Goal: Task Accomplishment & Management: Manage account settings

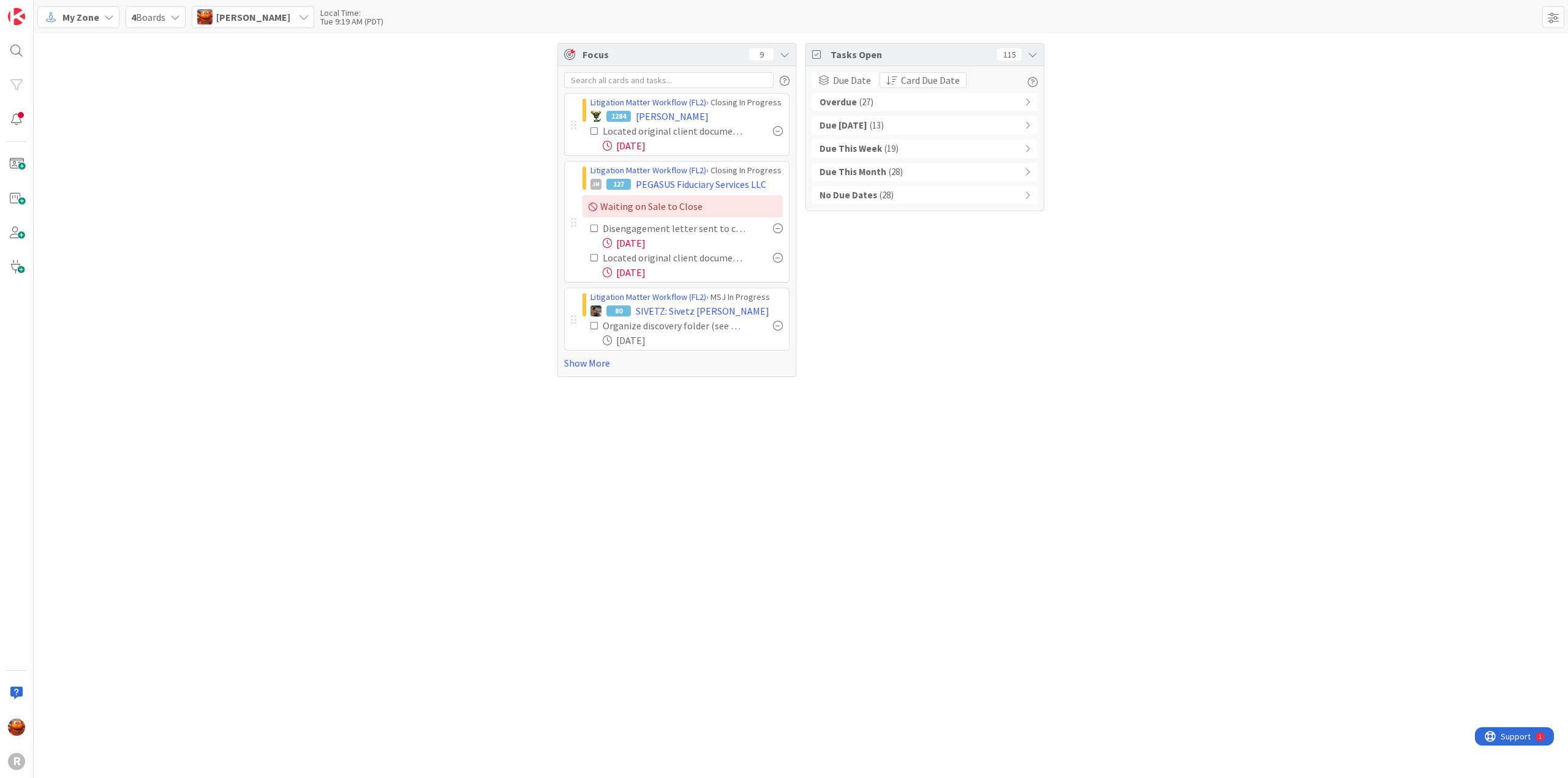
click at [252, 11] on span "[PERSON_NAME]" at bounding box center [254, 17] width 74 height 15
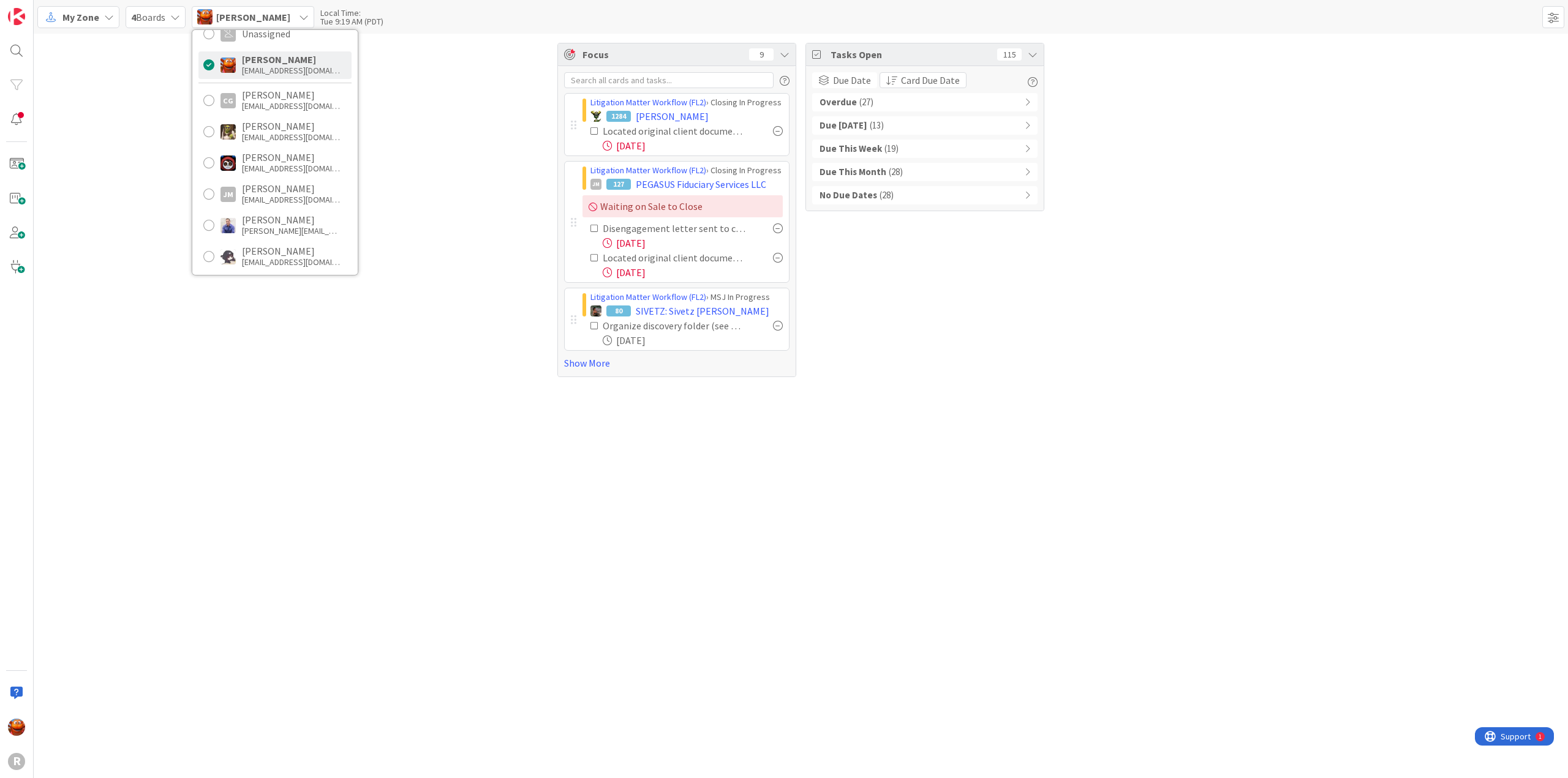
scroll to position [61, 0]
click at [595, 358] on link "Show More" at bounding box center [676, 363] width 226 height 15
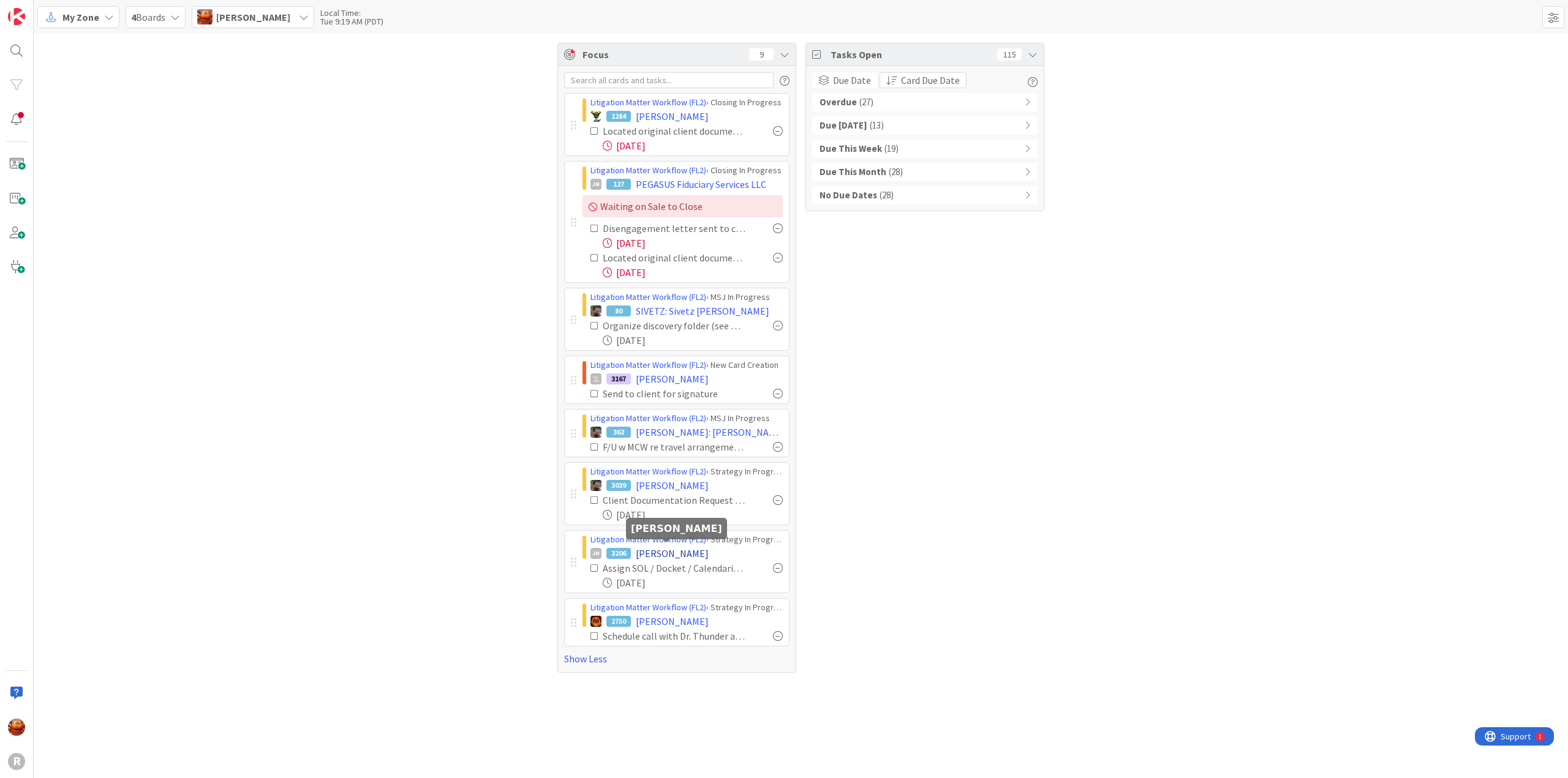
click at [648, 551] on span "[PERSON_NAME]" at bounding box center [672, 553] width 73 height 15
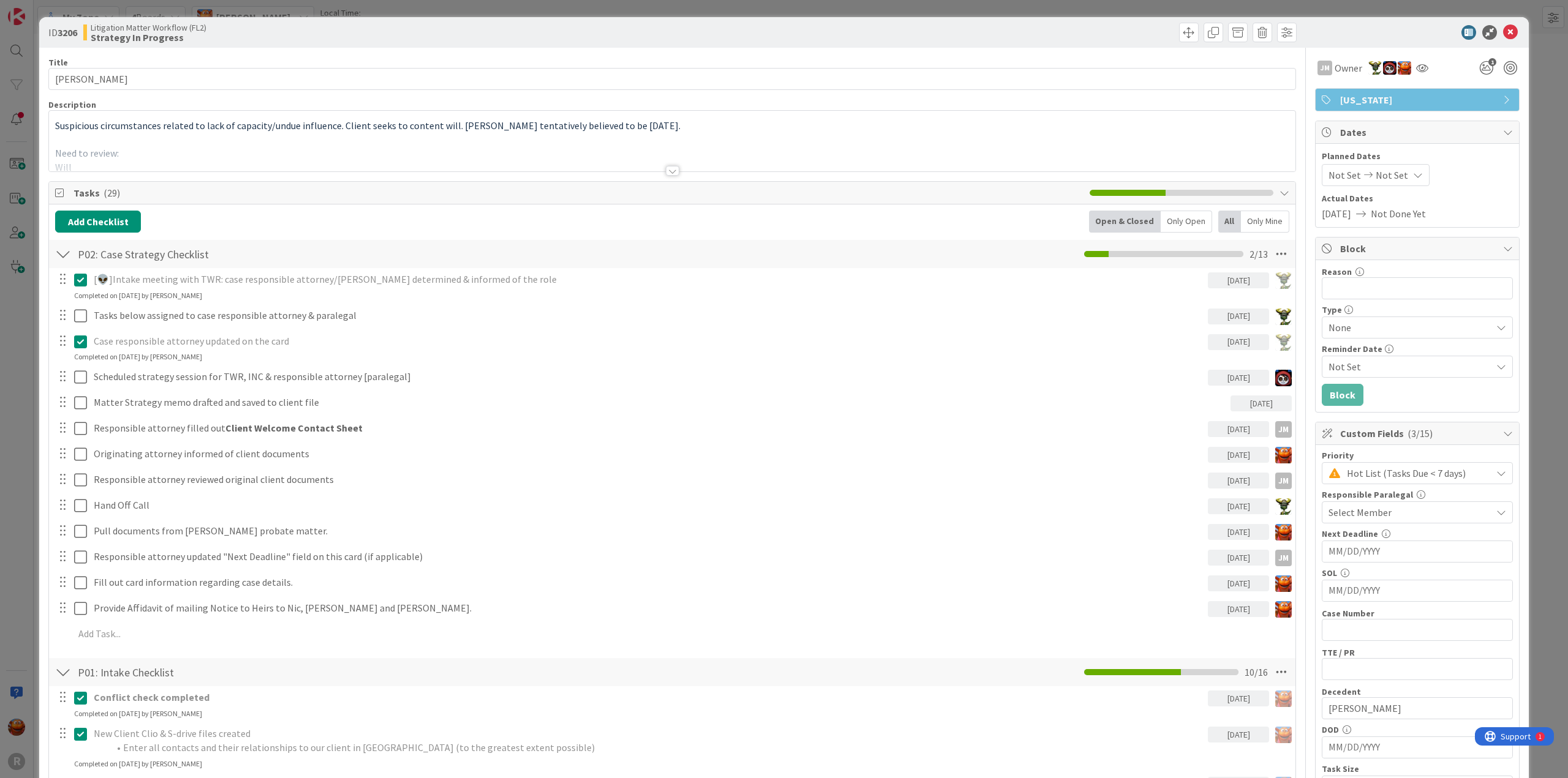
scroll to position [490, 0]
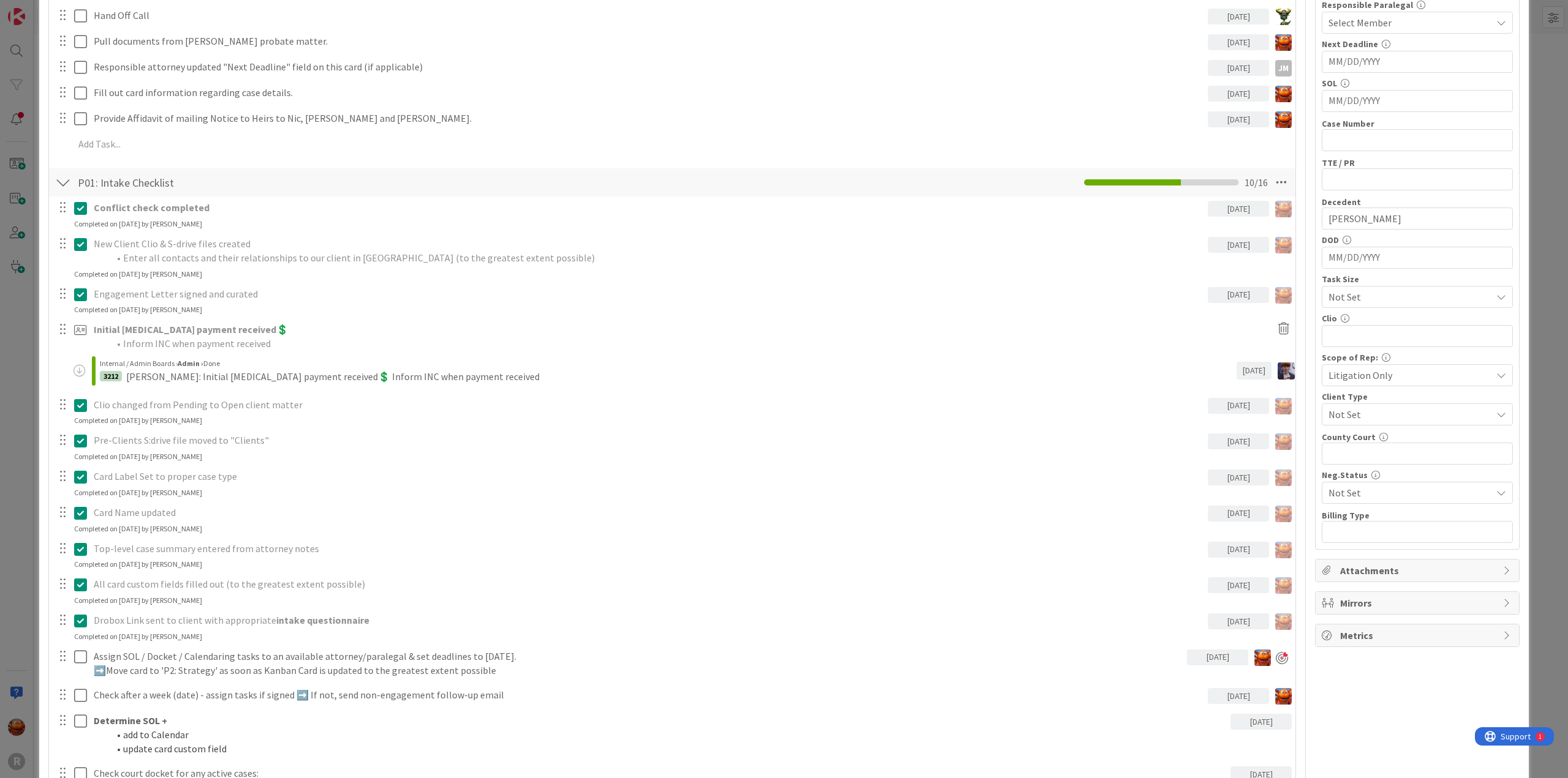
click at [85, 619] on icon at bounding box center [80, 621] width 13 height 15
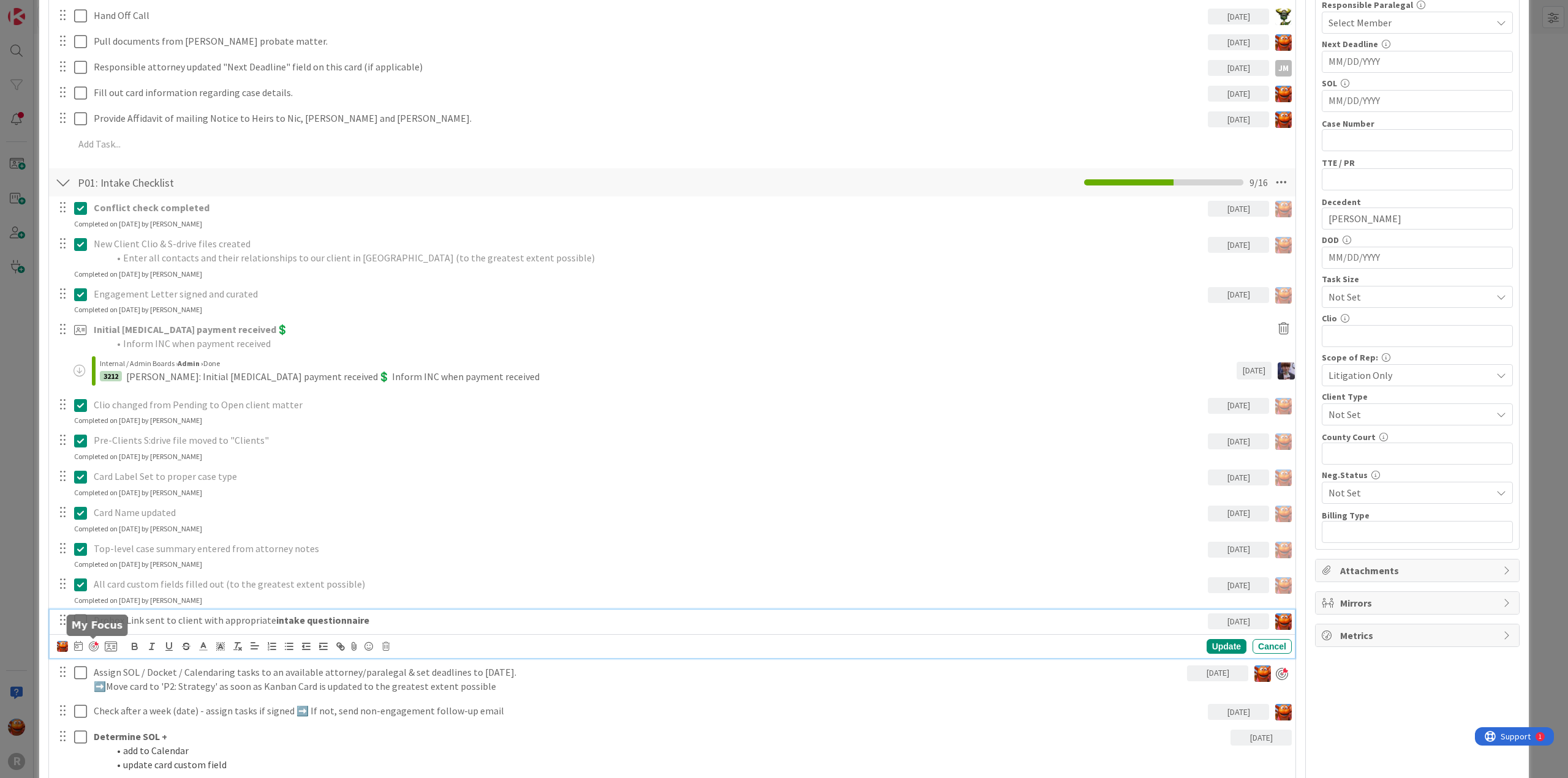
click at [94, 643] on div at bounding box center [94, 647] width 10 height 10
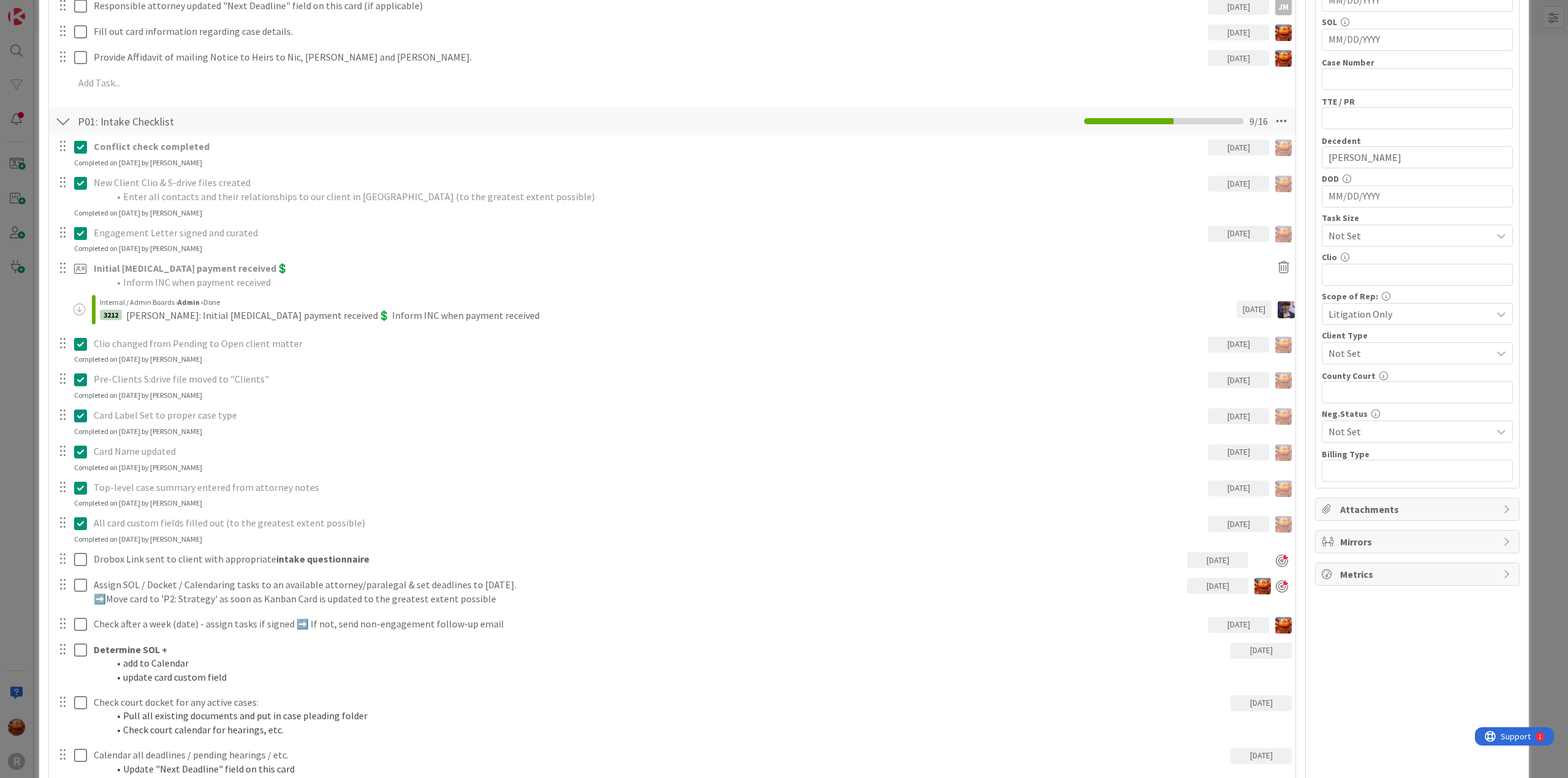
scroll to position [796, 0]
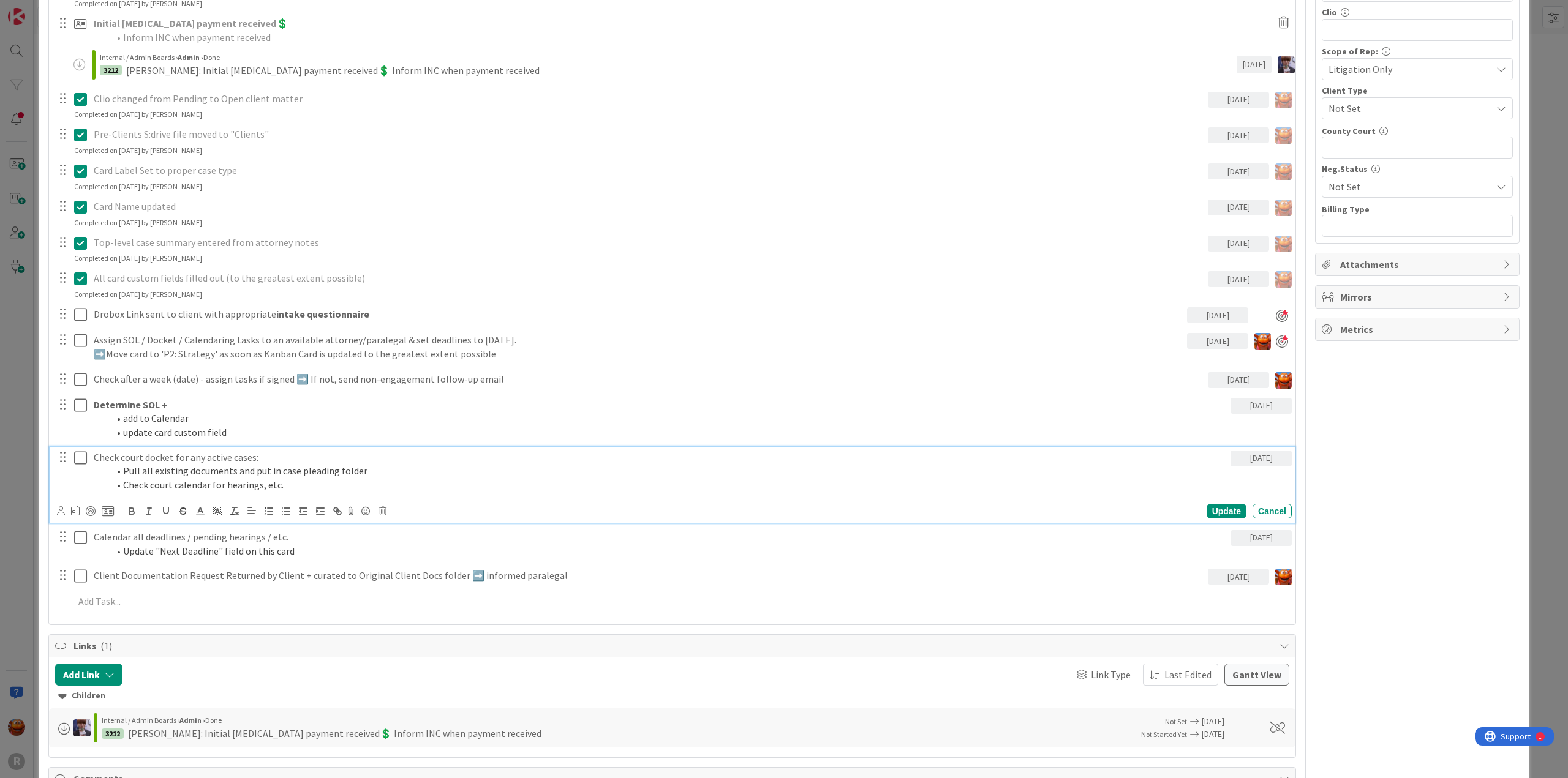
drag, startPoint x: 160, startPoint y: 482, endPoint x: 91, endPoint y: 489, distance: 69.4
click at [159, 482] on div "Check court docket for any active cases: Pull all existing documents and put in…" at bounding box center [660, 471] width 1142 height 49
click at [60, 514] on icon at bounding box center [61, 510] width 8 height 9
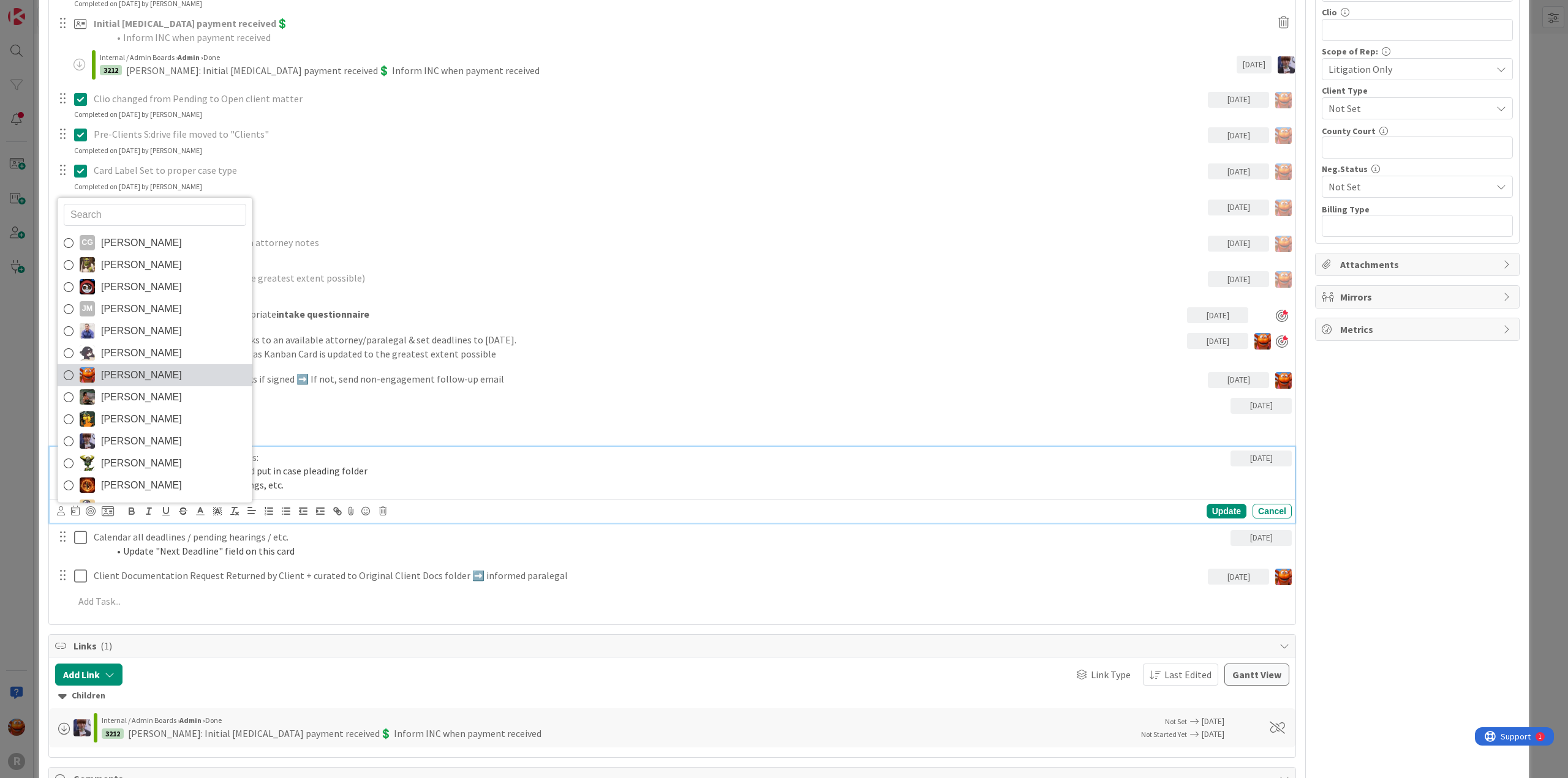
click at [107, 376] on span "[PERSON_NAME]" at bounding box center [142, 375] width 81 height 19
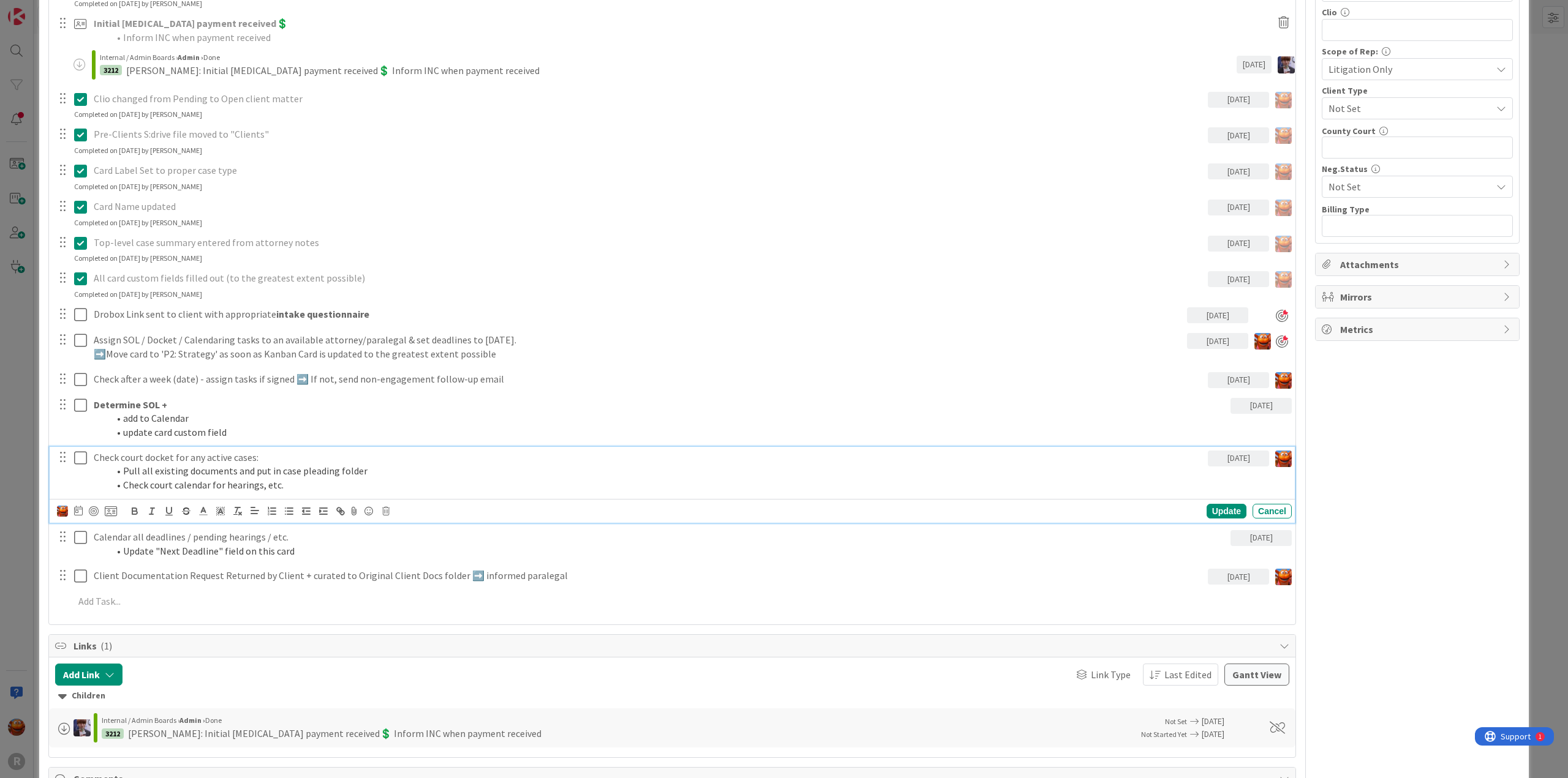
click at [79, 510] on icon at bounding box center [78, 511] width 9 height 10
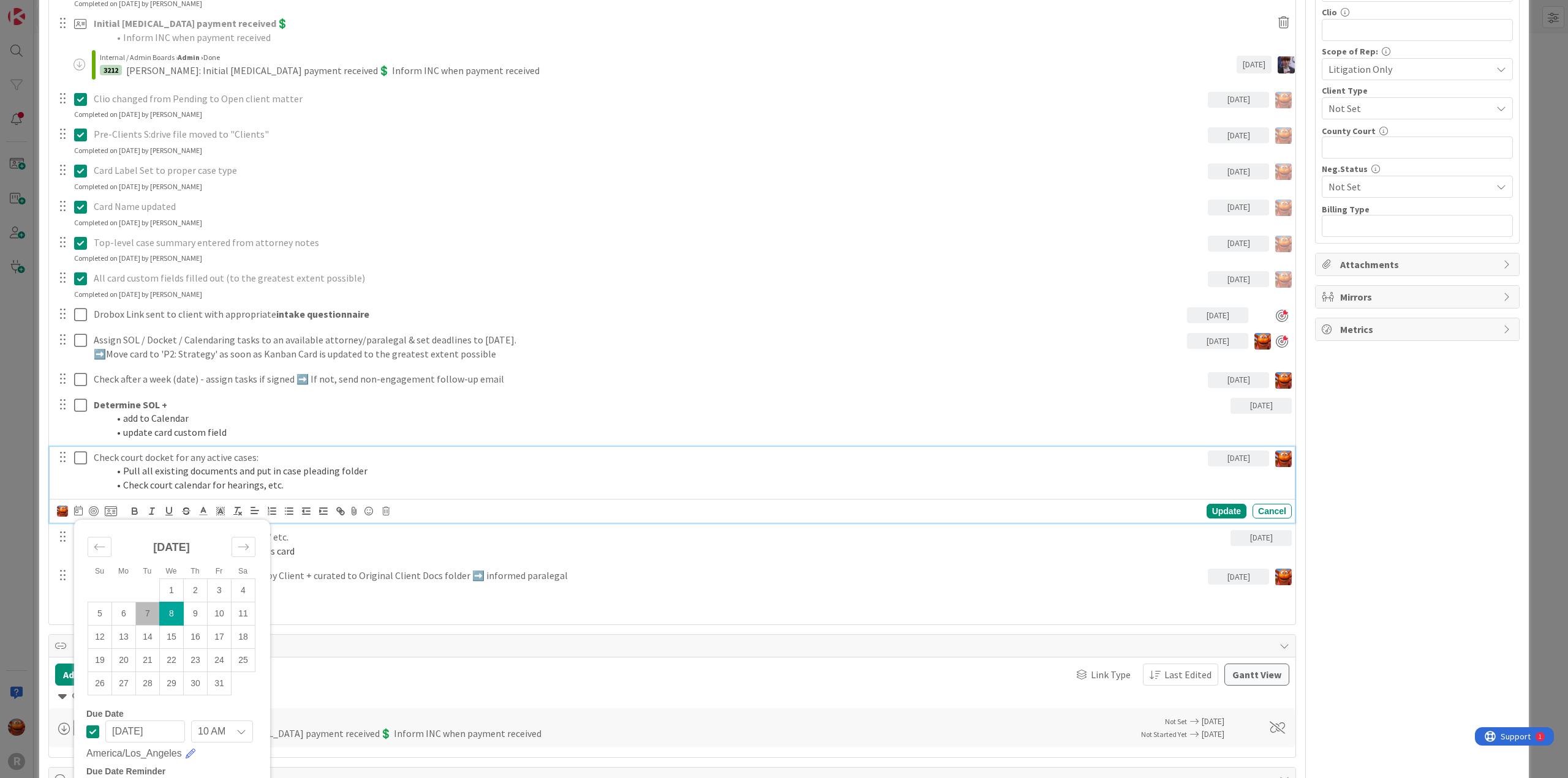
click at [169, 611] on td "8" at bounding box center [172, 614] width 24 height 23
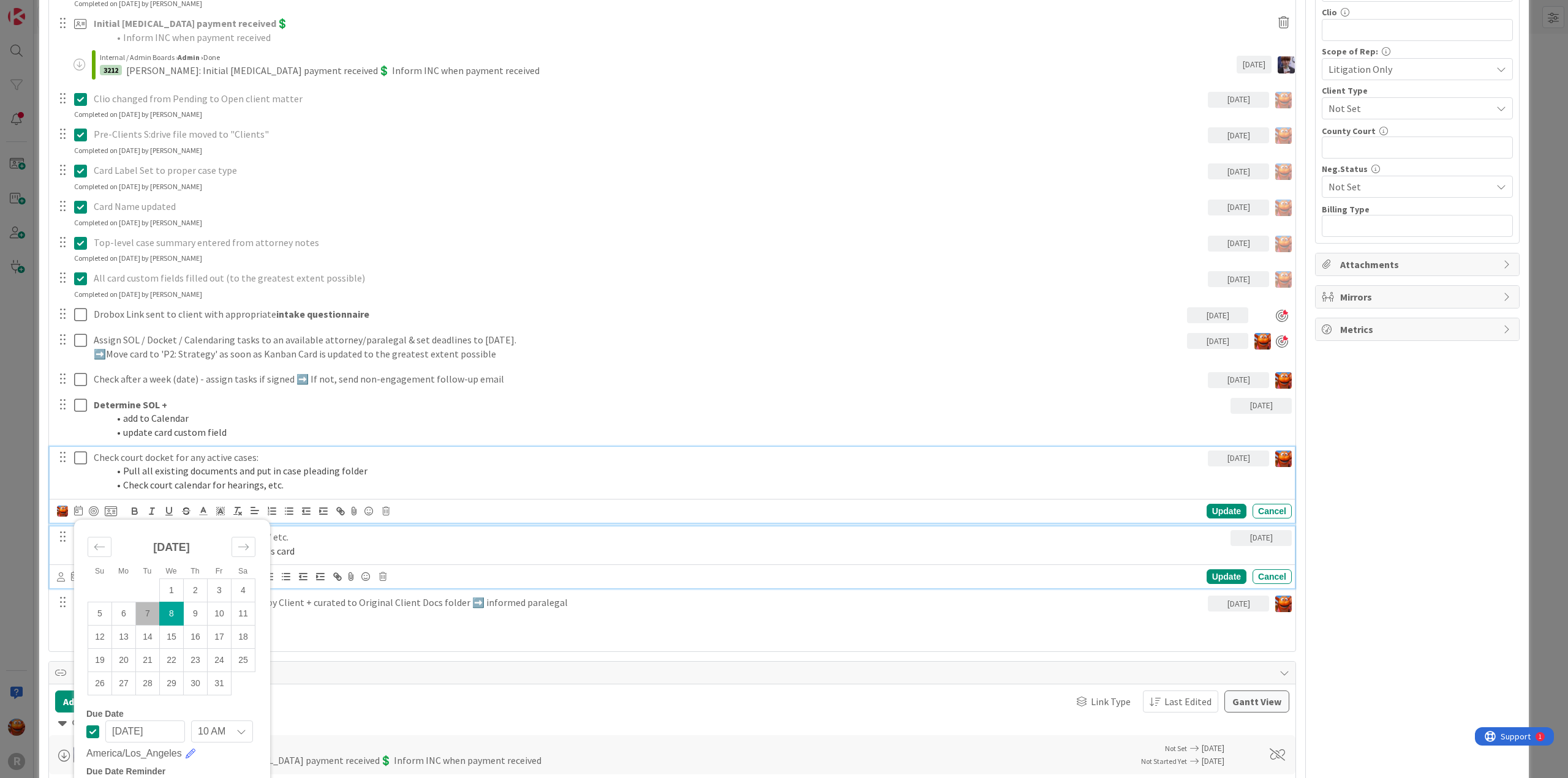
click at [321, 545] on li "Update "Next Deadline" field on this card" at bounding box center [667, 552] width 1117 height 14
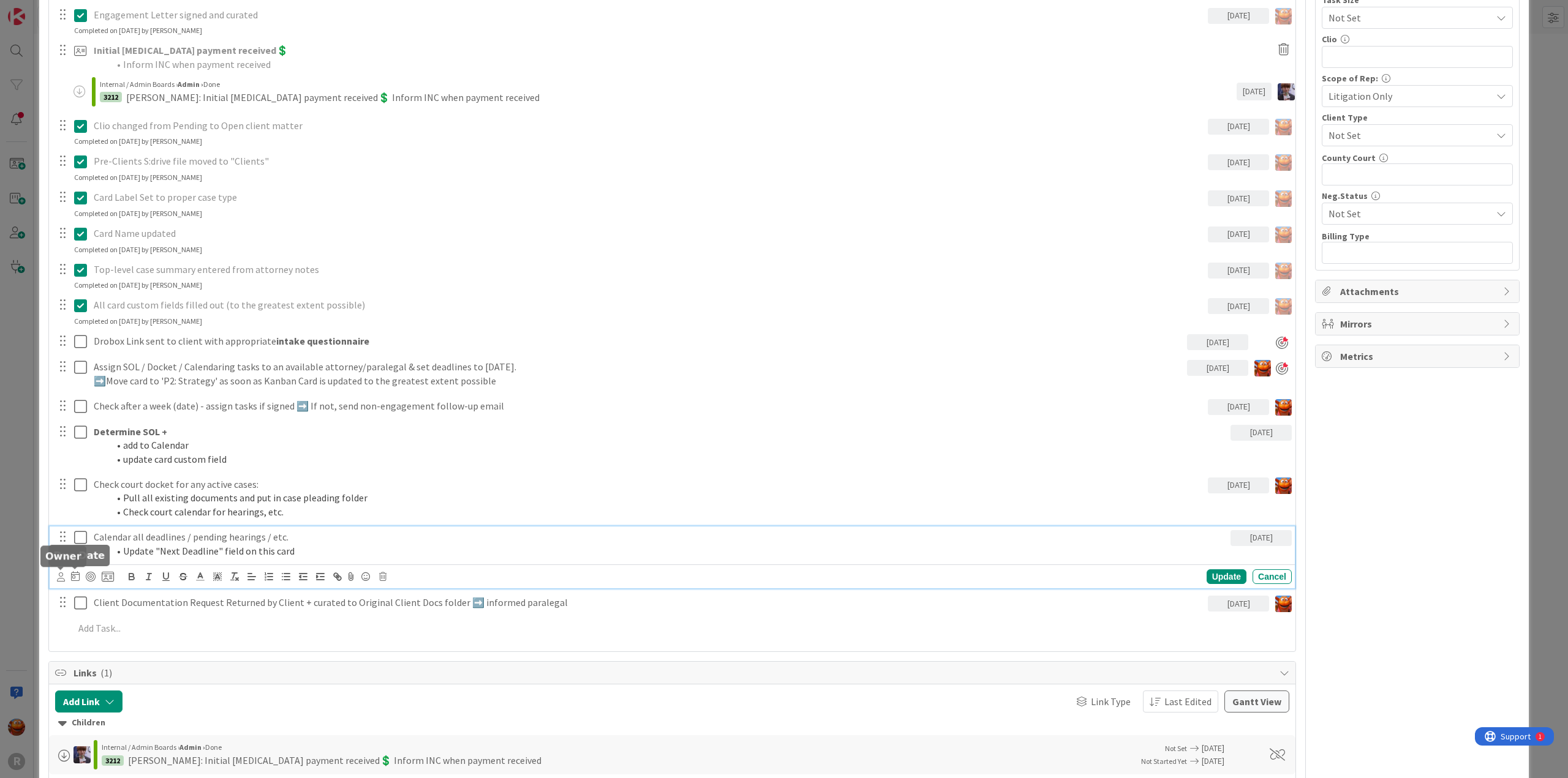
click at [59, 574] on icon at bounding box center [61, 577] width 8 height 9
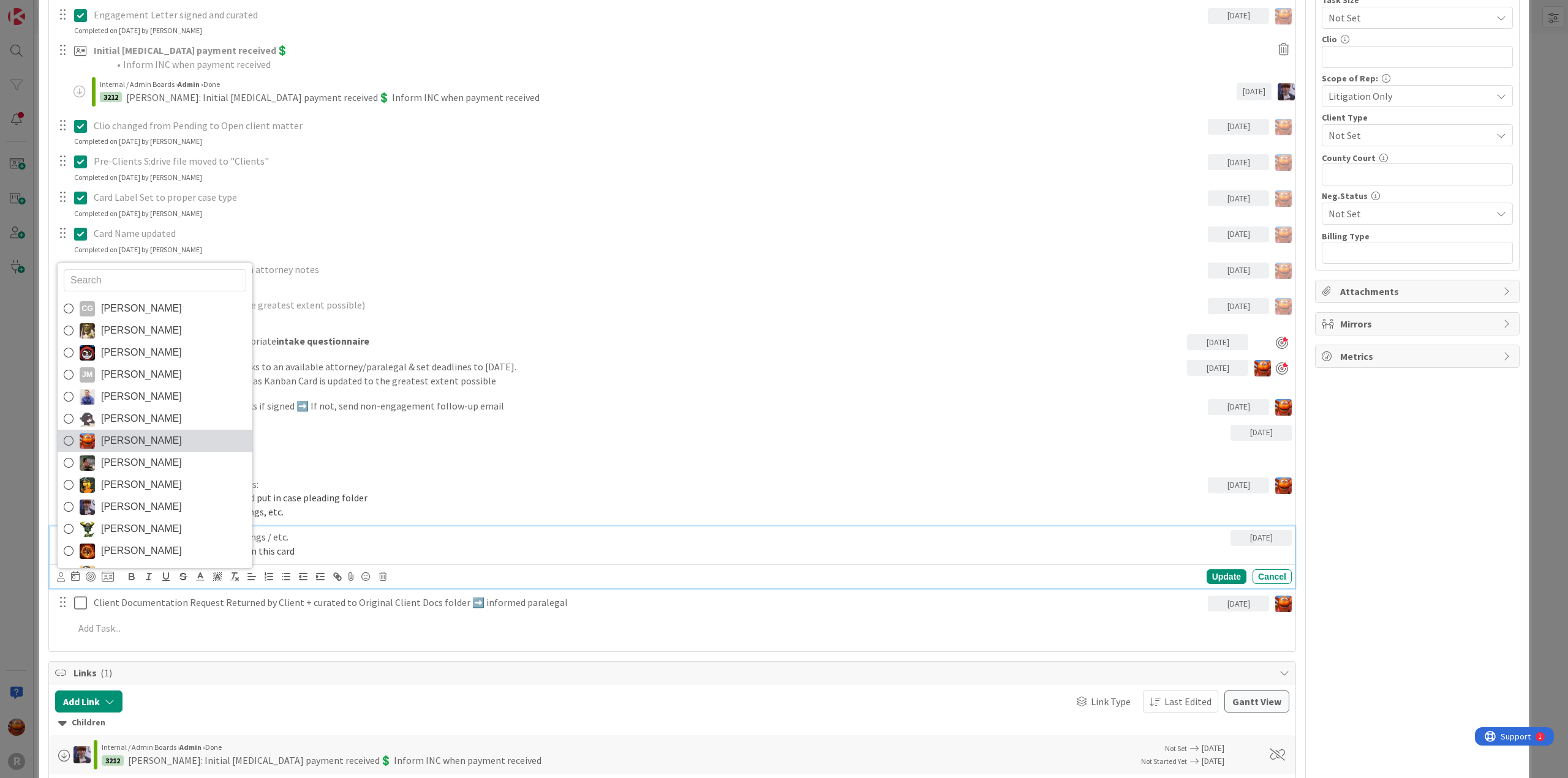
click at [121, 446] on span "[PERSON_NAME]" at bounding box center [142, 441] width 81 height 19
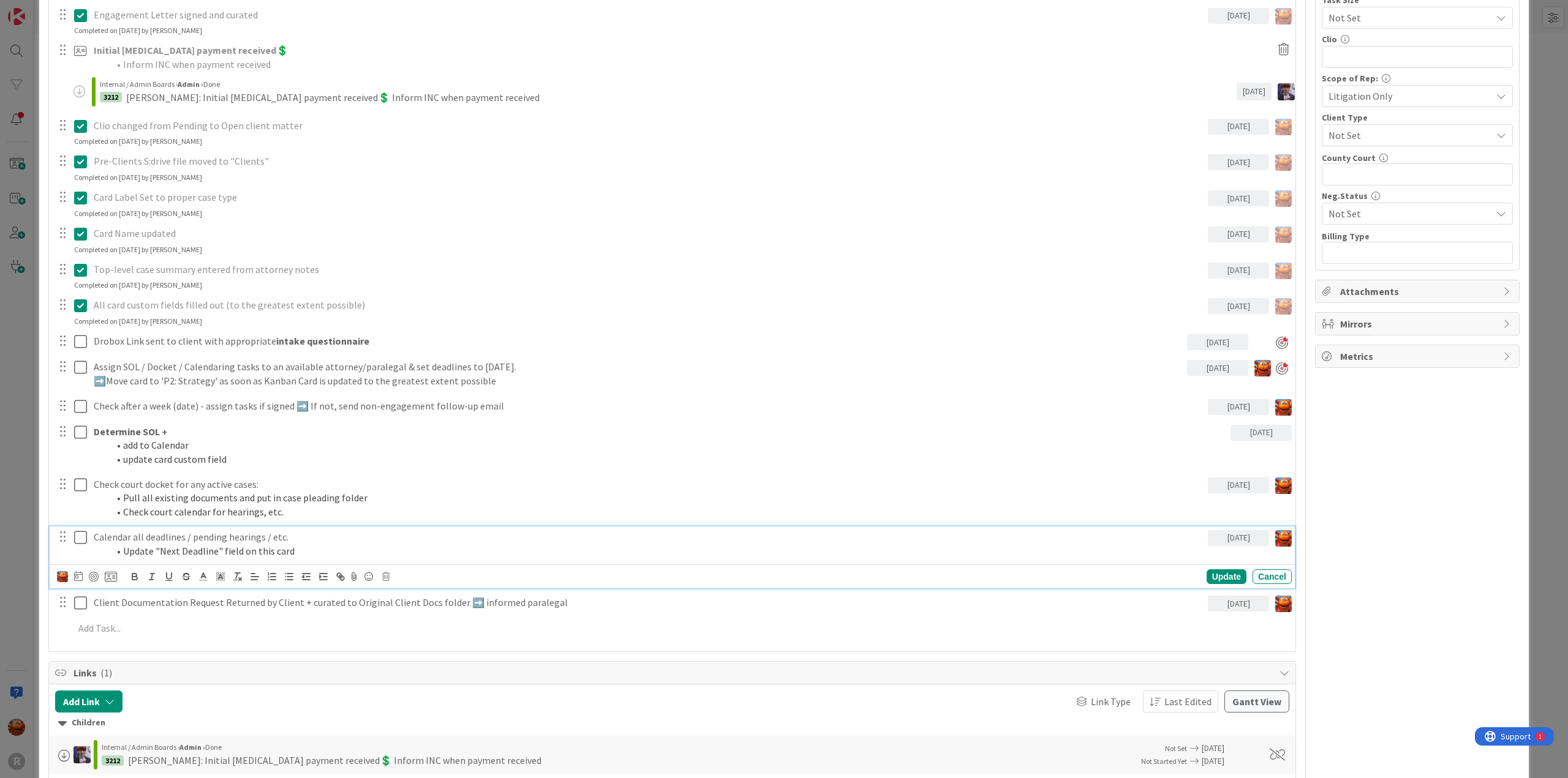
click at [75, 580] on div at bounding box center [78, 577] width 9 height 15
click at [168, 668] on td "8" at bounding box center [172, 680] width 24 height 23
click at [1213, 574] on div "Update" at bounding box center [1227, 577] width 40 height 15
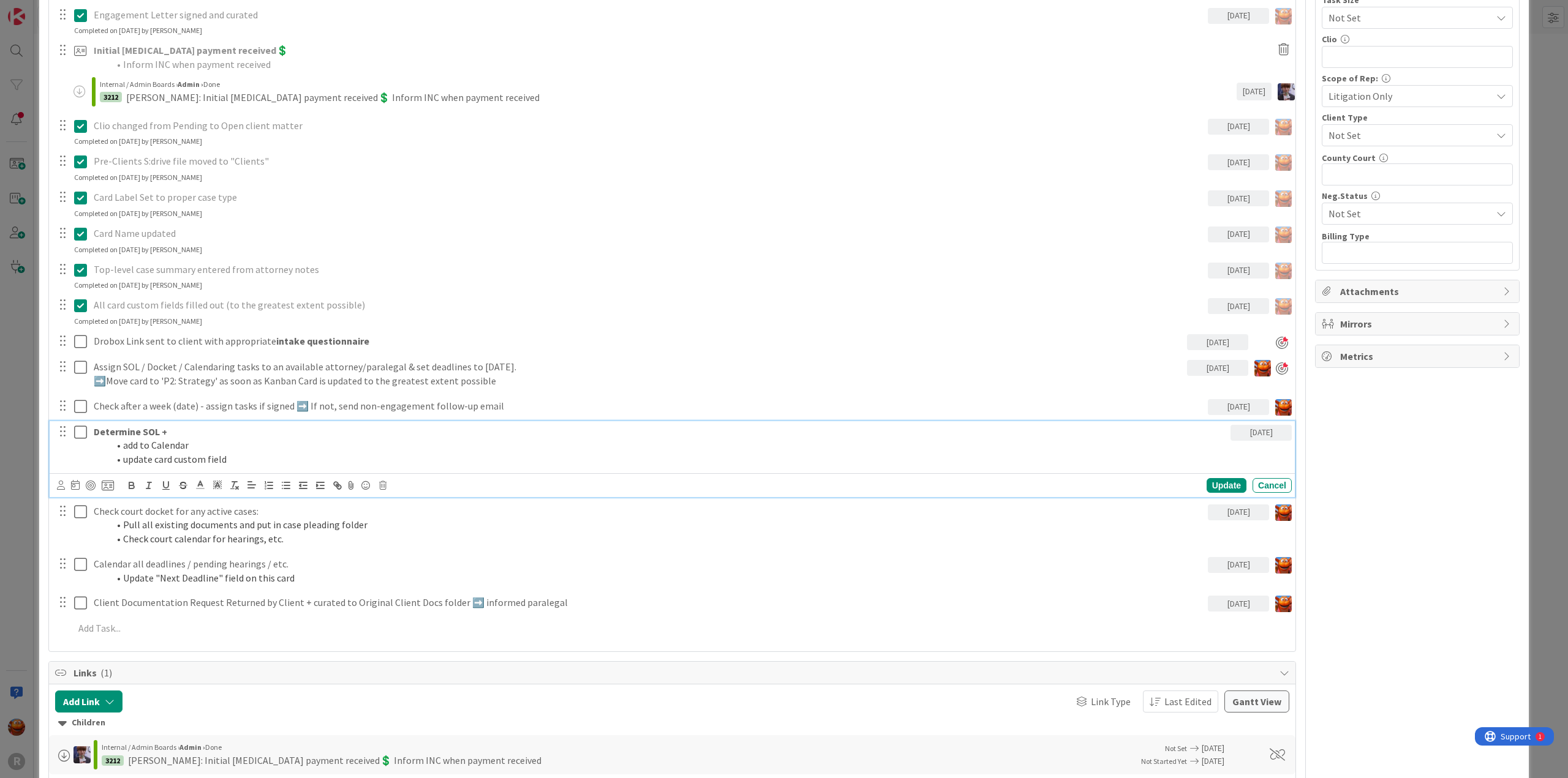
click at [197, 438] on li "add to Calendar" at bounding box center [667, 446] width 1117 height 14
click at [57, 480] on icon at bounding box center [61, 485] width 8 height 9
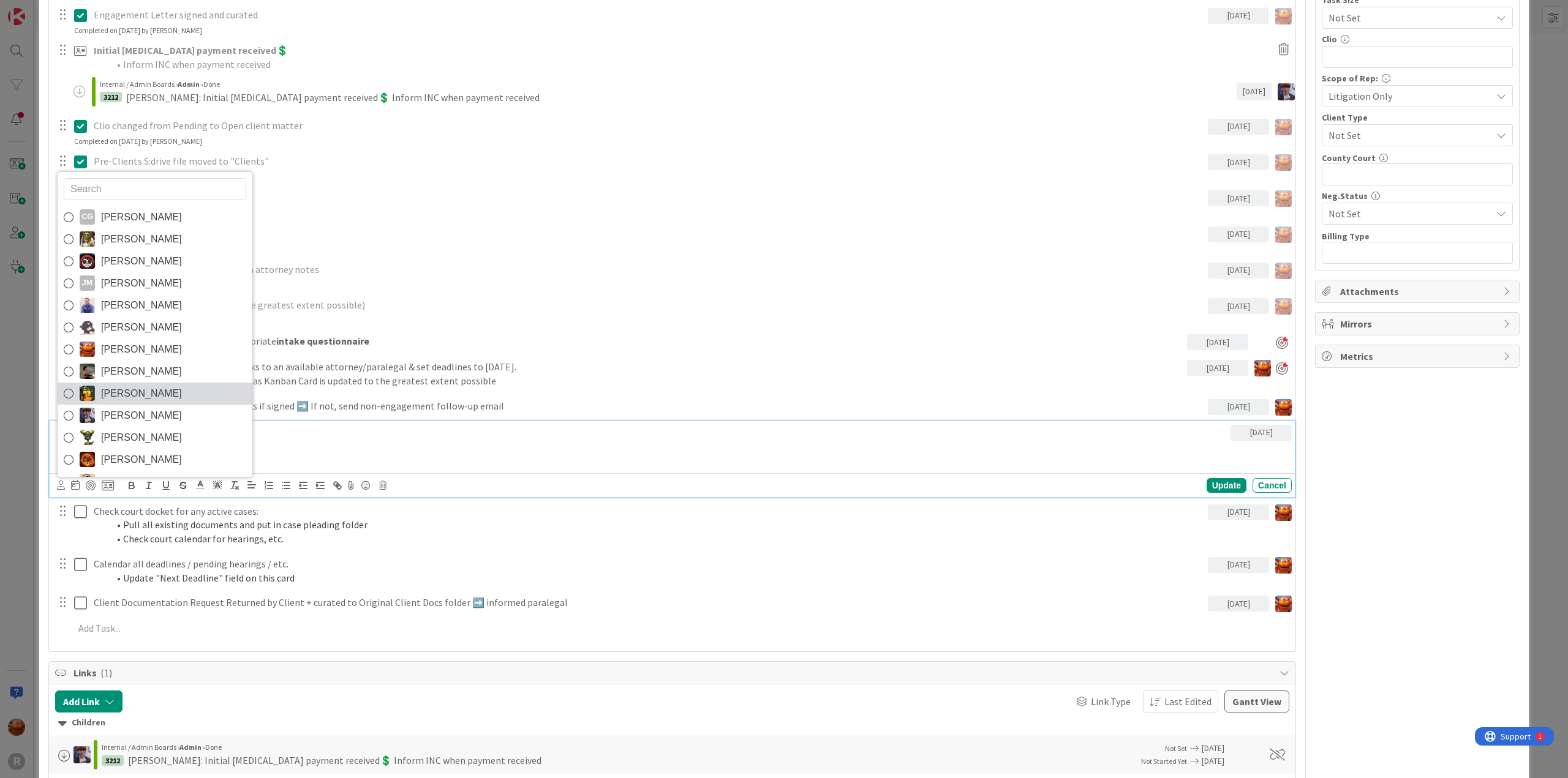
click at [122, 391] on span "[PERSON_NAME]" at bounding box center [142, 394] width 81 height 19
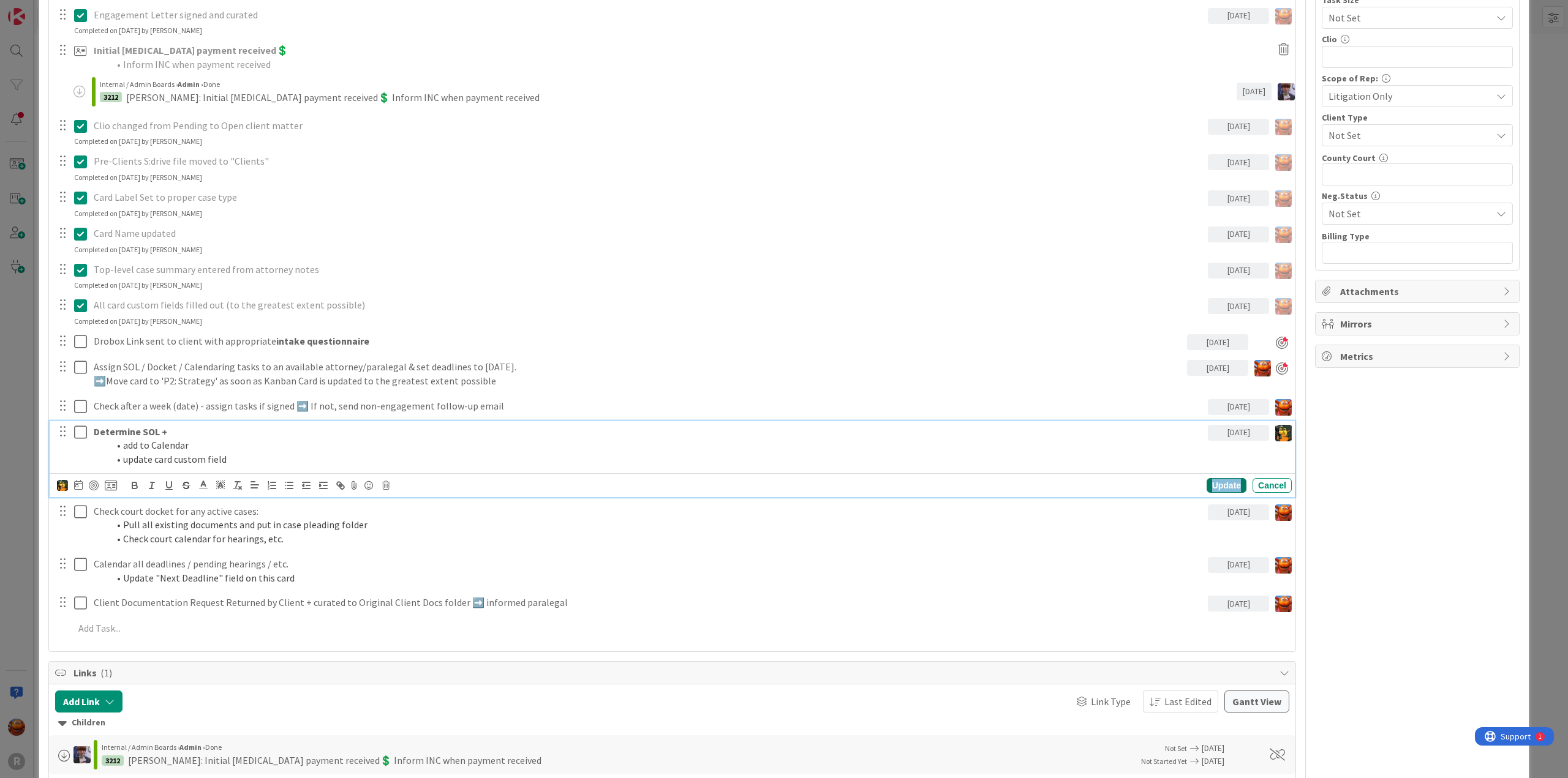
click at [1212, 485] on div "Update" at bounding box center [1227, 485] width 40 height 15
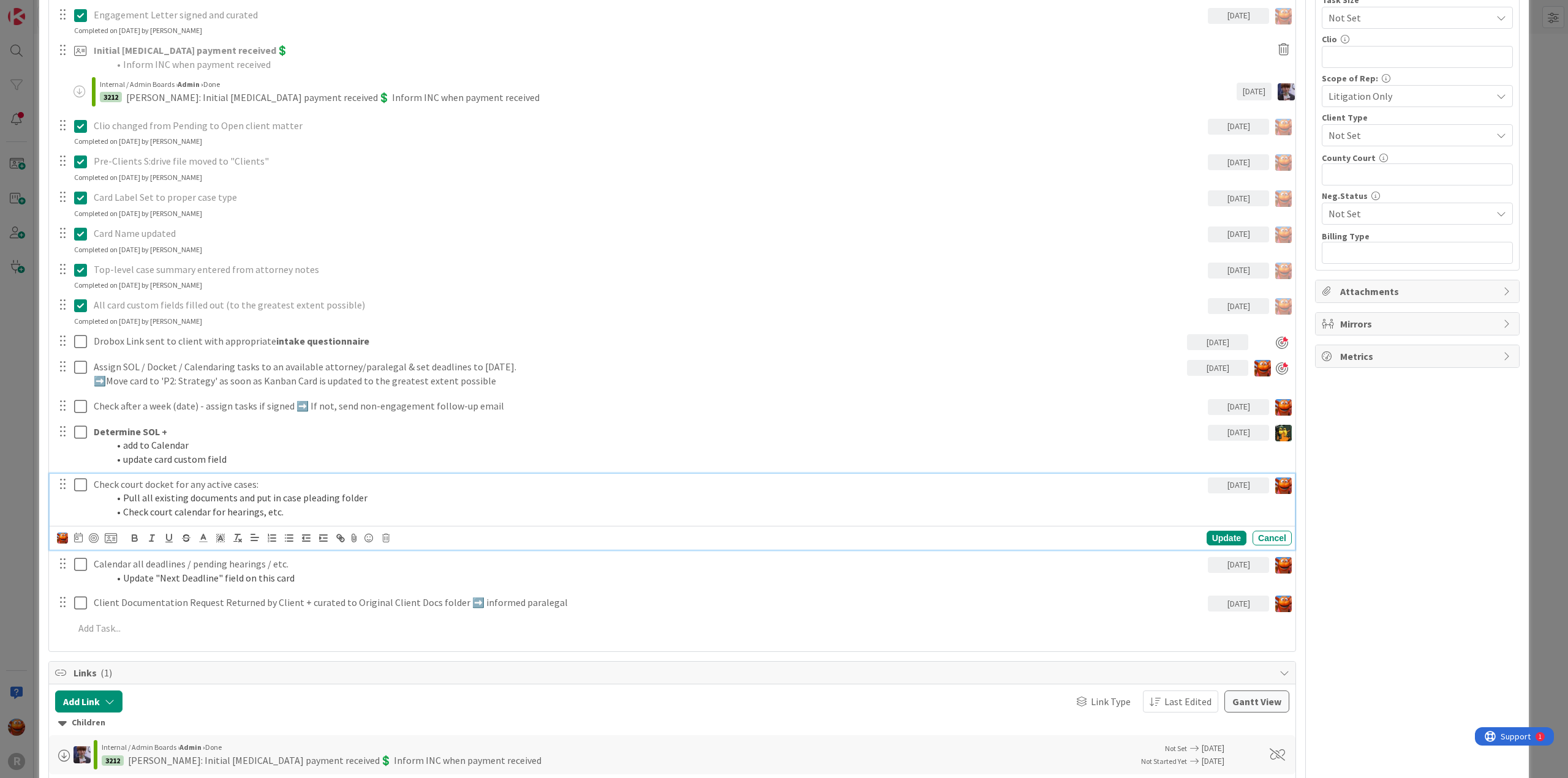
click at [155, 491] on li "Pull all existing documents and put in case pleading folder" at bounding box center [655, 498] width 1094 height 14
click at [95, 538] on div at bounding box center [94, 538] width 10 height 10
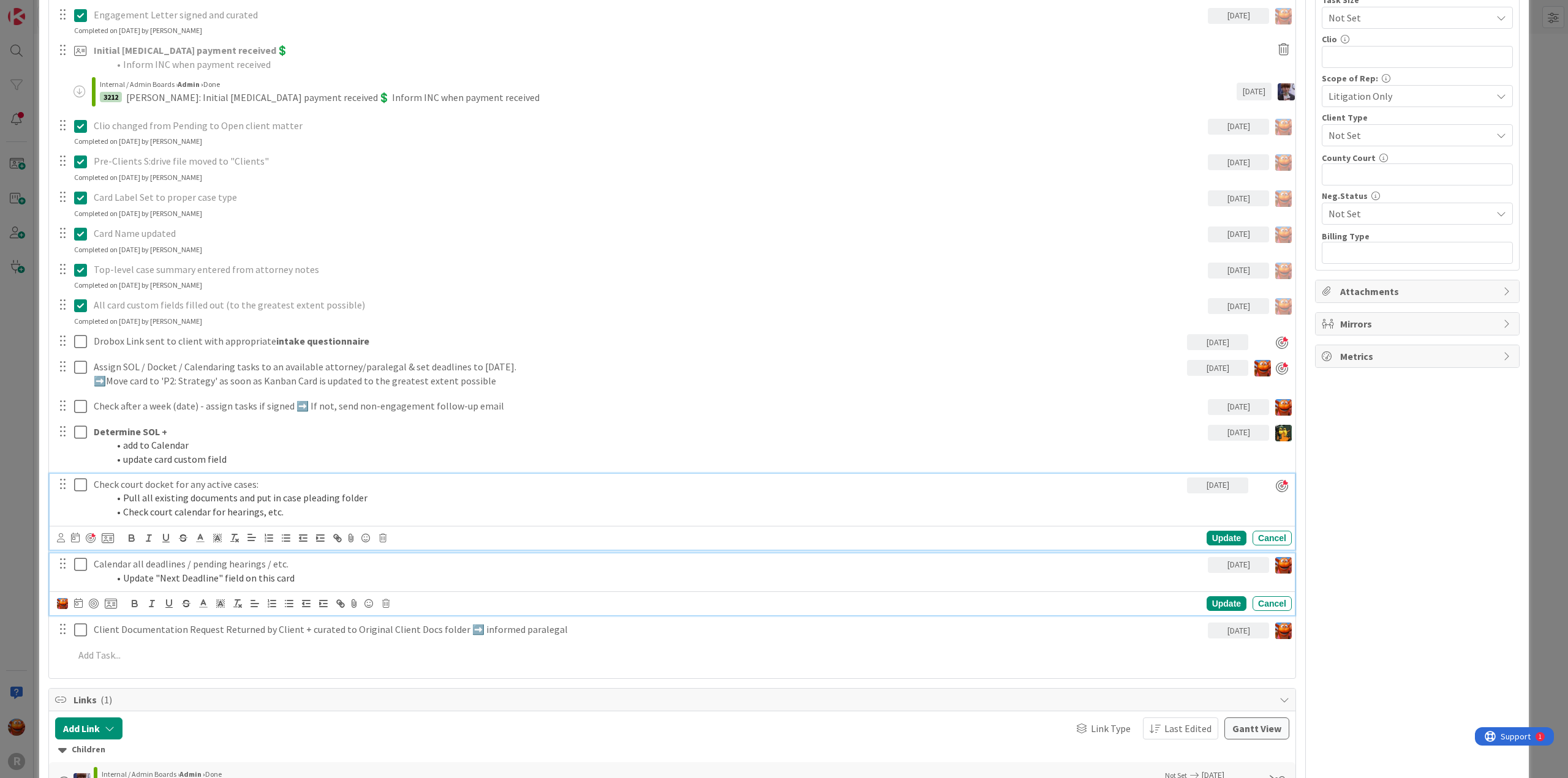
click at [145, 567] on p "Calendar all deadlines / pending hearings / etc." at bounding box center [649, 564] width 1109 height 14
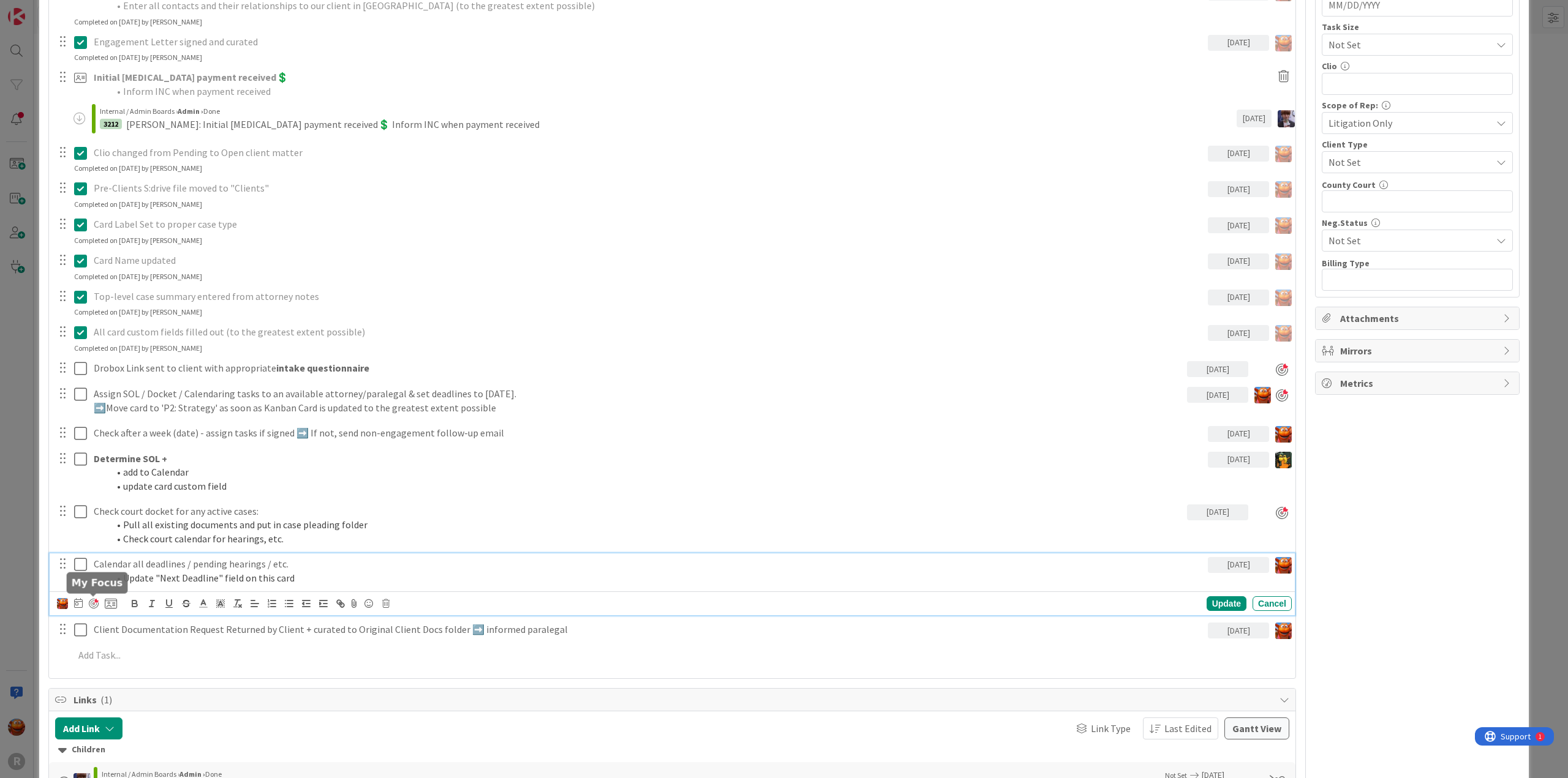
click at [94, 603] on div at bounding box center [94, 604] width 10 height 10
click at [18, 465] on div "ID 3206 Litigation Matter Workflow (FL2) Strategy In Progress Title 14 / 128 [P…" at bounding box center [784, 389] width 1568 height 778
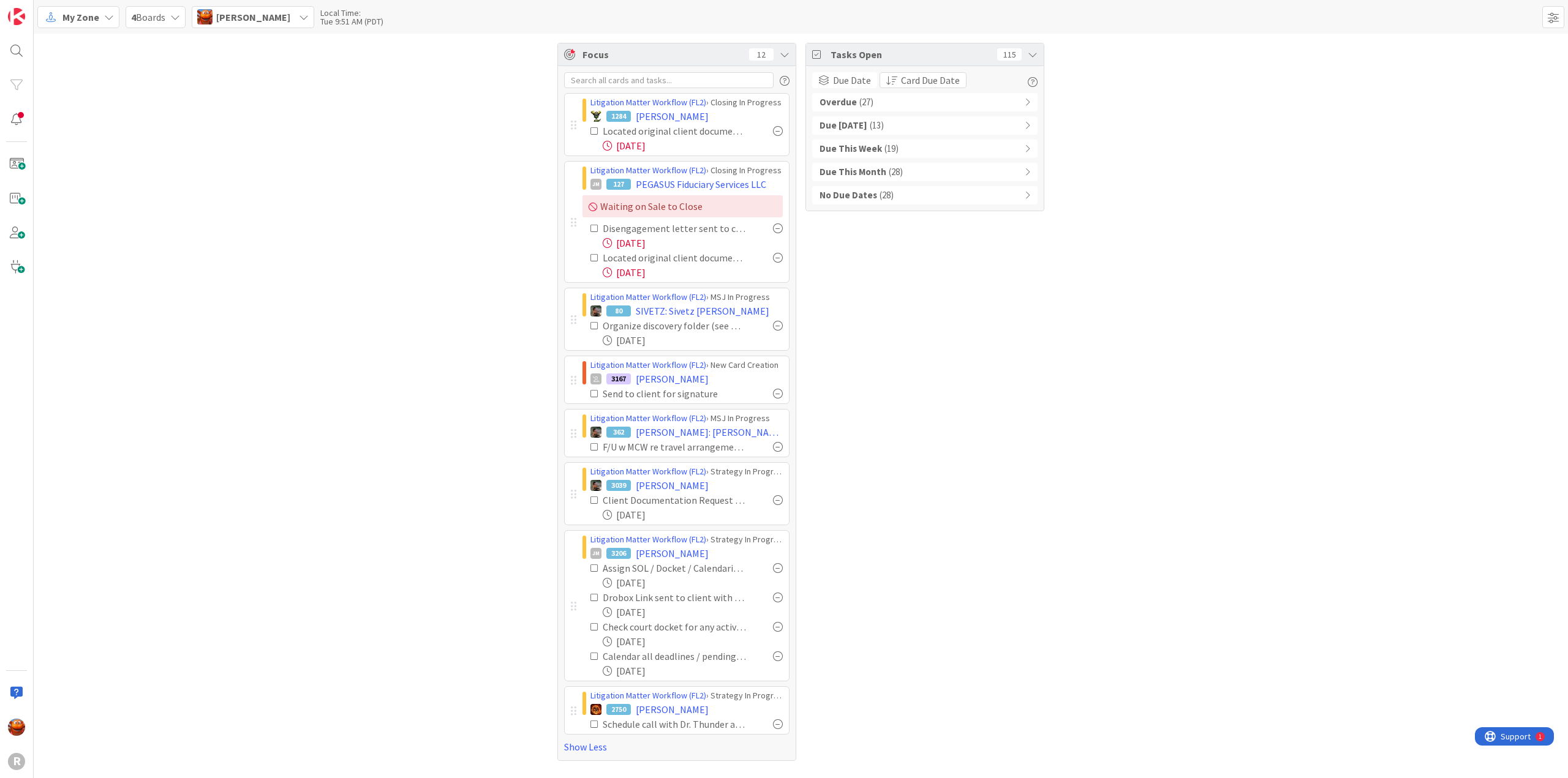
click at [79, 19] on span "My Zone" at bounding box center [81, 17] width 37 height 15
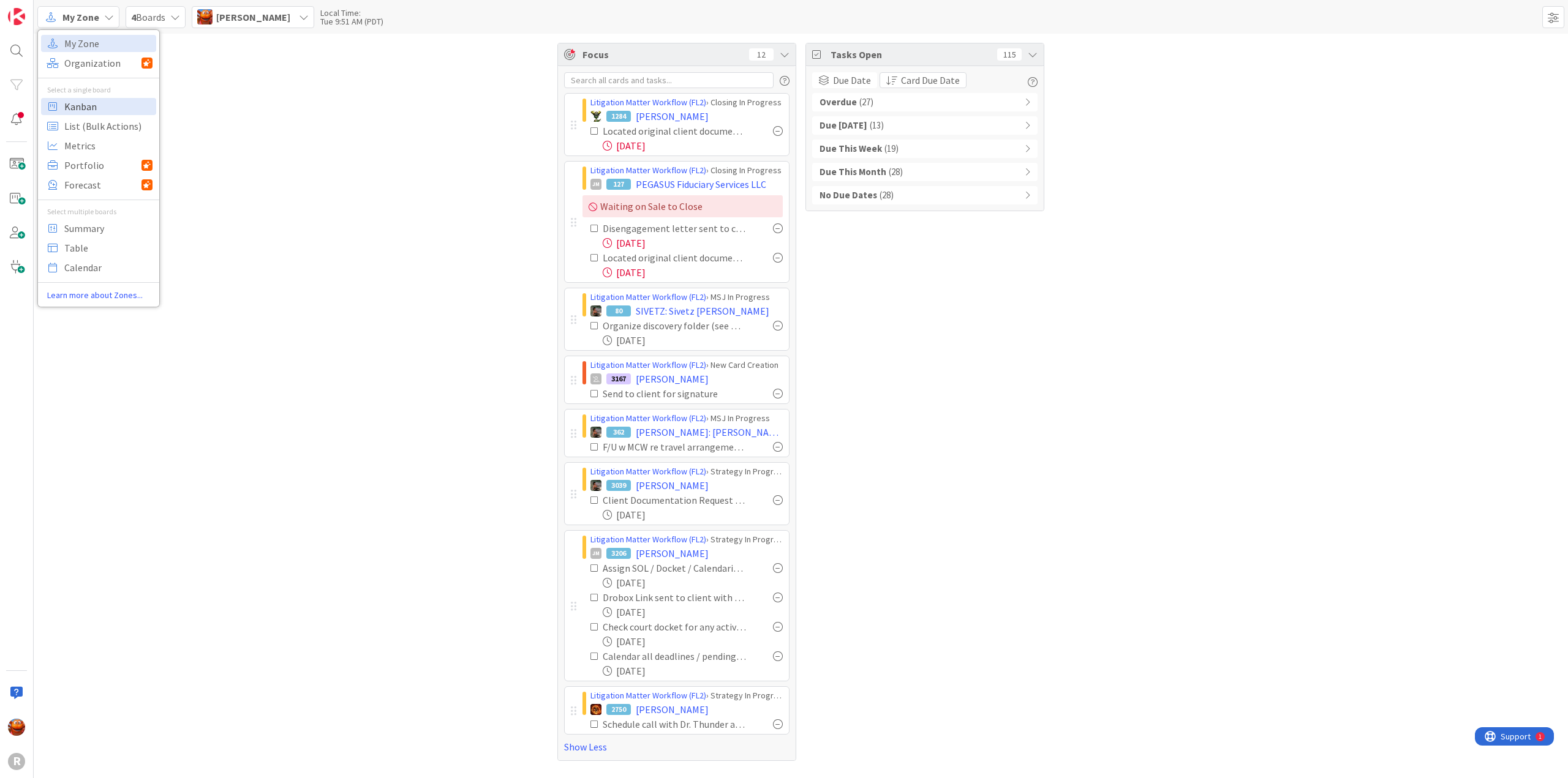
click at [98, 104] on span "Kanban" at bounding box center [108, 107] width 88 height 19
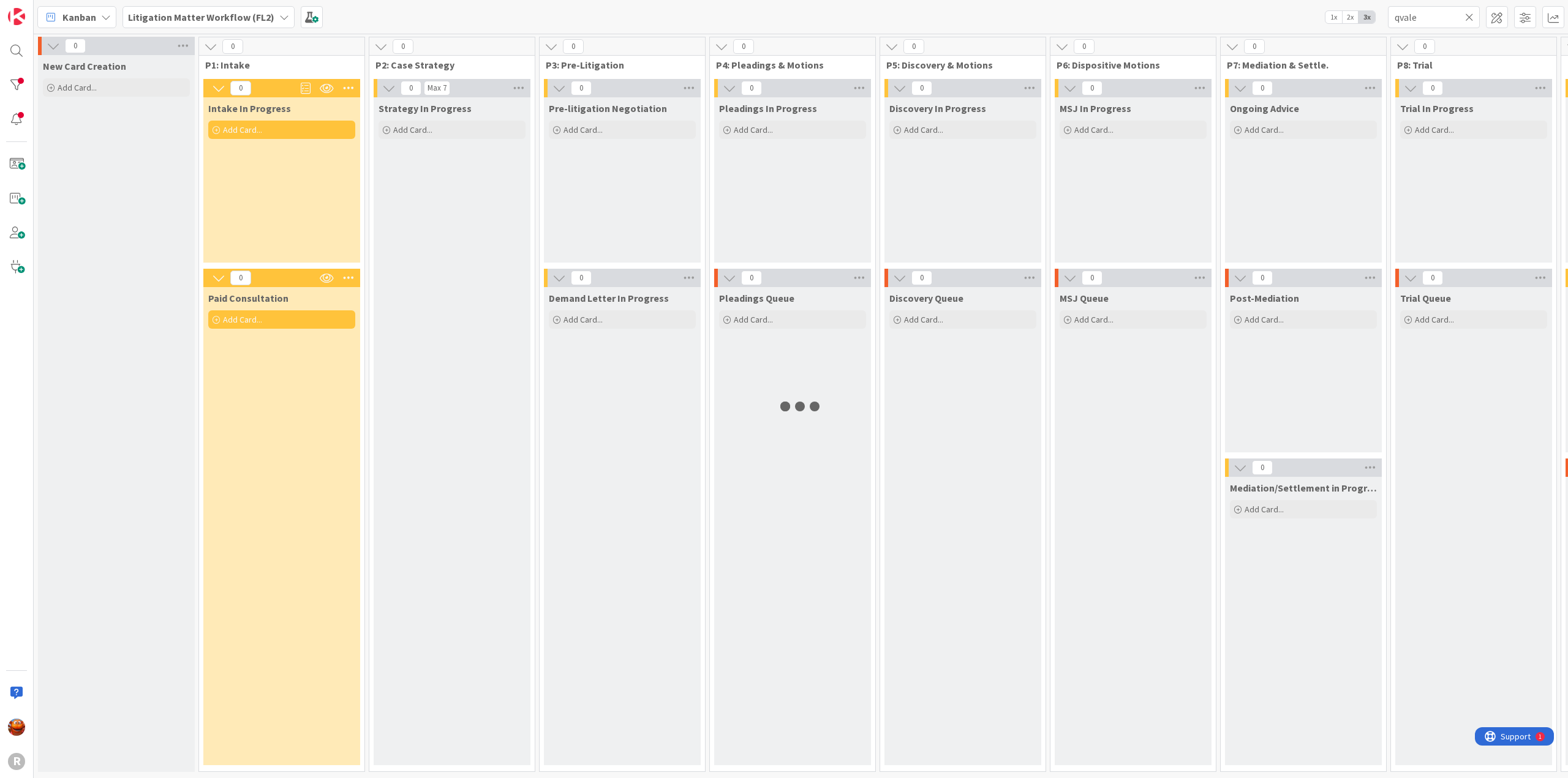
click at [256, 13] on b "Litigation Matter Workflow (FL2)" at bounding box center [202, 16] width 147 height 12
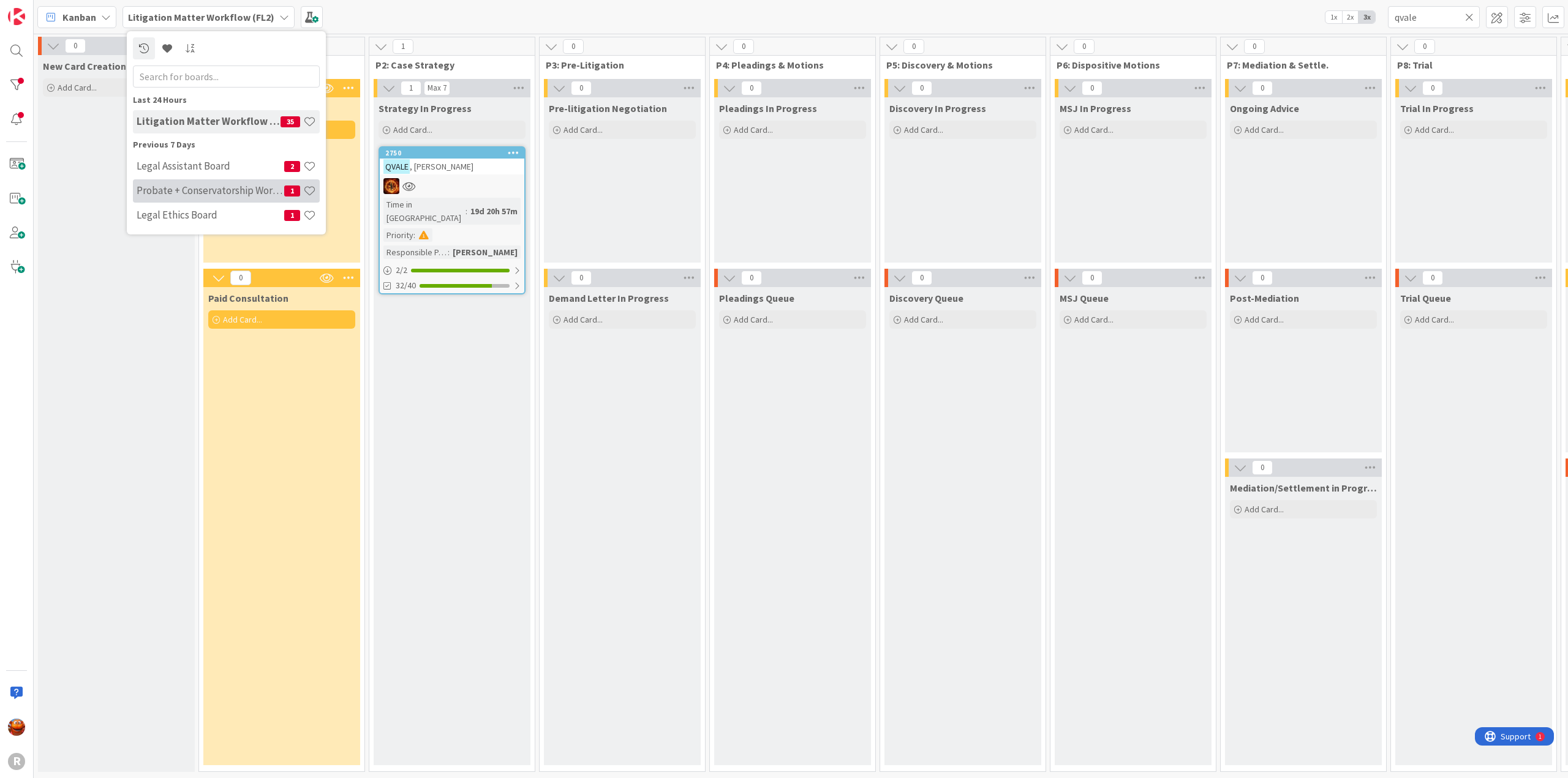
click at [200, 196] on h4 "Probate + Conservatorship Workflow (FL2)" at bounding box center [210, 190] width 147 height 12
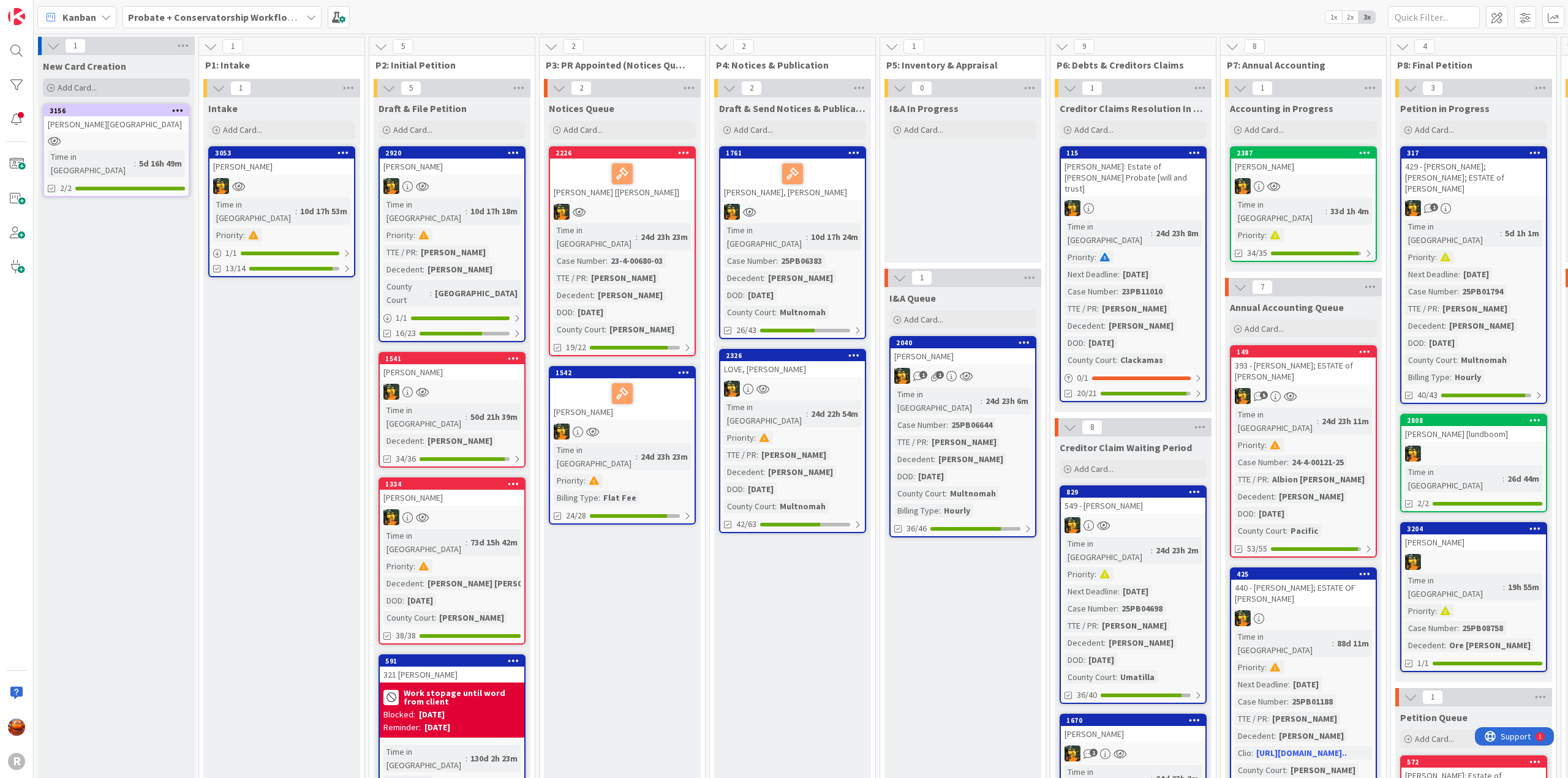
click at [109, 86] on div "Add Card..." at bounding box center [116, 88] width 147 height 19
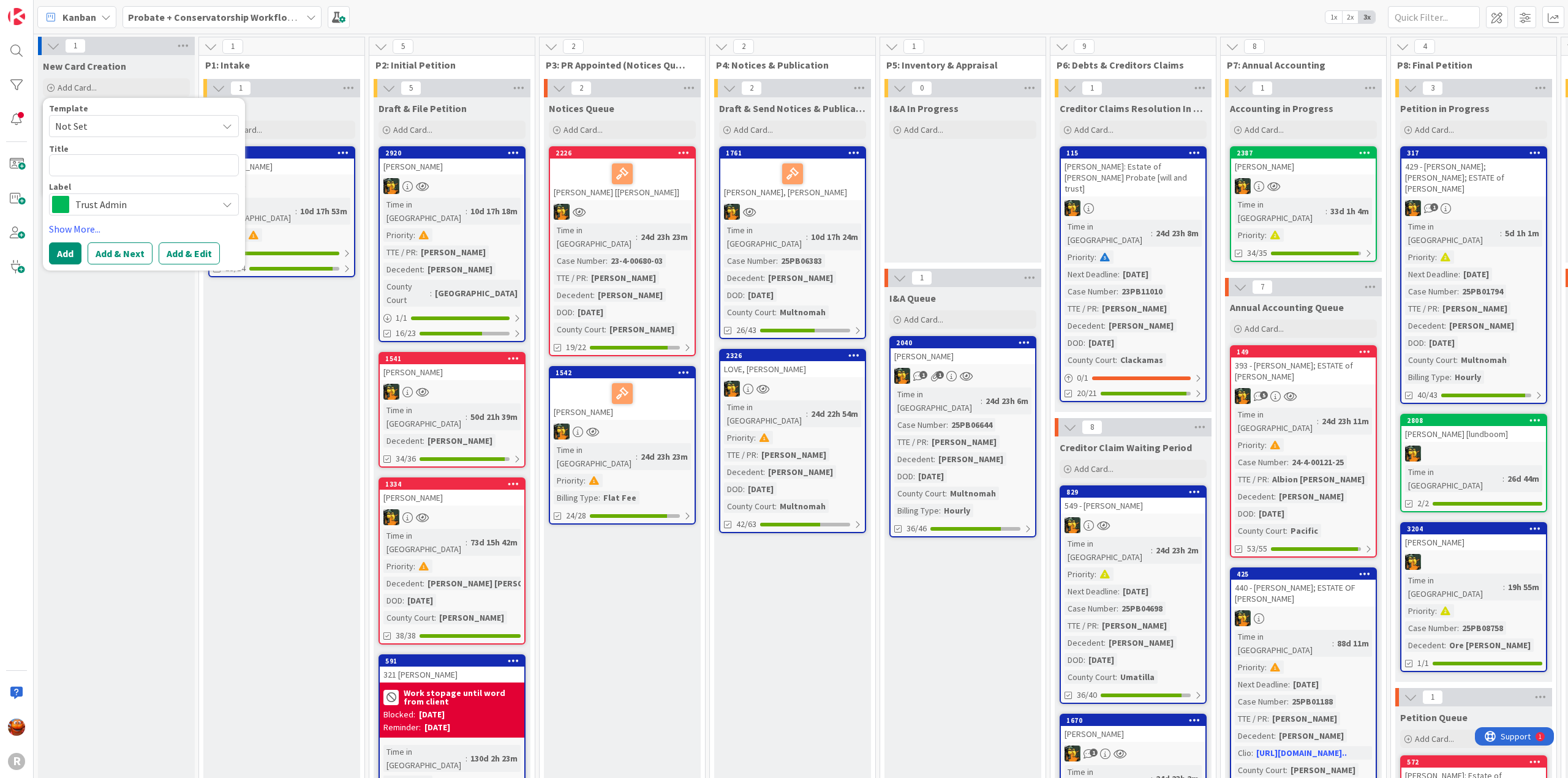
click at [118, 208] on span "Trust Admin" at bounding box center [143, 204] width 136 height 17
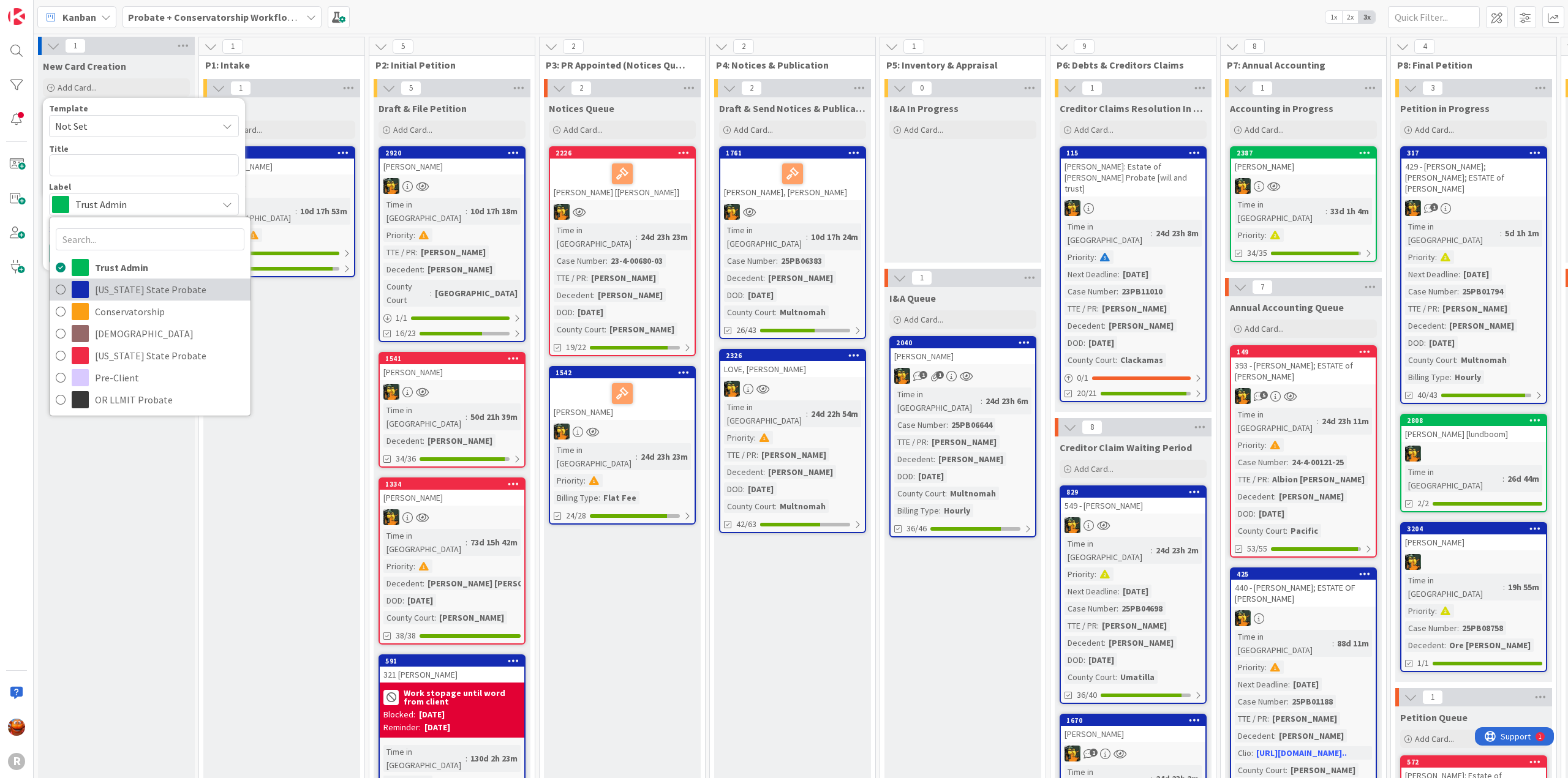
click at [150, 287] on span "[US_STATE] State Probate" at bounding box center [169, 290] width 150 height 19
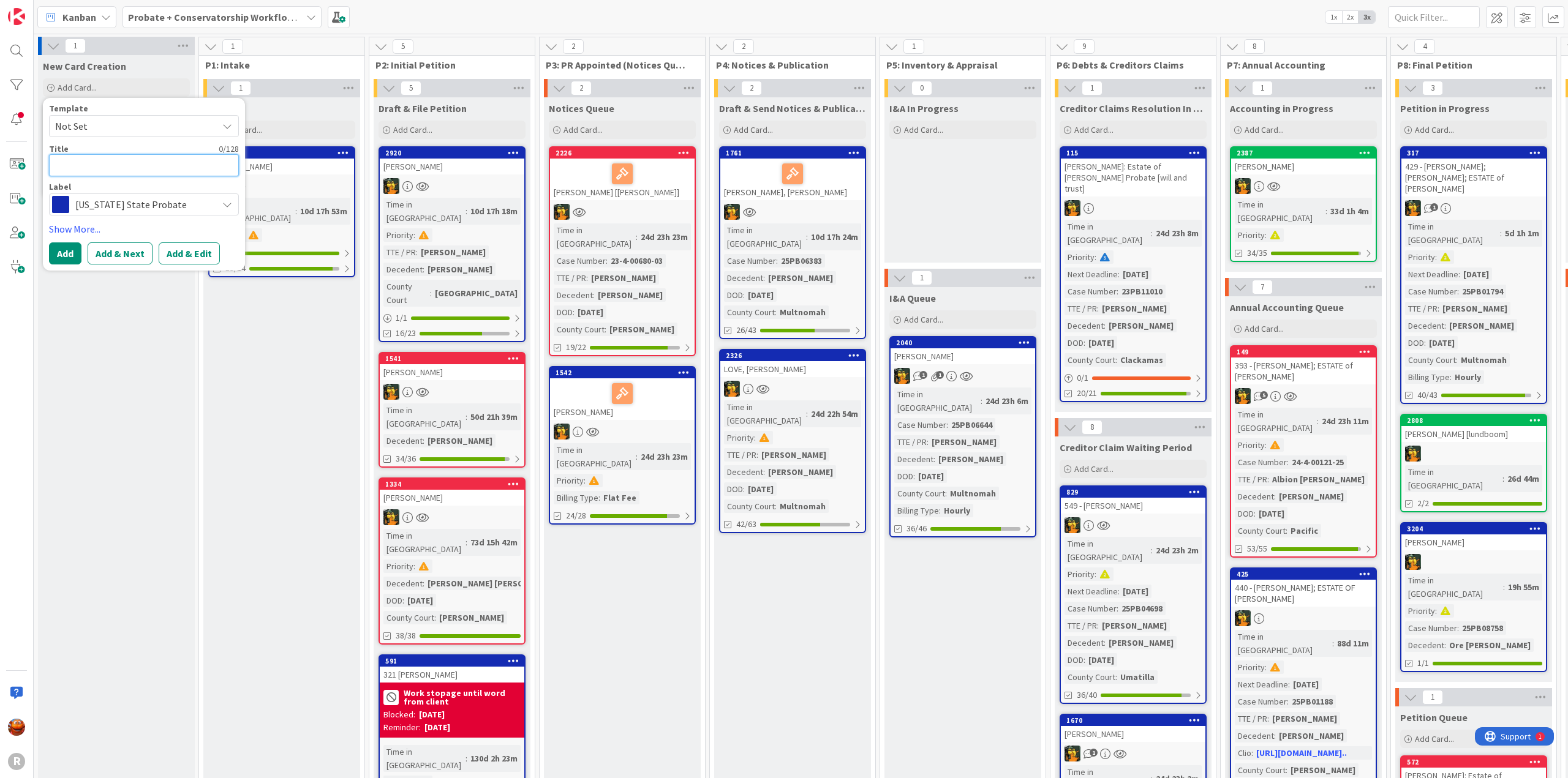
click at [81, 164] on textarea at bounding box center [144, 165] width 190 height 22
type textarea "x"
type textarea "D"
type textarea "x"
type textarea "DU"
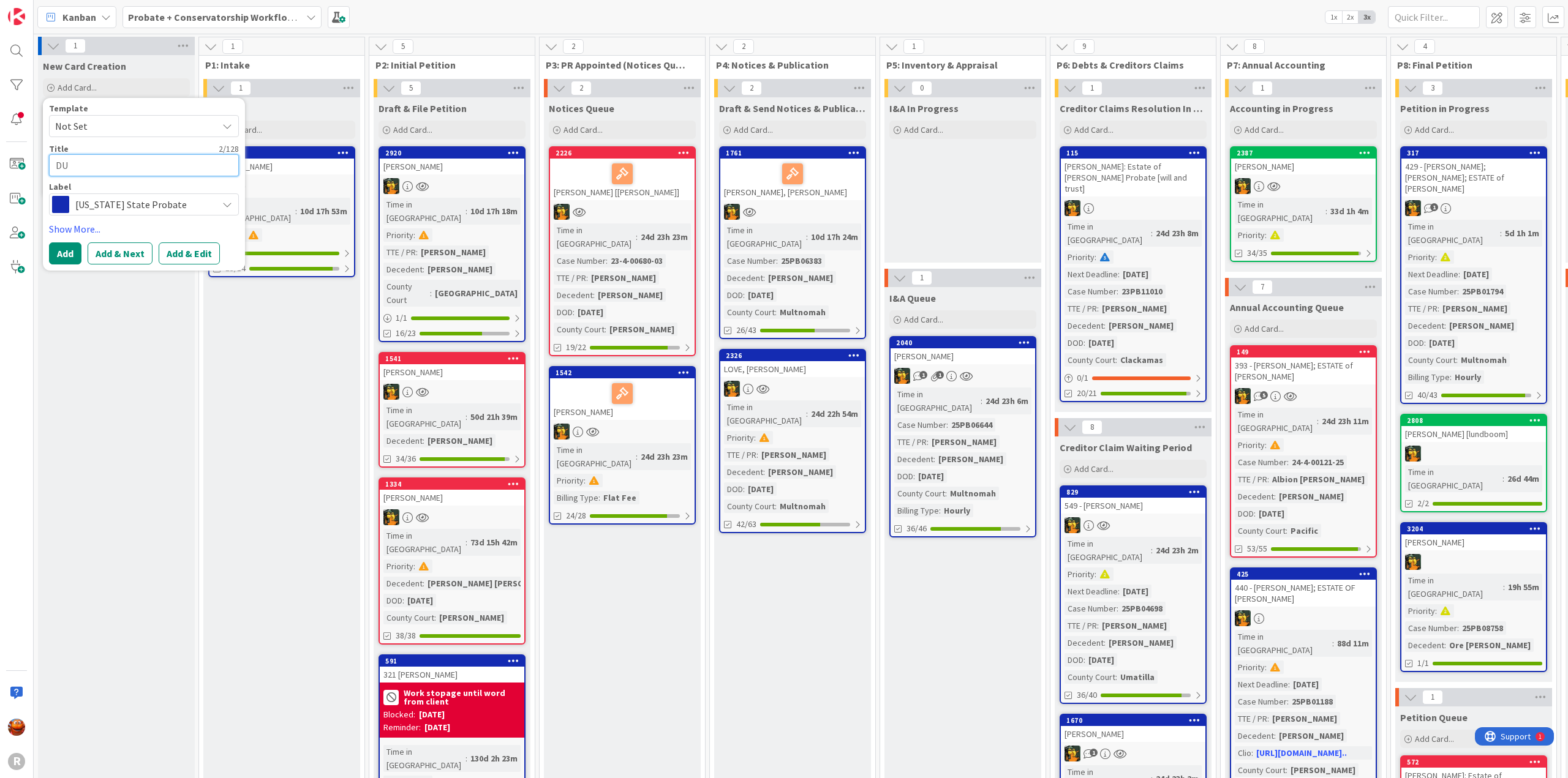
type textarea "x"
type textarea "DUR"
type textarea "x"
type textarea "[PERSON_NAME]"
type textarea "x"
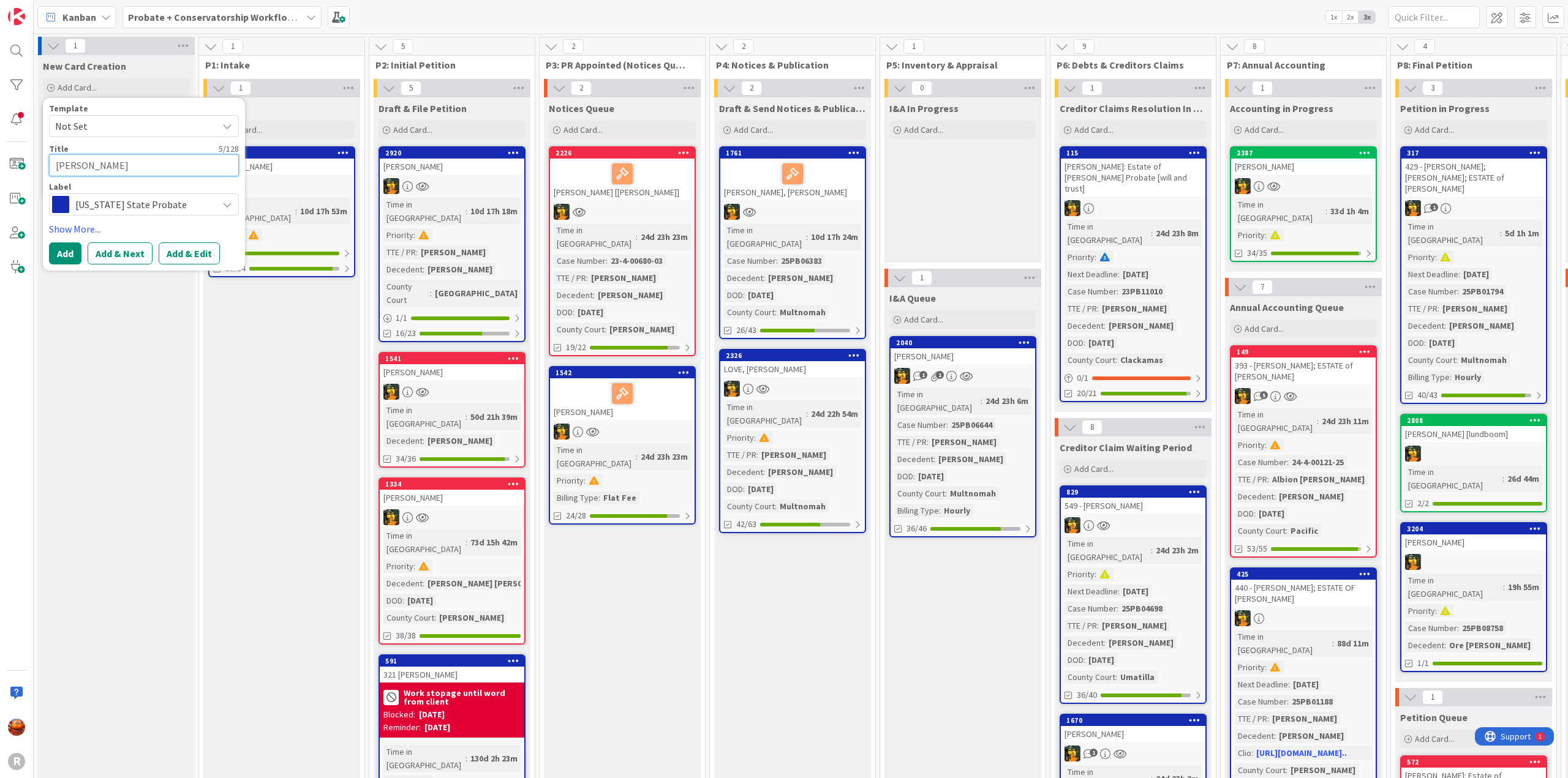
type textarea "[PERSON_NAME]"
type textarea "x"
type textarea "[PERSON_NAME]<"
type textarea "x"
type textarea "[PERSON_NAME]<"
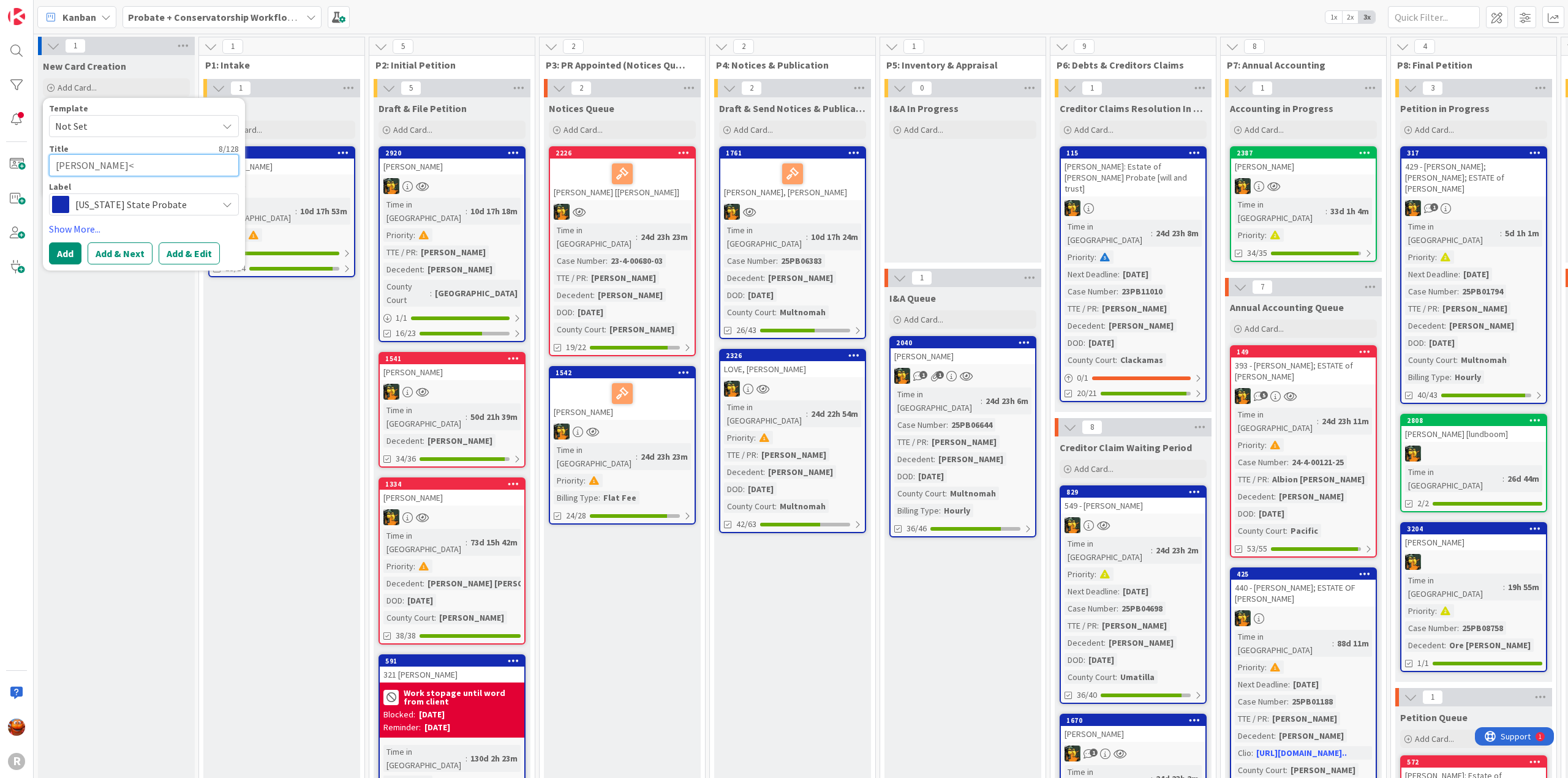
type textarea "x"
type textarea "[PERSON_NAME]<"
type textarea "x"
type textarea "[PERSON_NAME]"
type textarea "x"
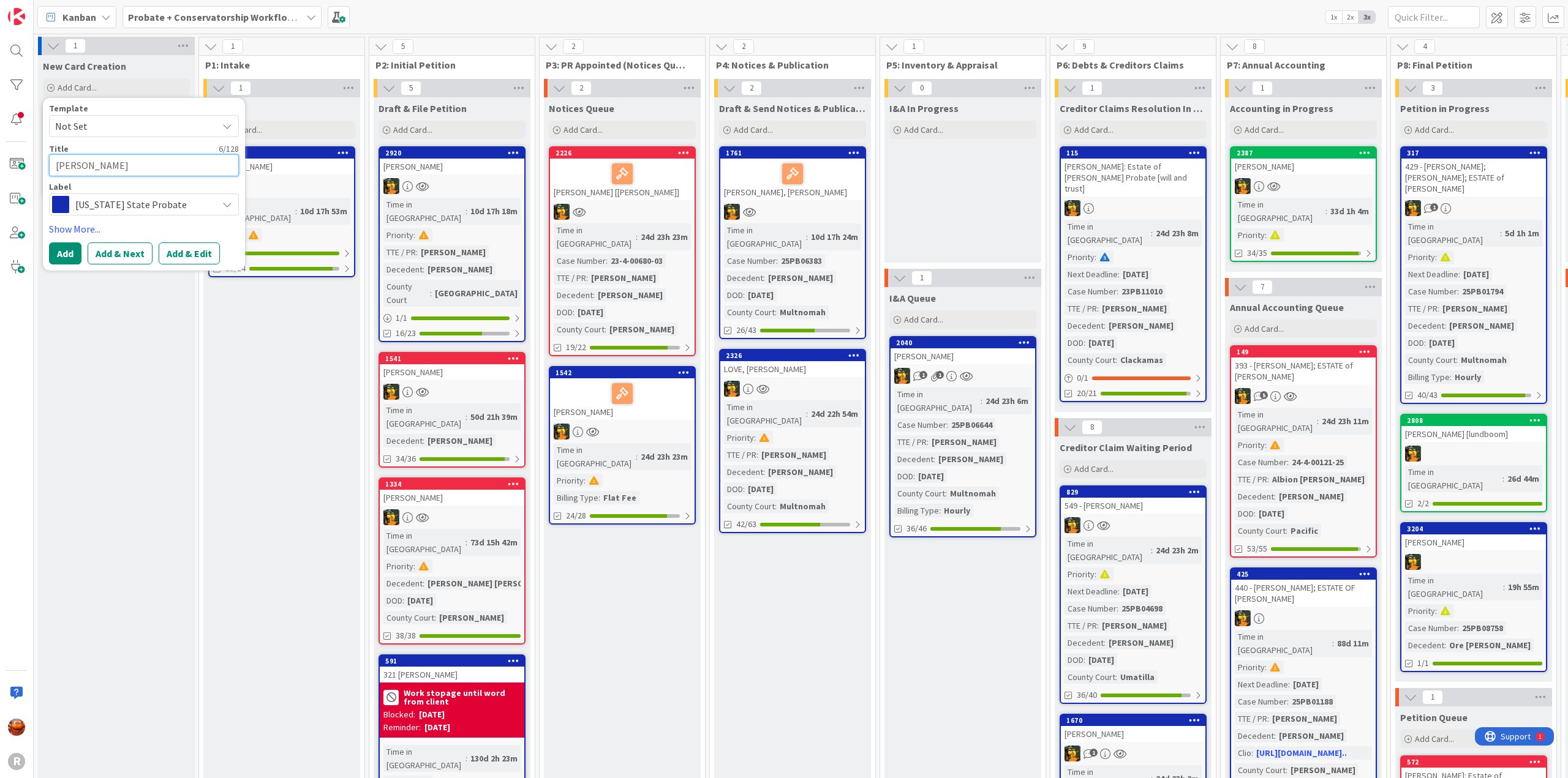
type textarea "[PERSON_NAME],"
type textarea "x"
type textarea "[PERSON_NAME],"
type textarea "x"
type textarea "[PERSON_NAME]"
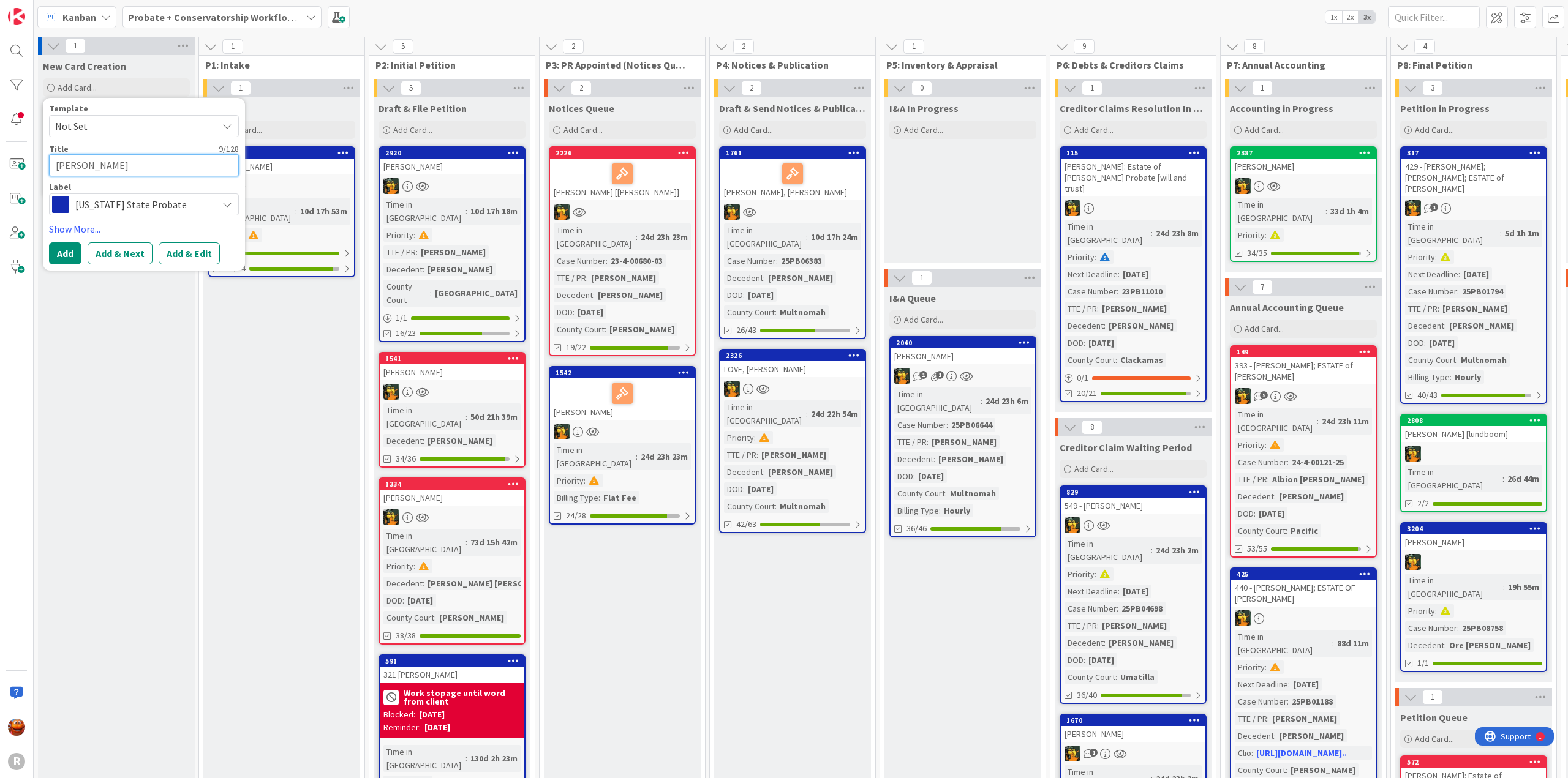
type textarea "x"
type textarea "[PERSON_NAME]"
type textarea "x"
type textarea "[PERSON_NAME]"
type textarea "x"
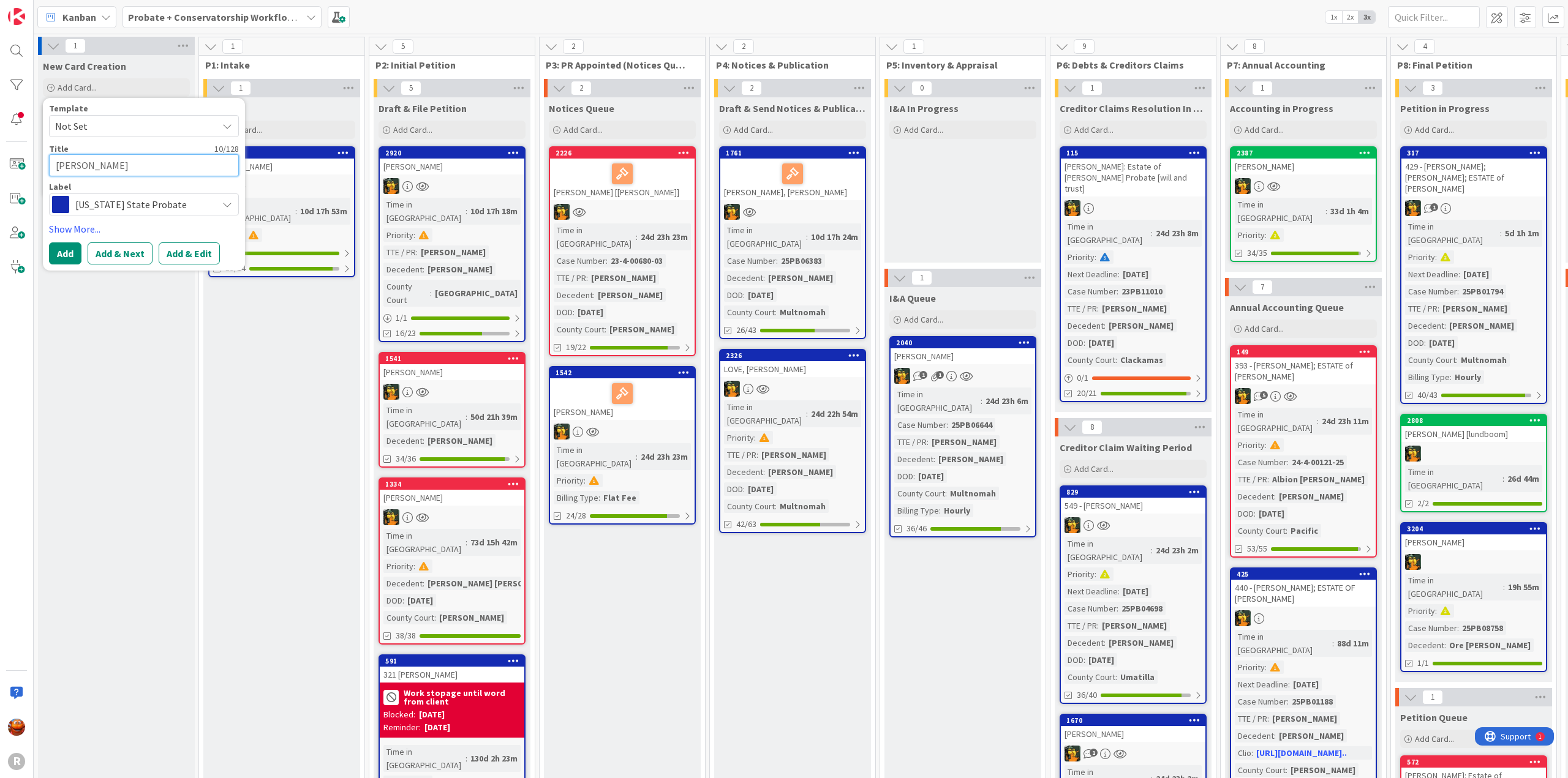
type textarea "[PERSON_NAME]"
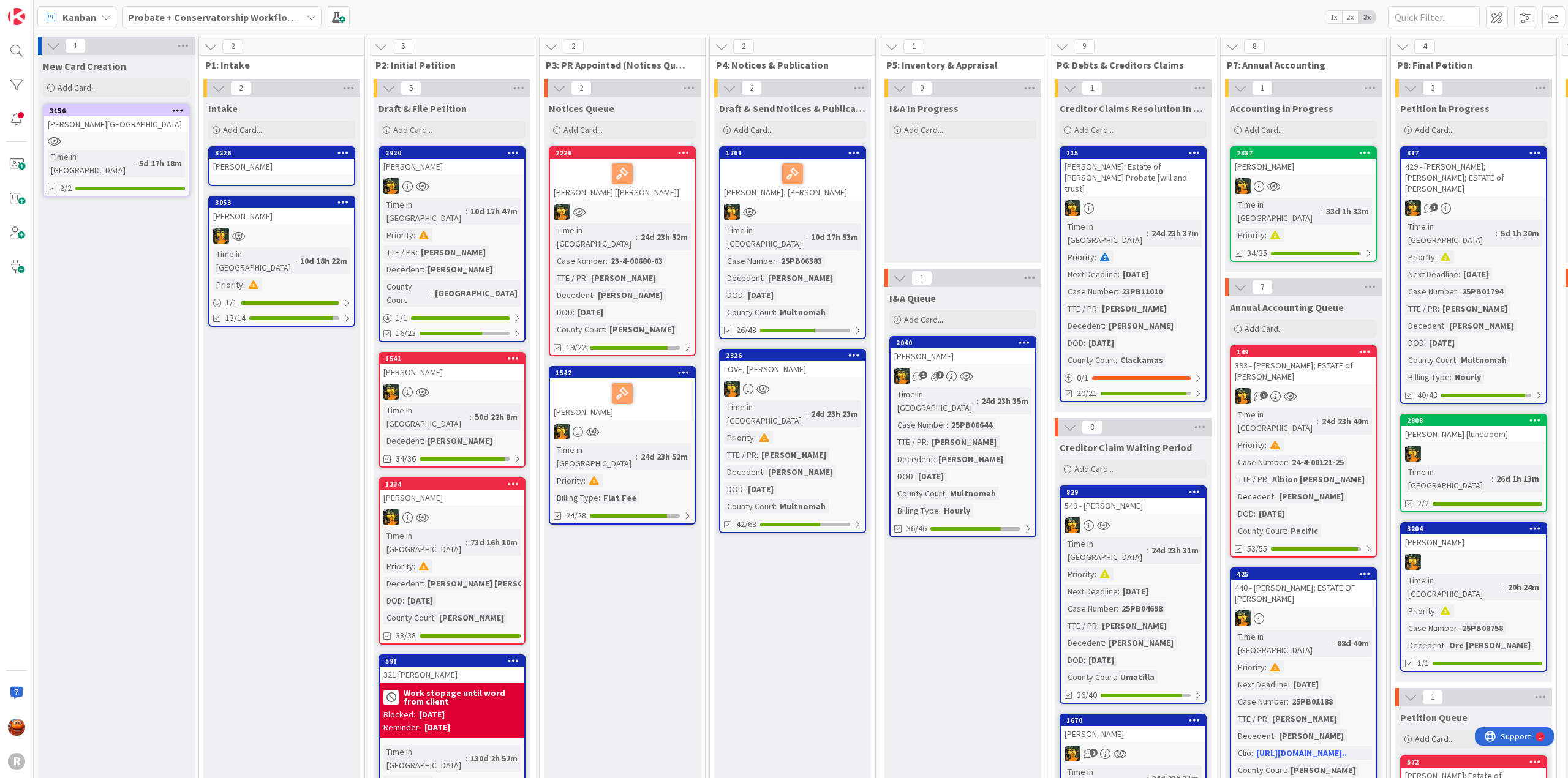
click at [261, 164] on div "[PERSON_NAME]" at bounding box center [281, 167] width 145 height 16
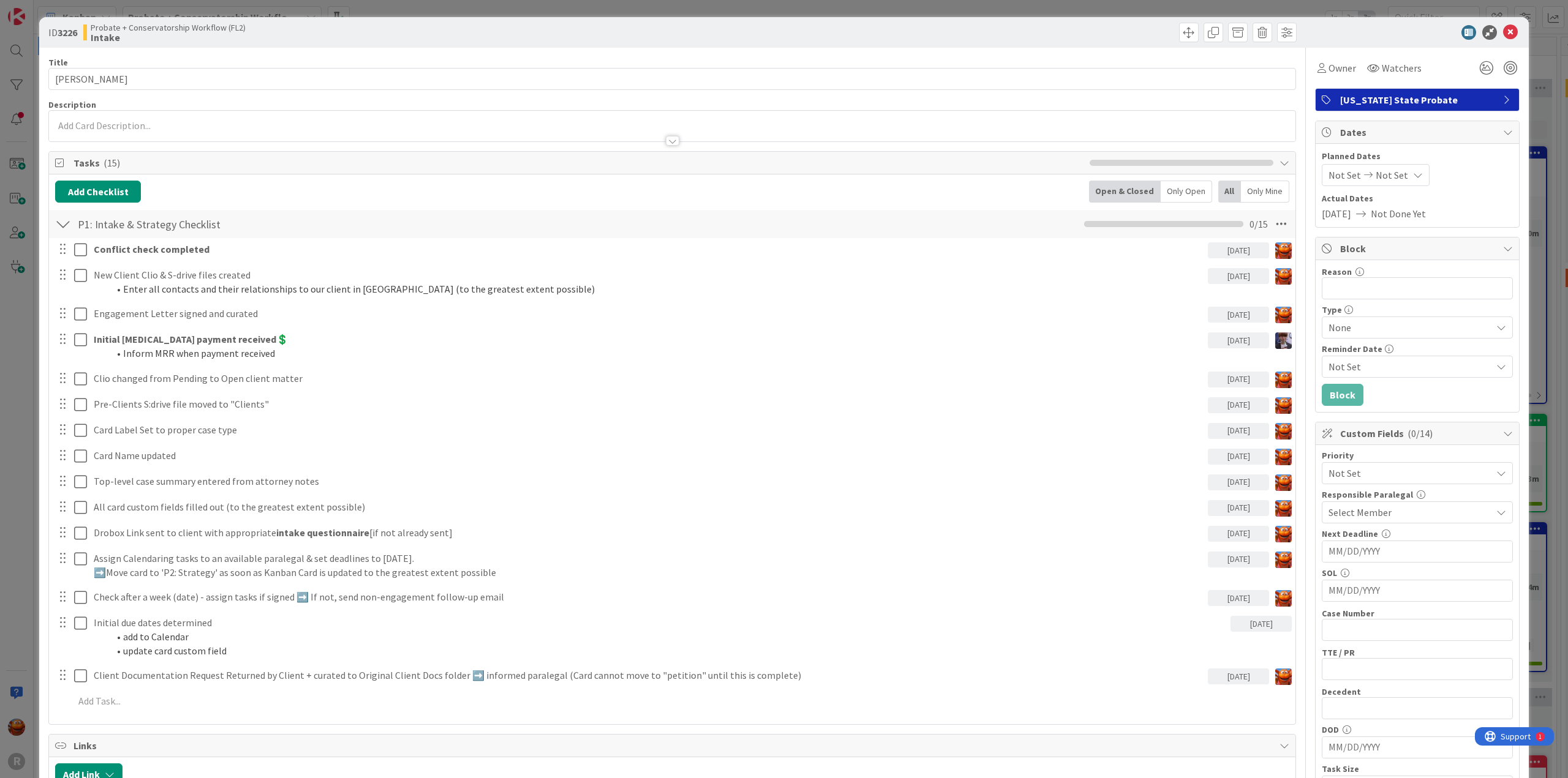
click at [312, 127] on p at bounding box center [672, 126] width 1235 height 14
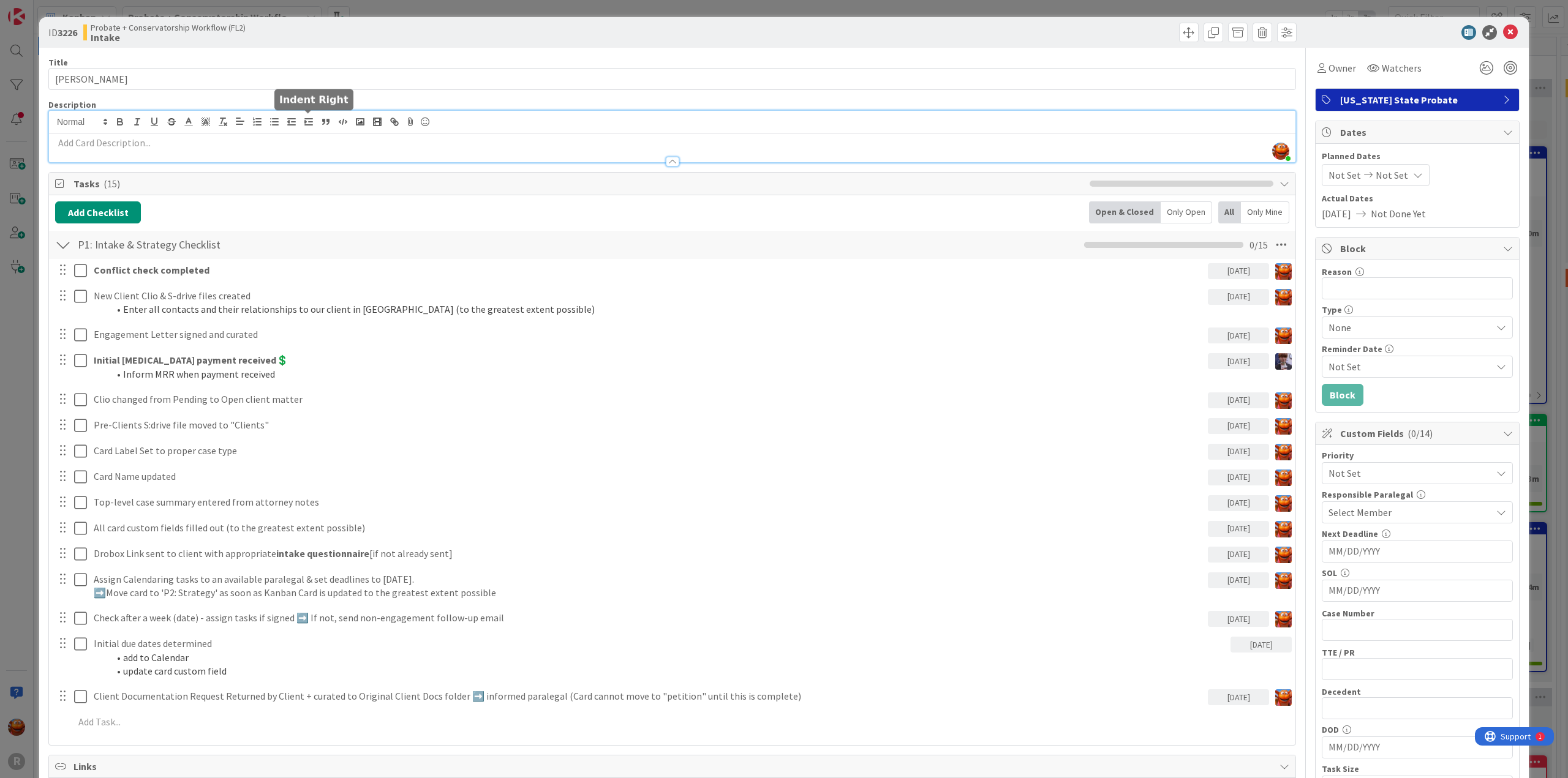
click at [310, 138] on p at bounding box center [672, 143] width 1235 height 14
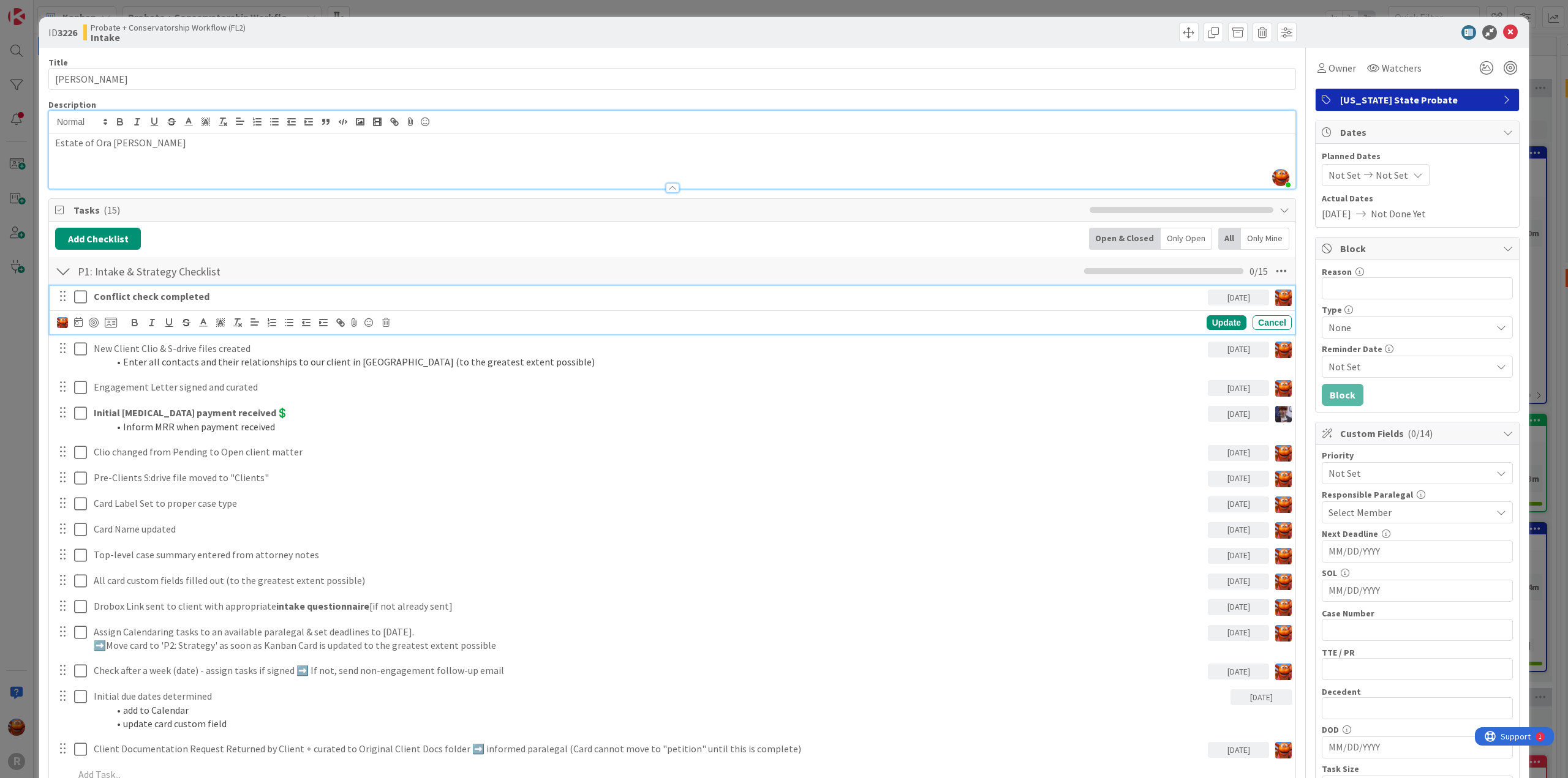
click at [80, 296] on icon at bounding box center [80, 297] width 13 height 15
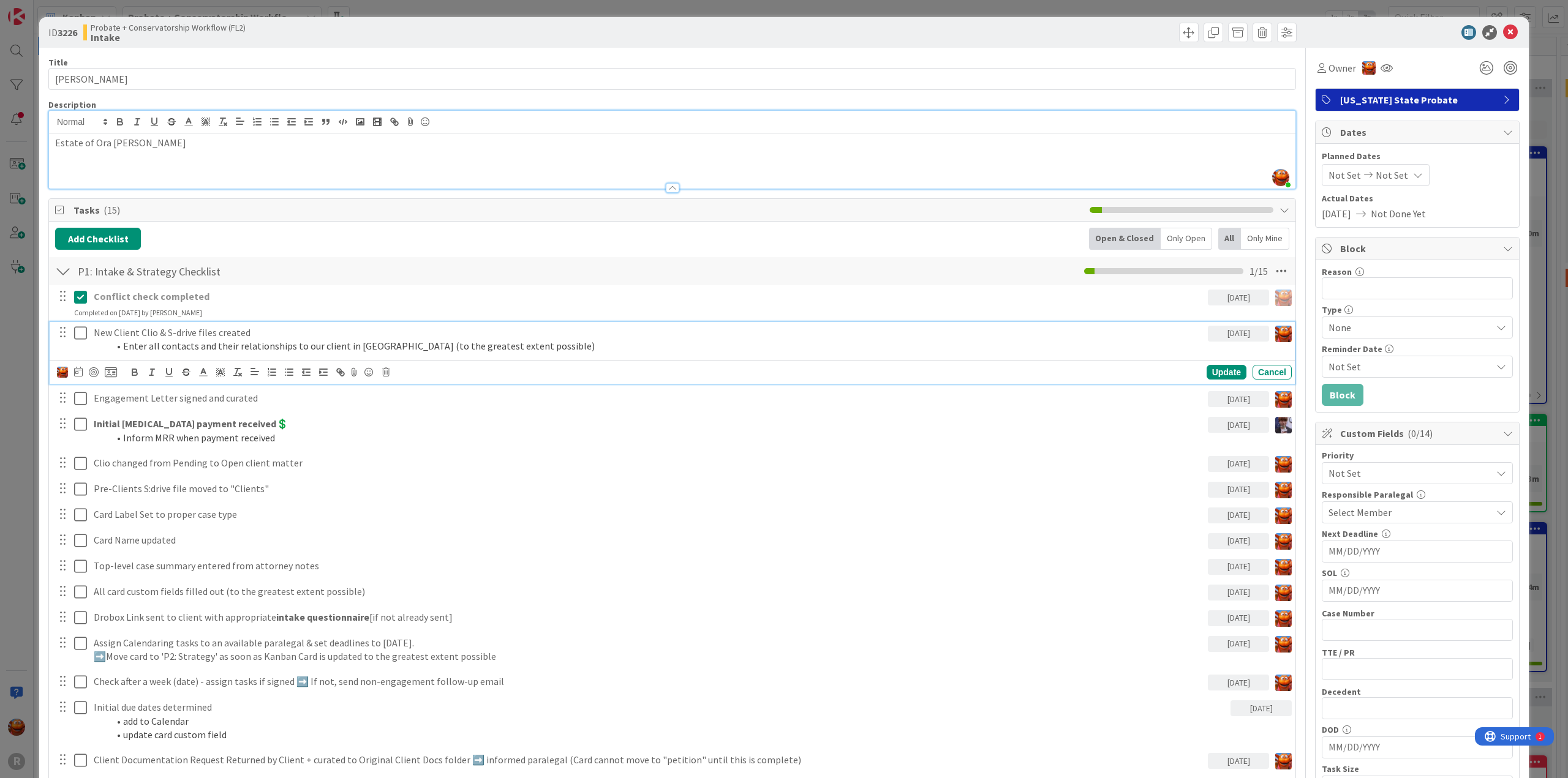
click at [80, 331] on icon at bounding box center [80, 333] width 13 height 15
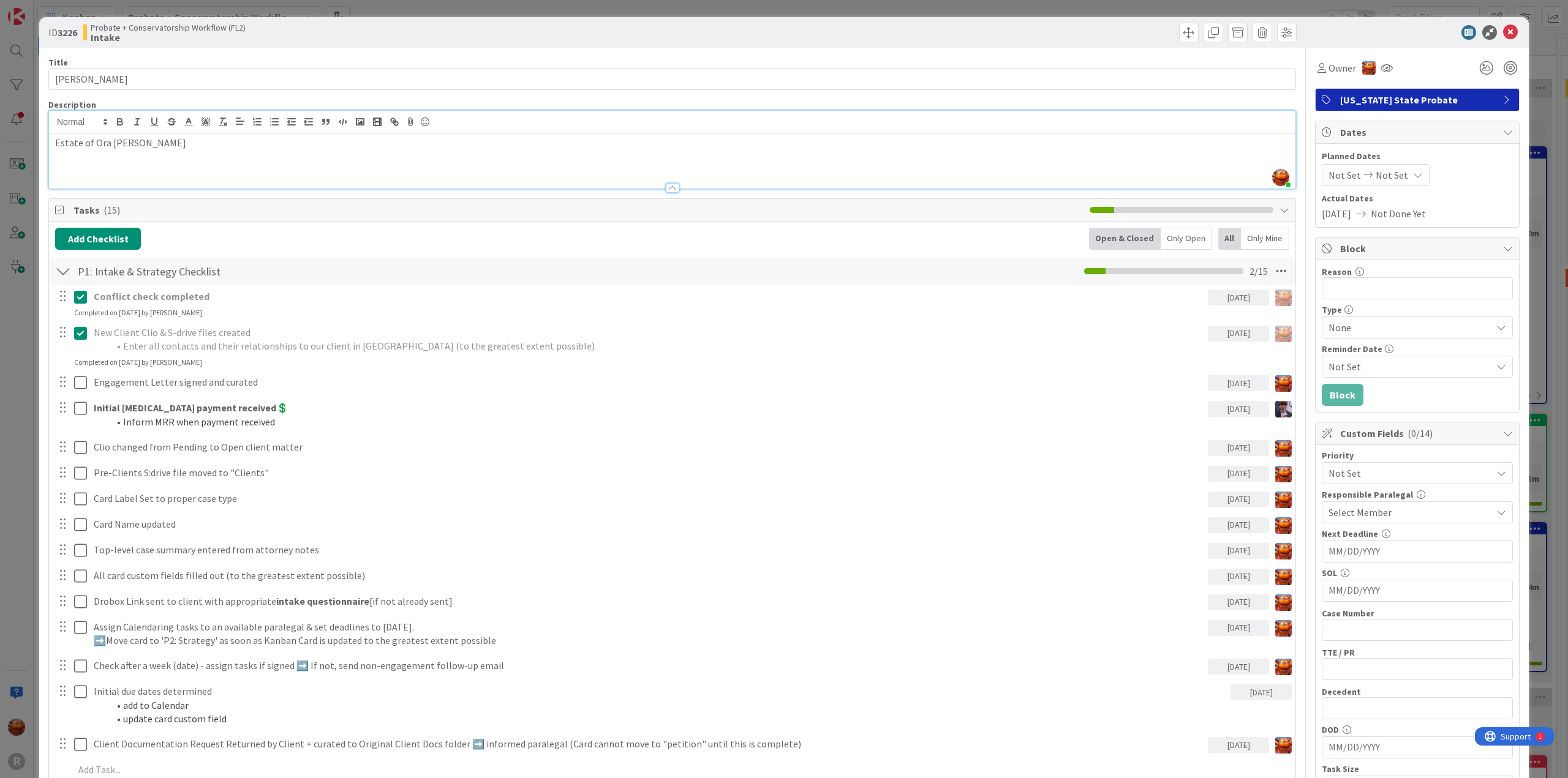
click at [17, 17] on div "ID 3226 Probate + Conservatorship Workflow (FL2) Intake Title 12 / 128 [PERSON_…" at bounding box center [784, 389] width 1568 height 778
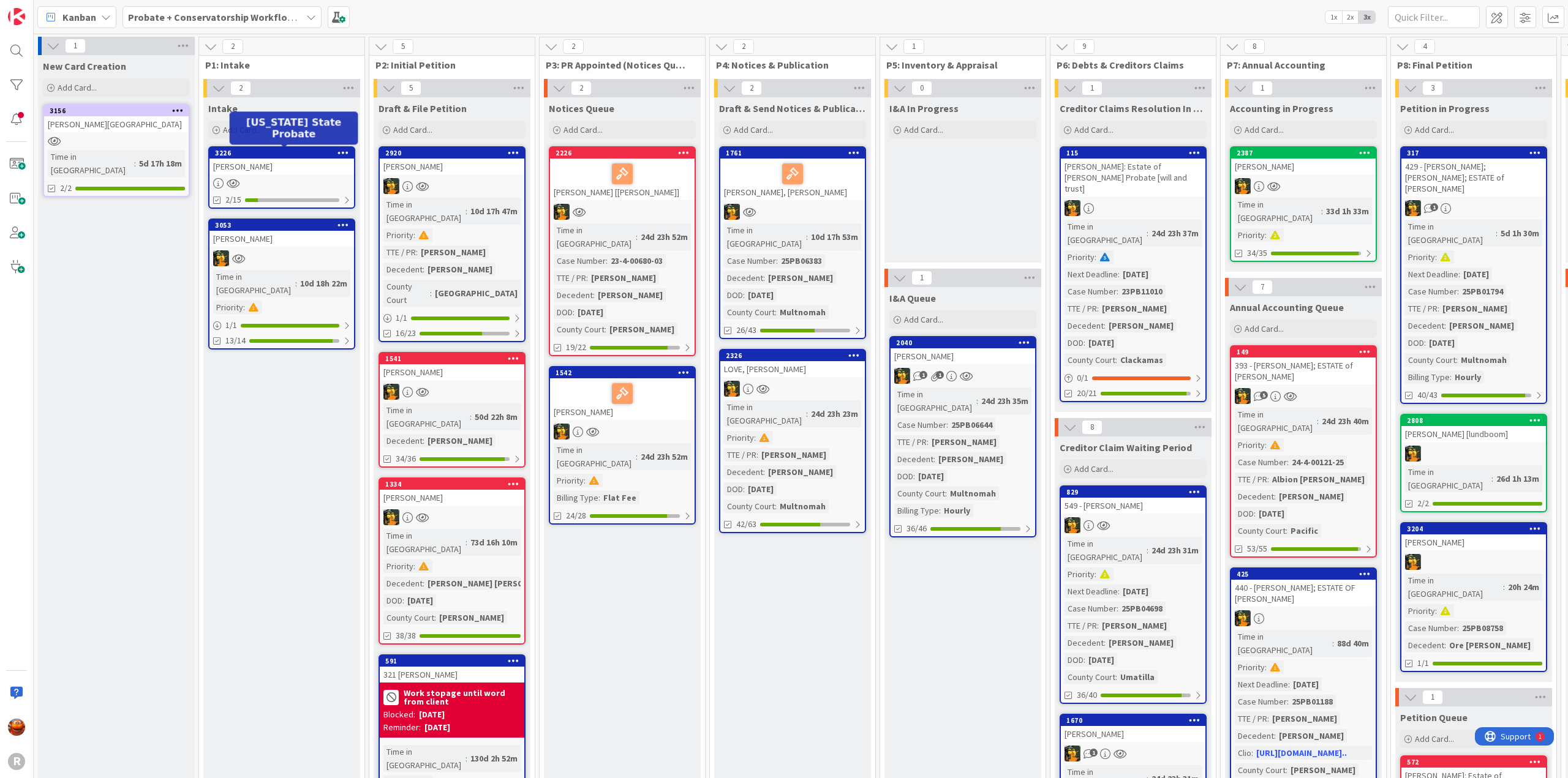
click at [275, 157] on div "3226" at bounding box center [281, 152] width 145 height 11
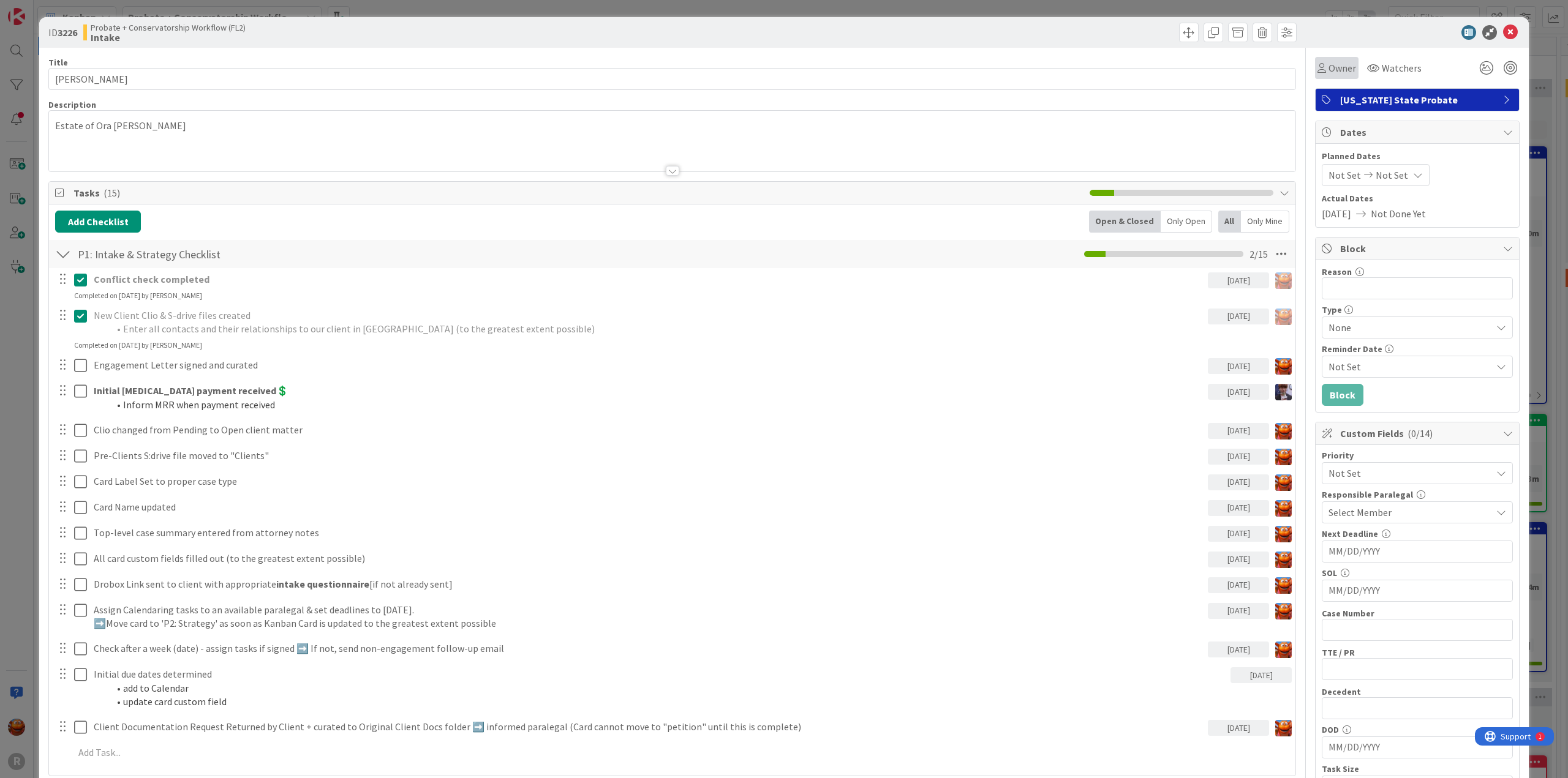
click at [1333, 68] on span "Owner" at bounding box center [1342, 68] width 28 height 15
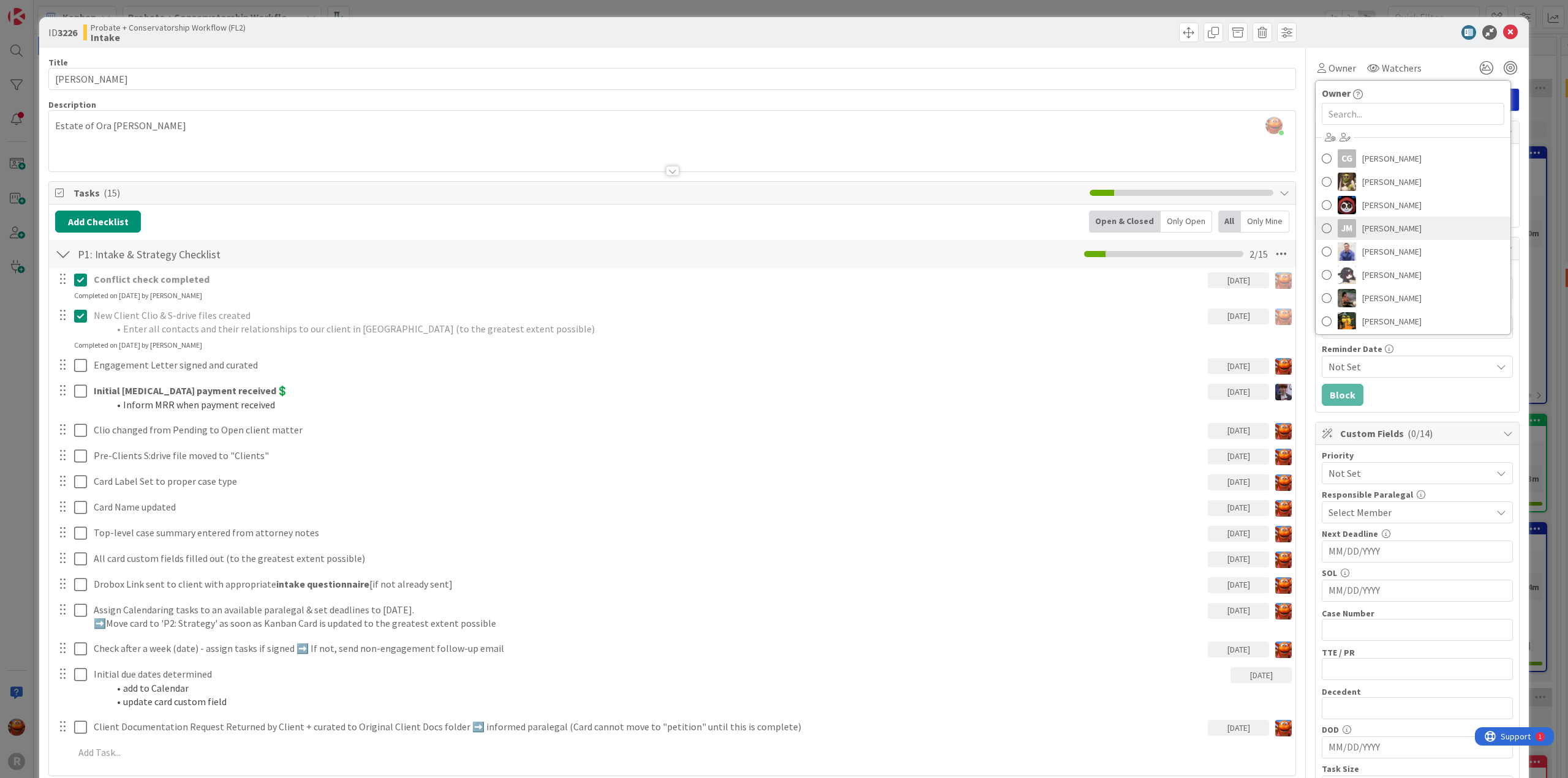
scroll to position [61, 0]
click at [1378, 295] on span "[PERSON_NAME]" at bounding box center [1391, 302] width 59 height 19
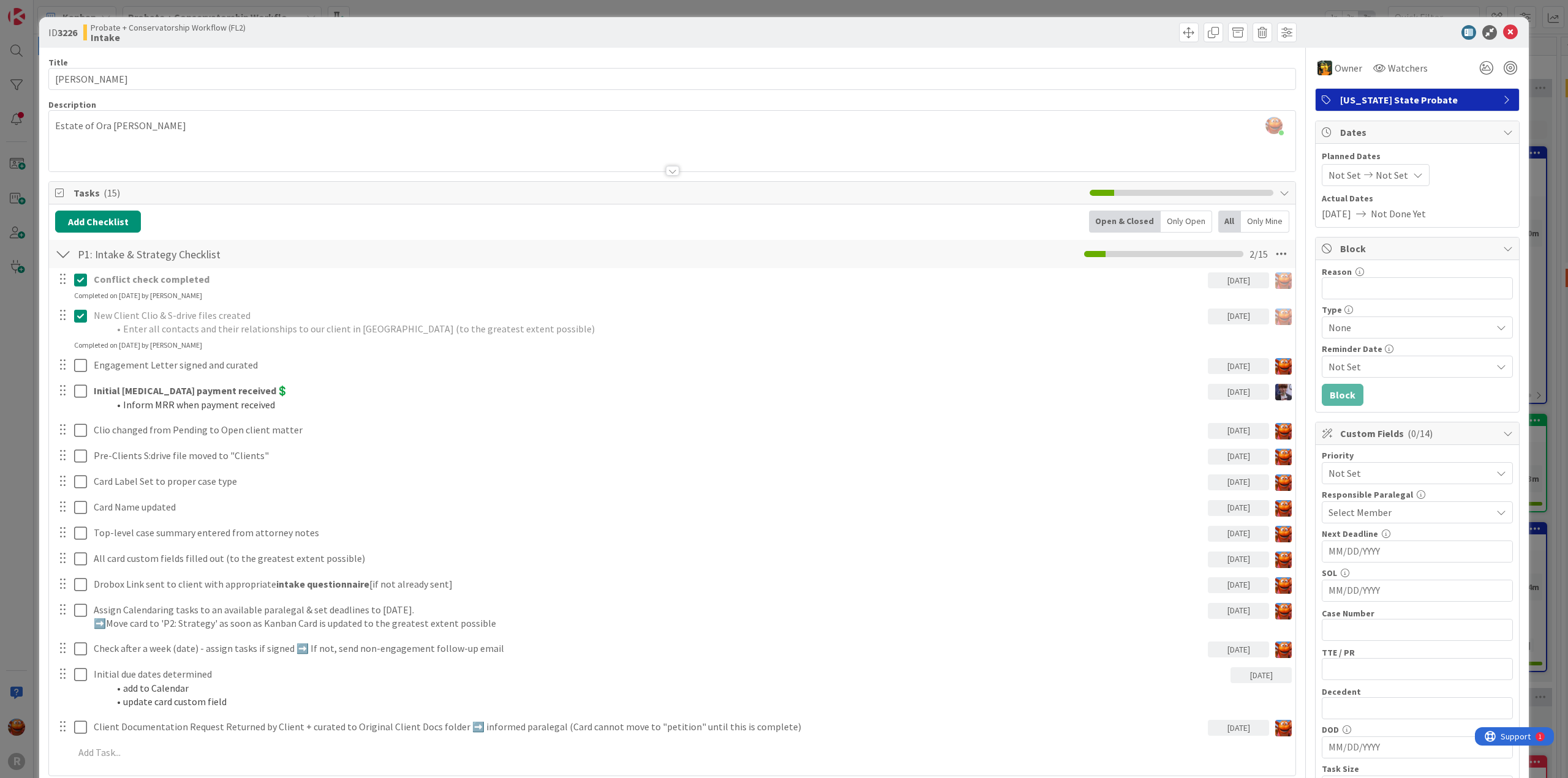
click at [1349, 508] on span "Select Member" at bounding box center [1360, 512] width 63 height 15
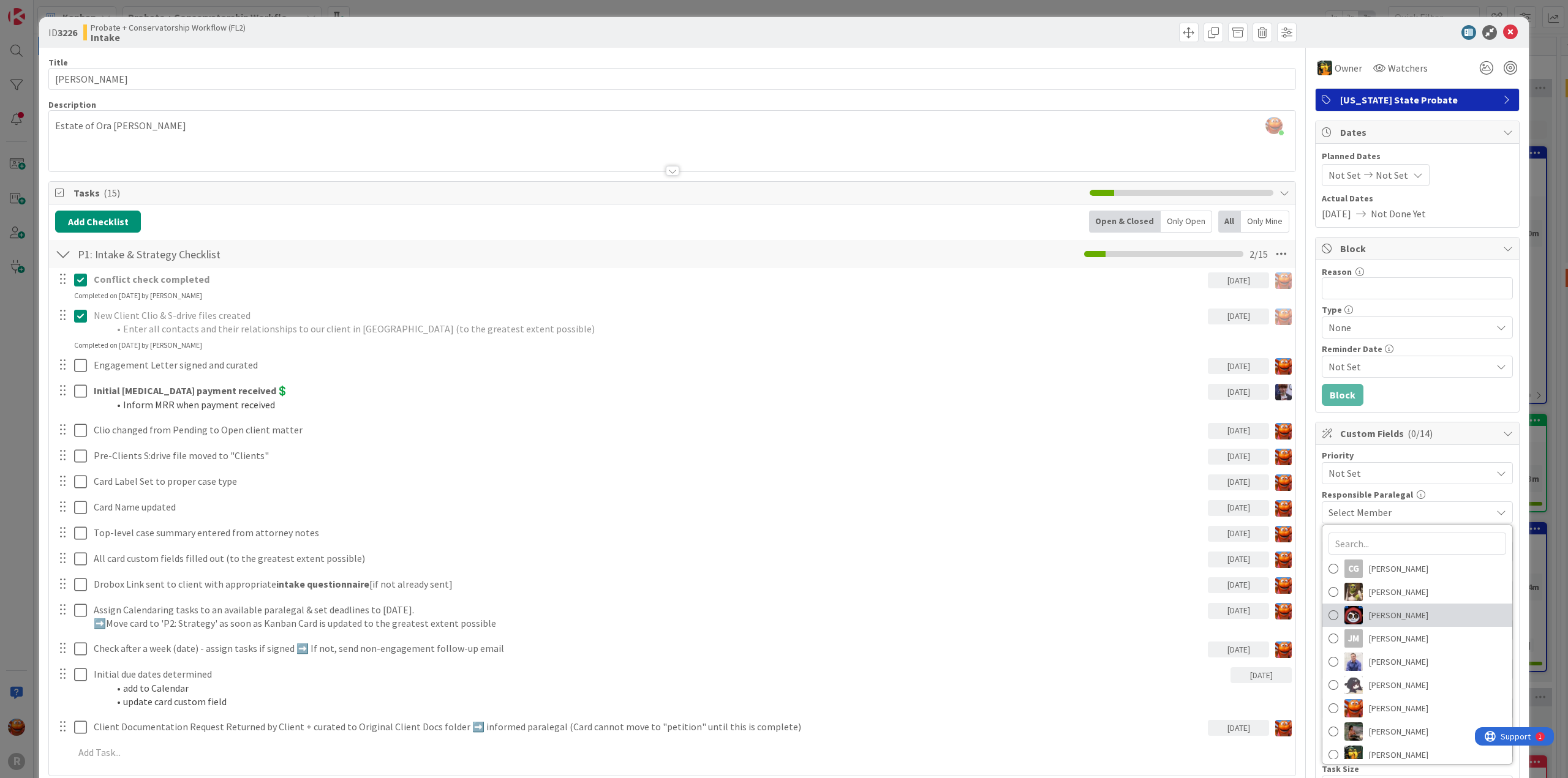
click at [1372, 619] on span "[PERSON_NAME]" at bounding box center [1399, 616] width 59 height 19
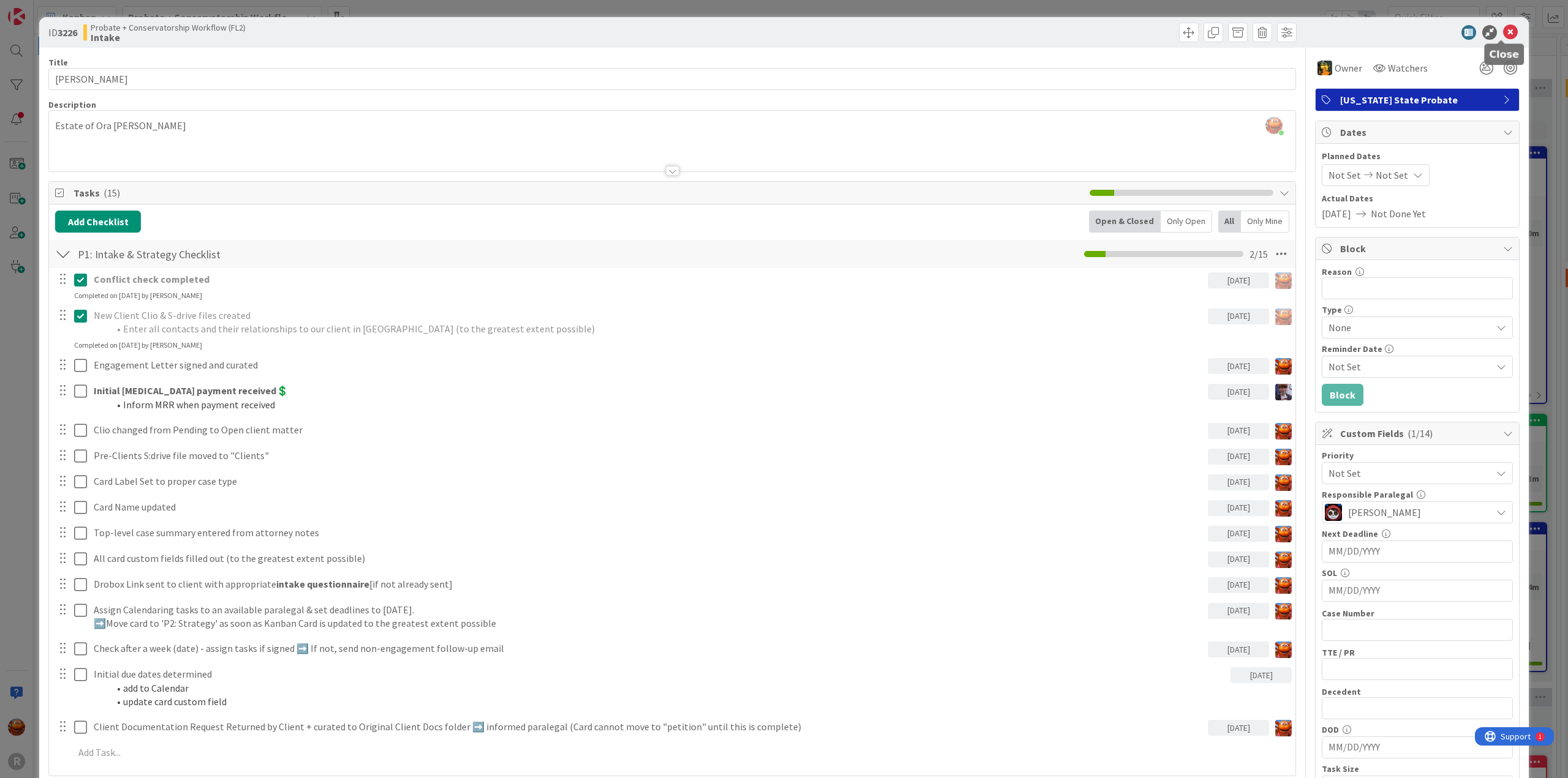
click at [1503, 26] on icon at bounding box center [1510, 32] width 15 height 15
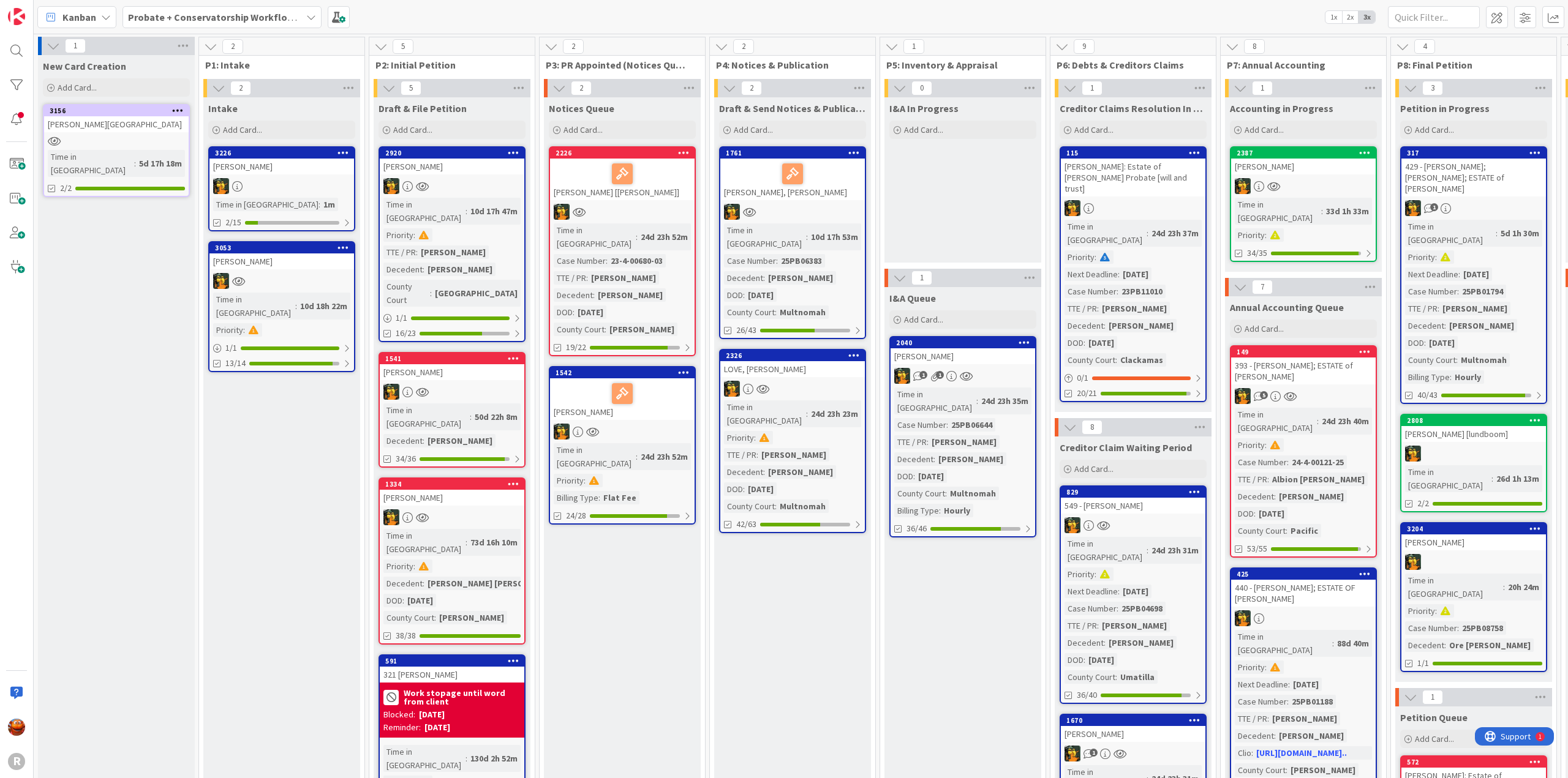
click at [160, 21] on b "Probate + Conservatorship Workflow (FL2)" at bounding box center [224, 16] width 191 height 12
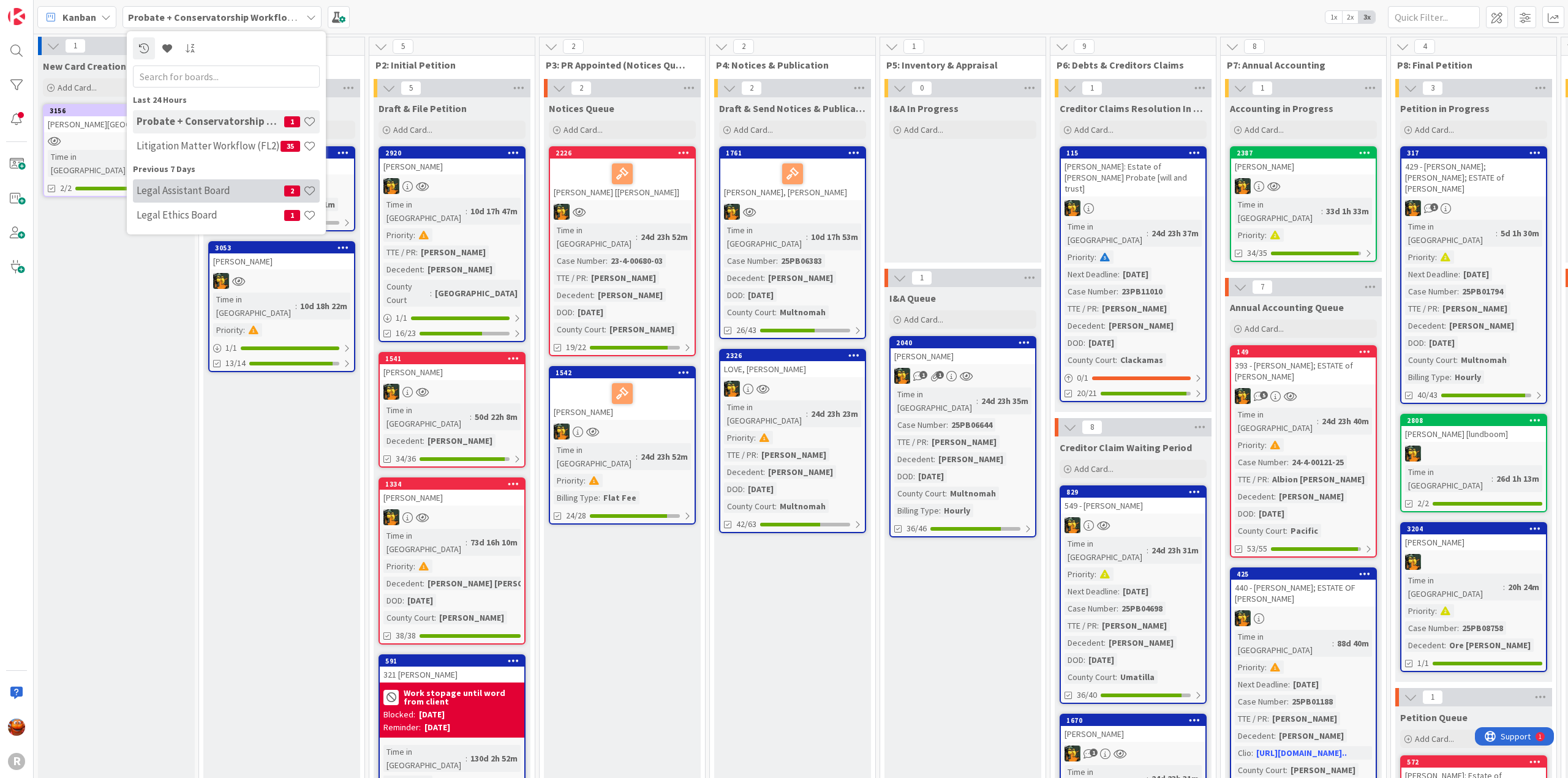
click at [198, 196] on h4 "Legal Assistant Board" at bounding box center [210, 190] width 147 height 12
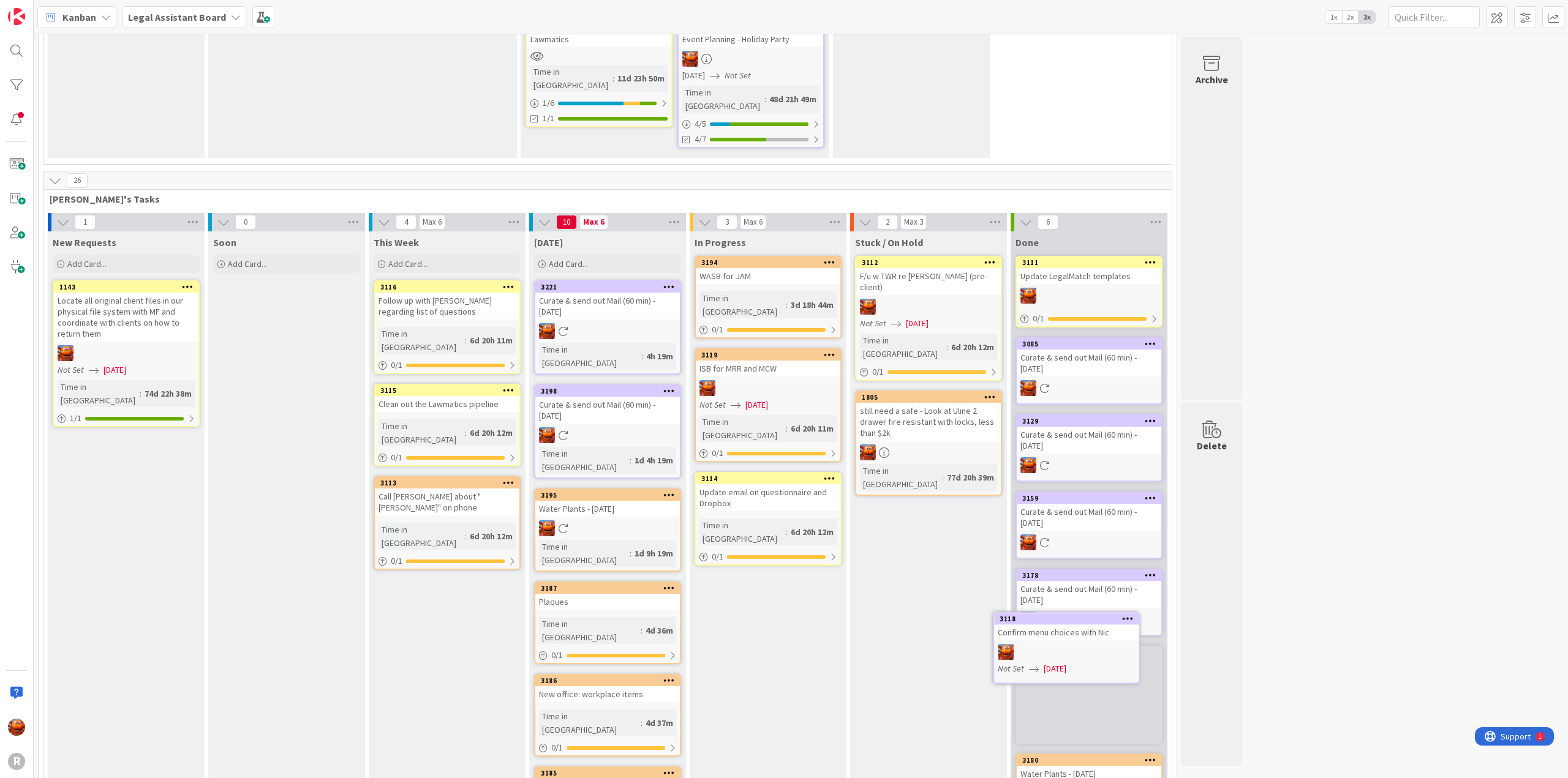
scroll to position [404, 0]
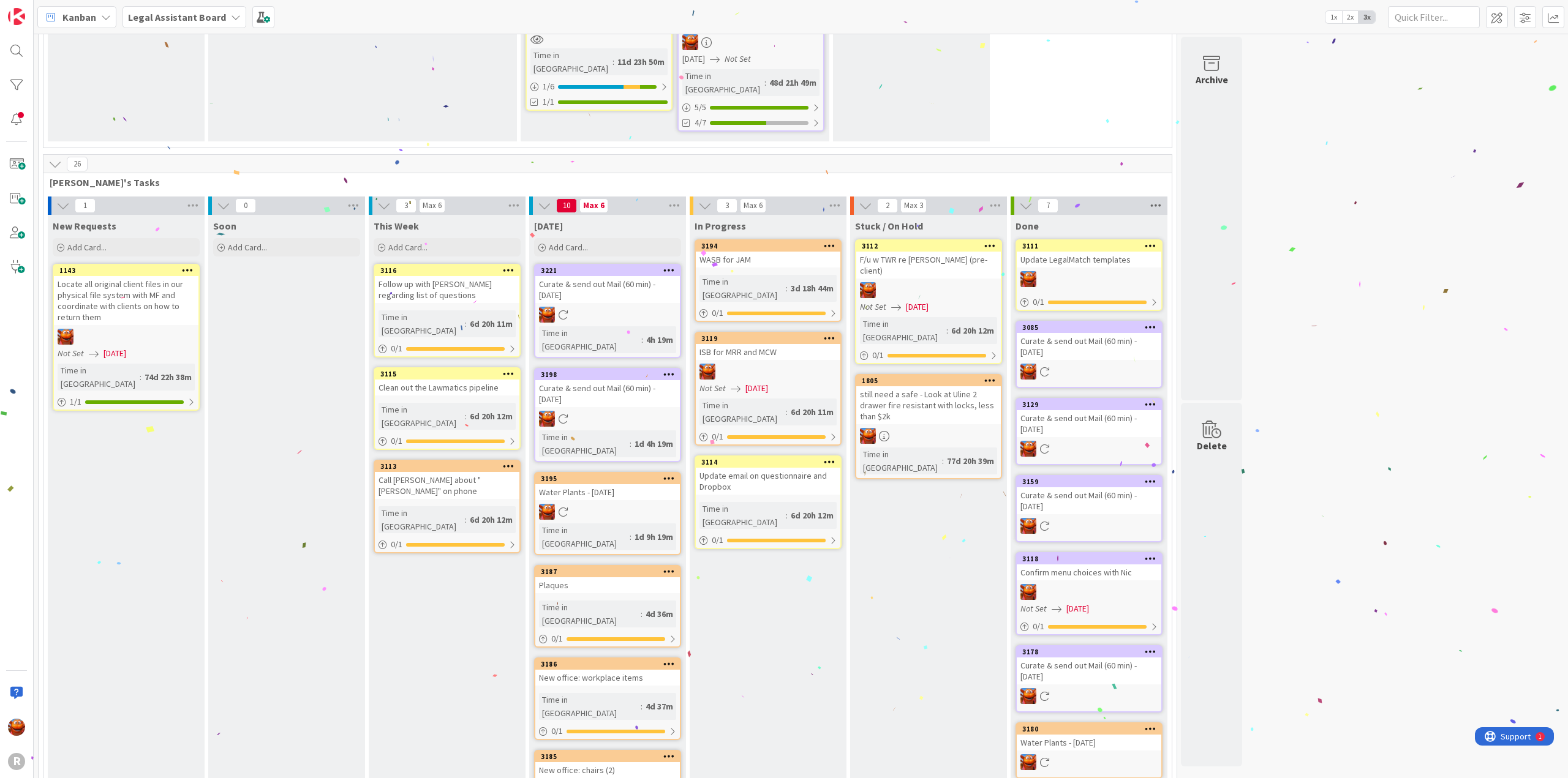
click at [1158, 196] on icon at bounding box center [1156, 206] width 16 height 19
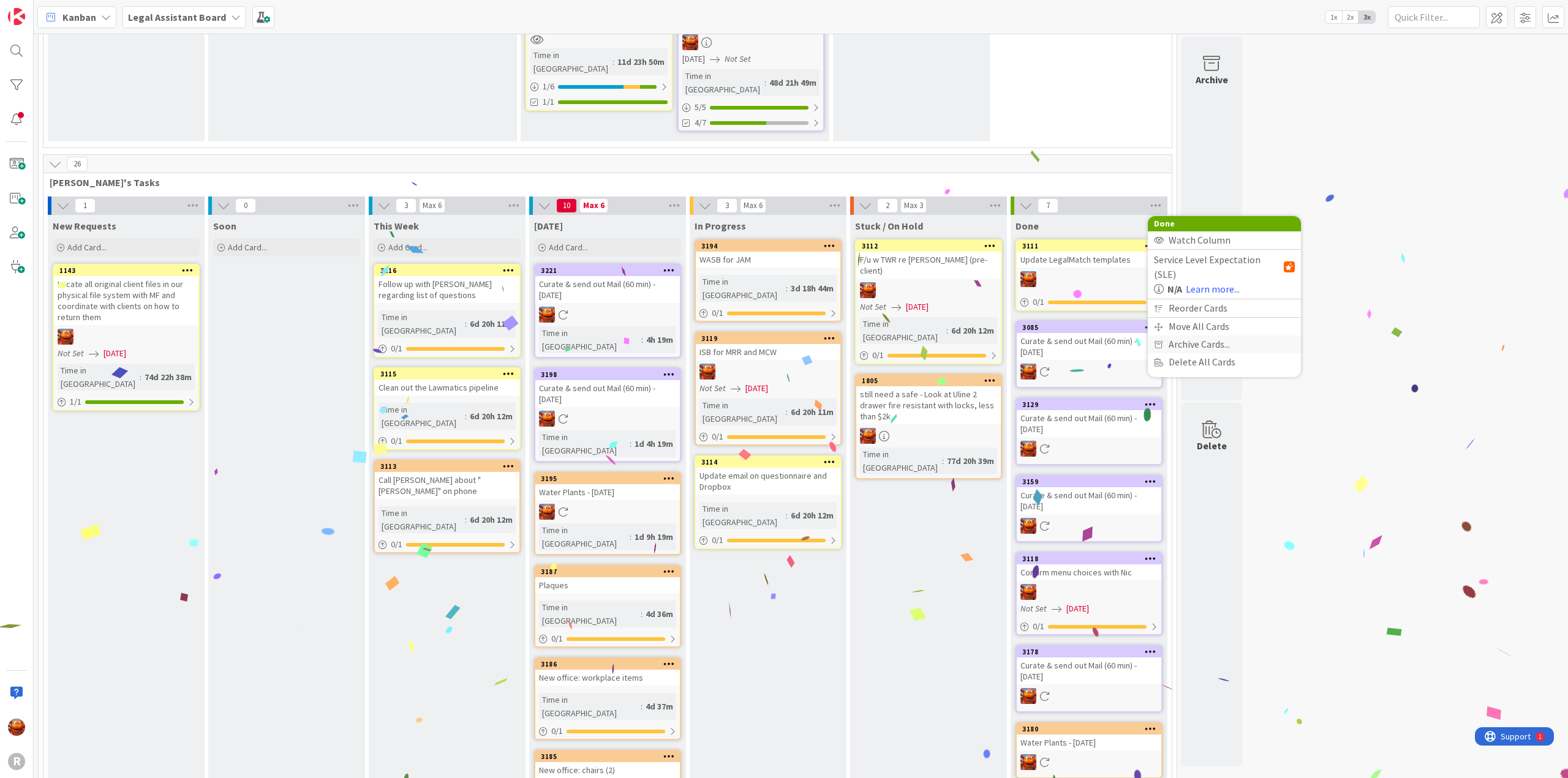
click at [1206, 335] on span "Archive Cards..." at bounding box center [1199, 344] width 61 height 18
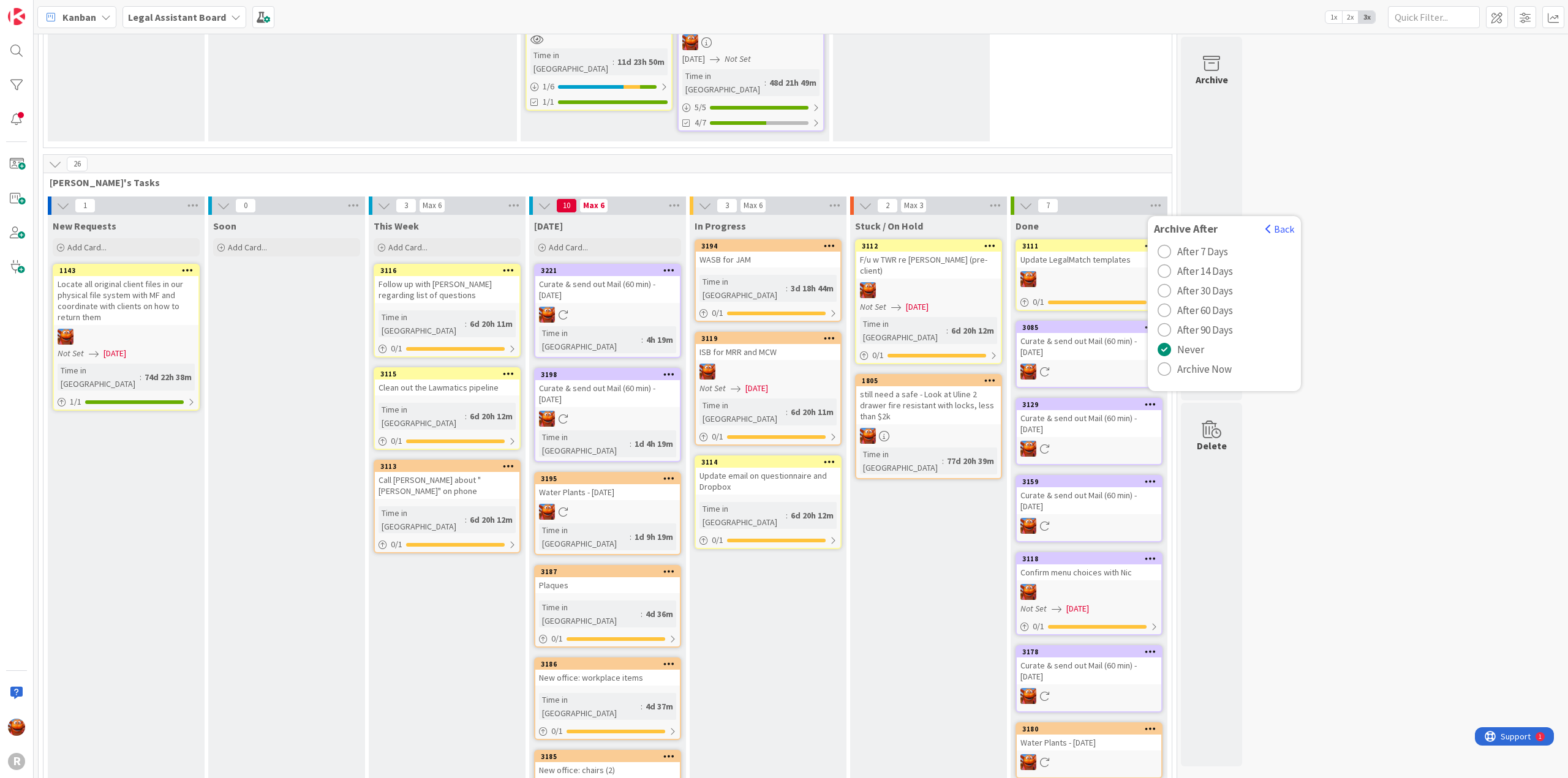
click at [1366, 152] on div "32 Admin Projects + Tasks 6 Projects / Recurring Task Sets 0 Inbox / Triage - M…" at bounding box center [801, 441] width 1530 height 1614
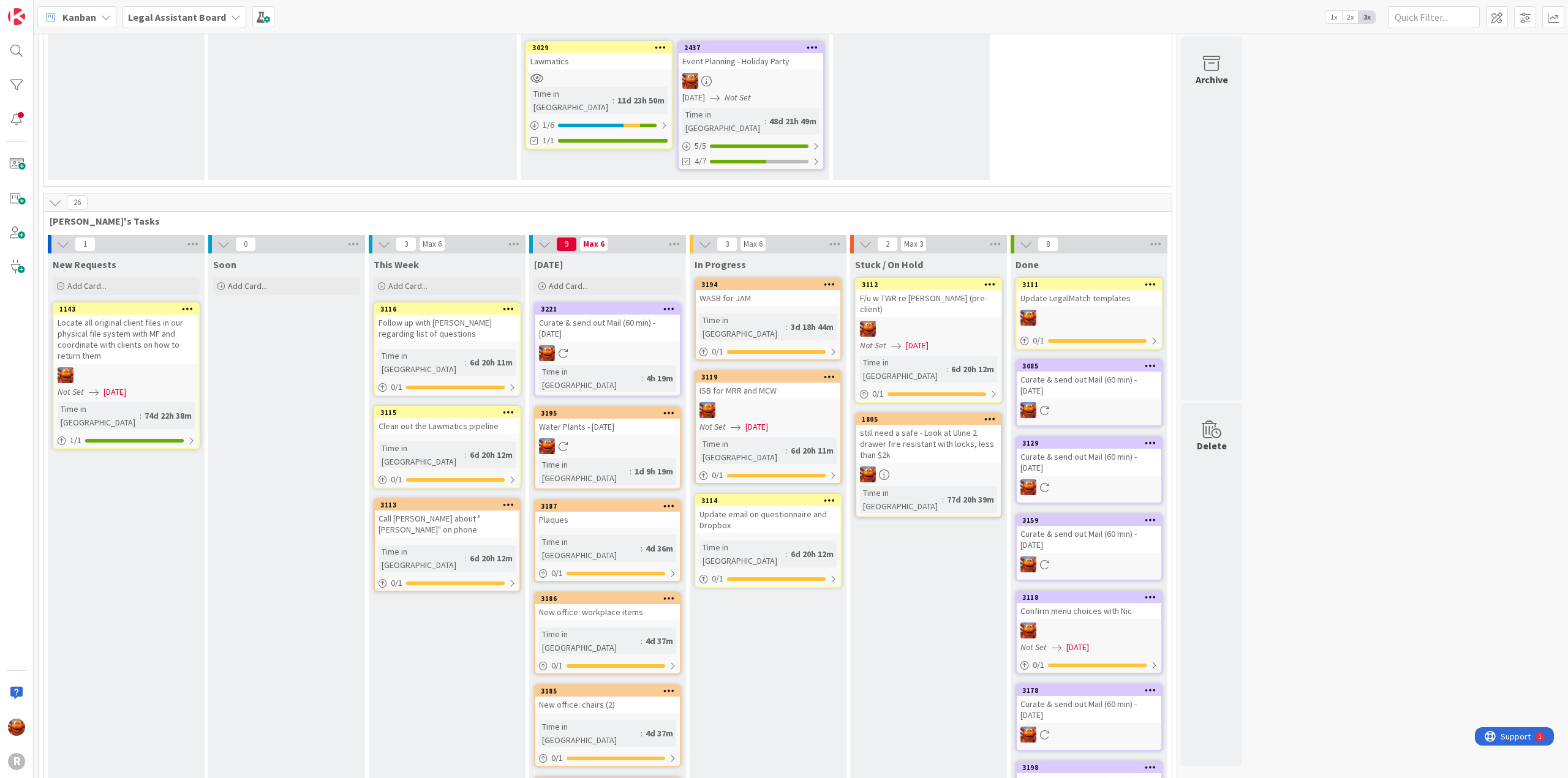
scroll to position [223, 0]
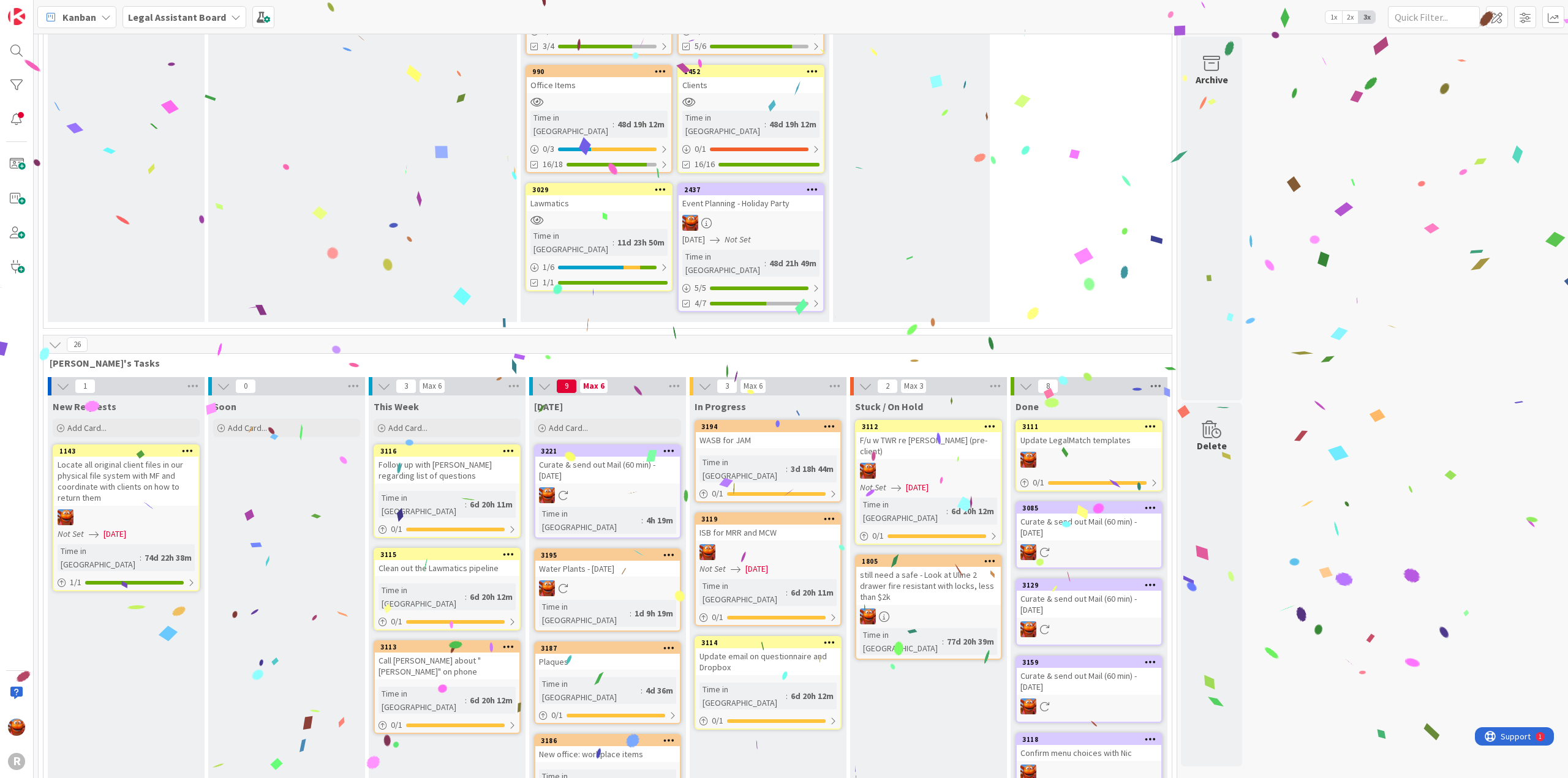
click at [1154, 377] on icon at bounding box center [1156, 387] width 16 height 19
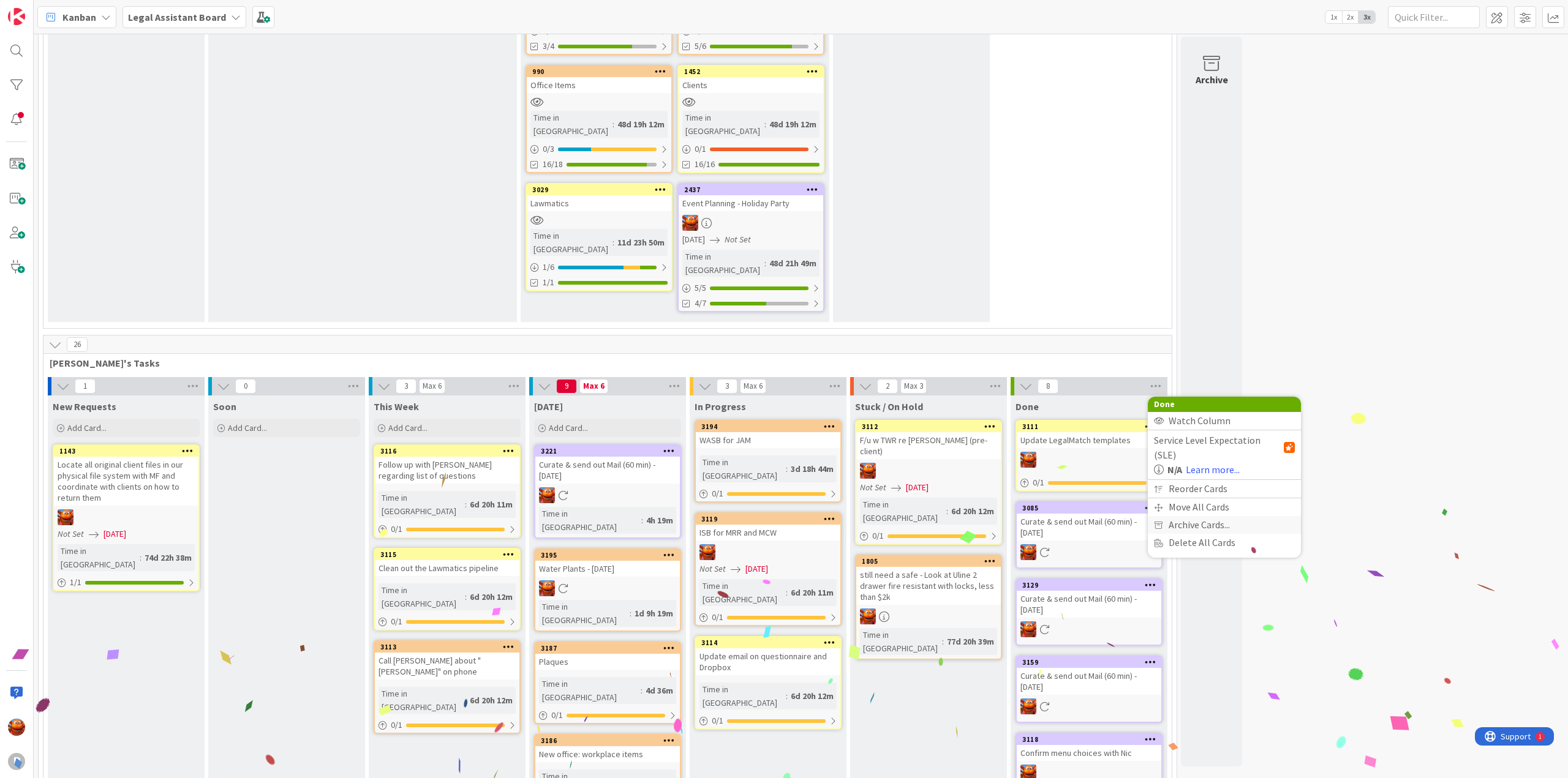
click at [1193, 516] on span "Archive Cards..." at bounding box center [1199, 525] width 61 height 18
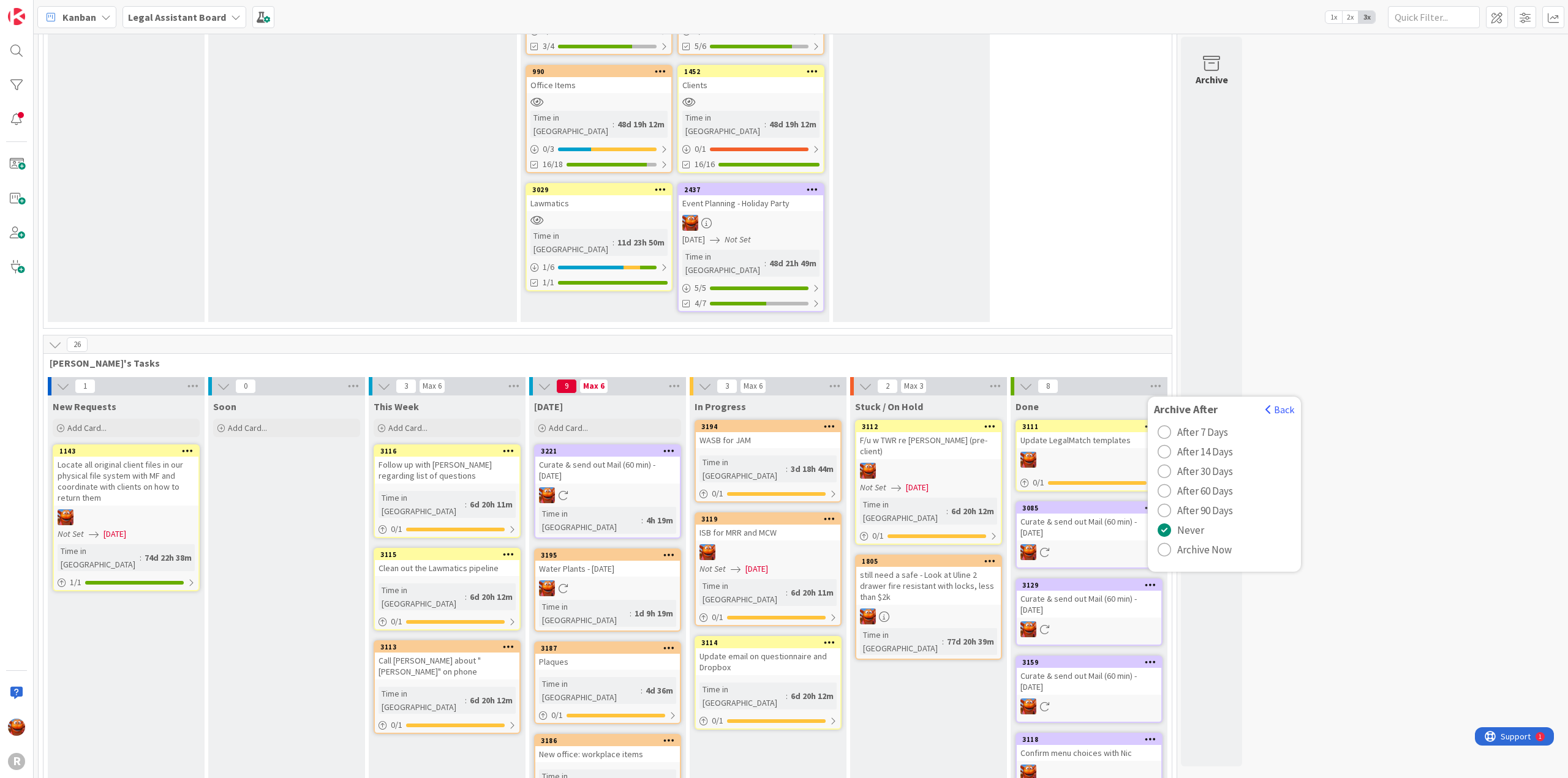
click at [1176, 540] on button "Archive Now" at bounding box center [1195, 550] width 81 height 20
click at [1186, 457] on button "Archive All" at bounding box center [1185, 468] width 62 height 22
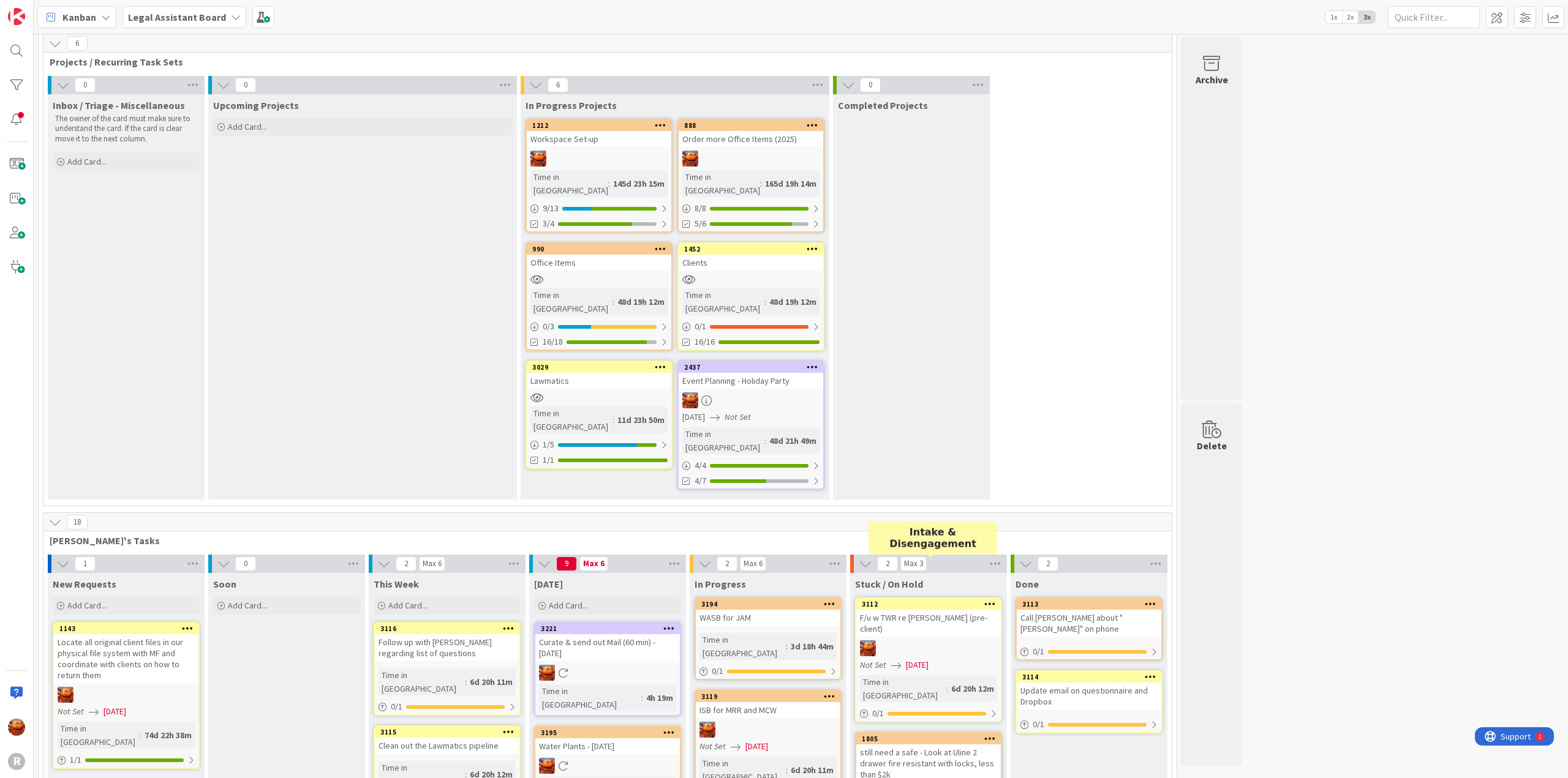
scroll to position [0, 0]
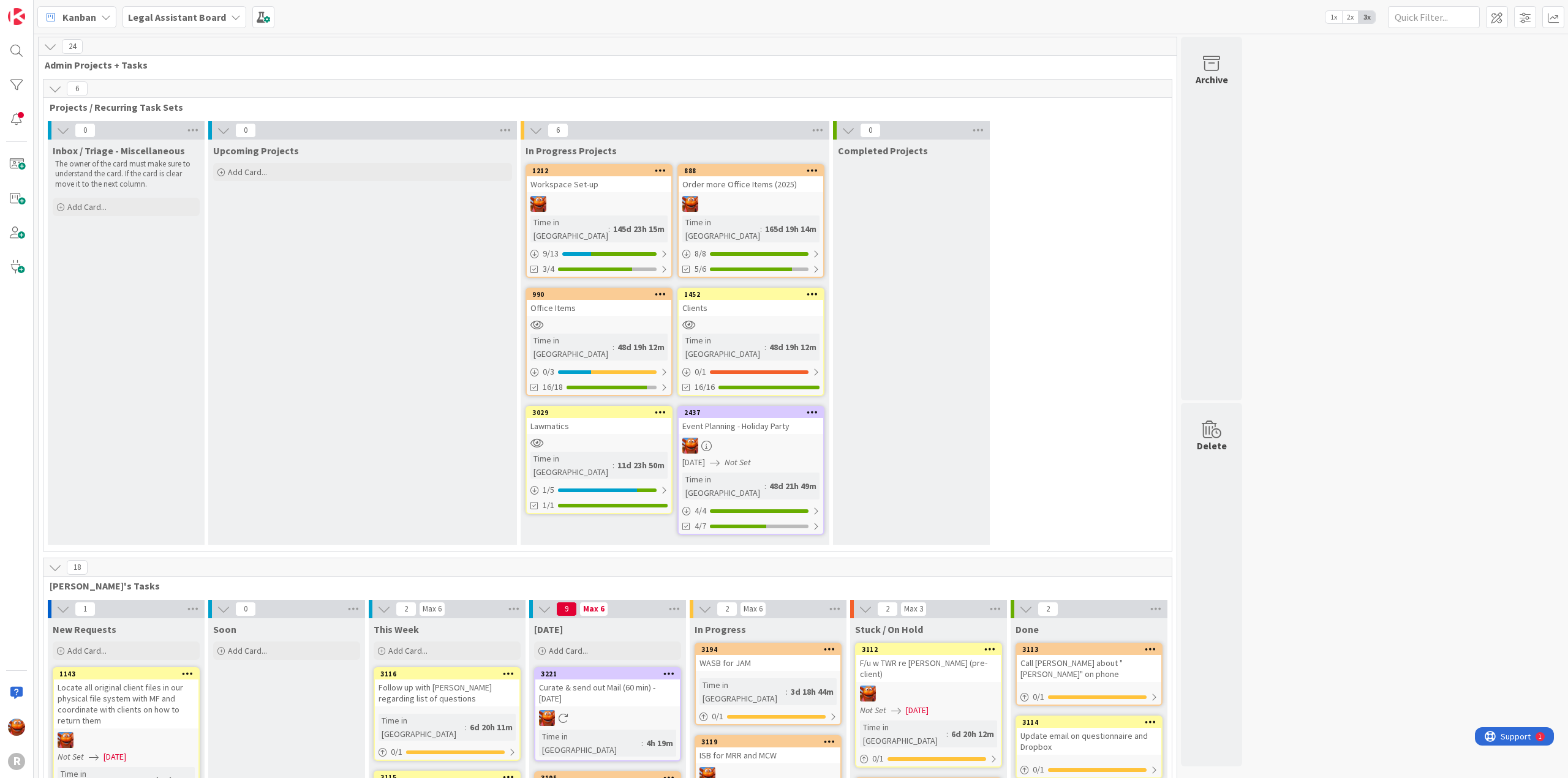
click at [169, 16] on b "Legal Assistant Board" at bounding box center [177, 16] width 98 height 12
click at [207, 182] on div "Litigation Matter Workflow (FL2) 35" at bounding box center [226, 171] width 187 height 23
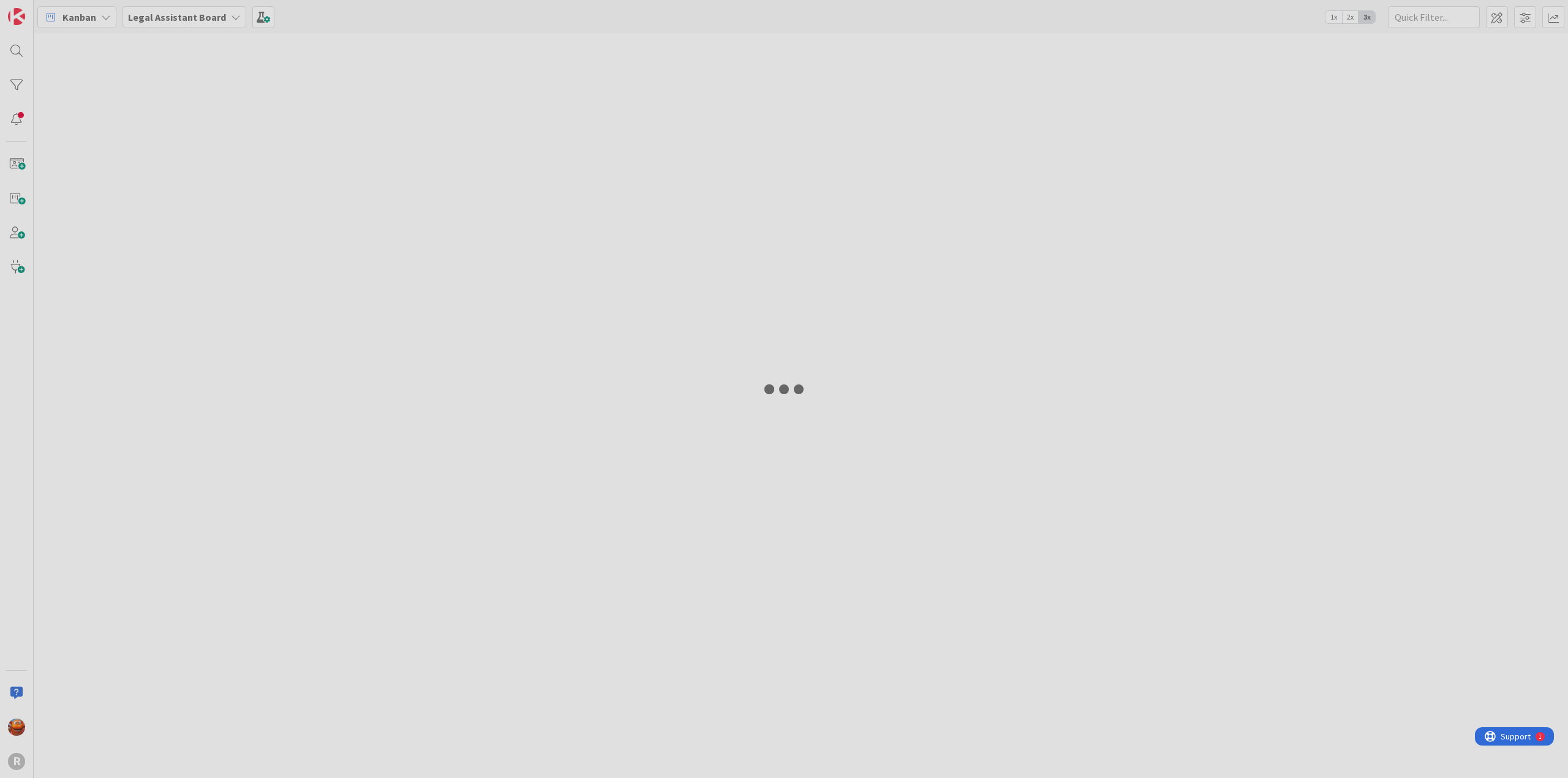
type input "qvale"
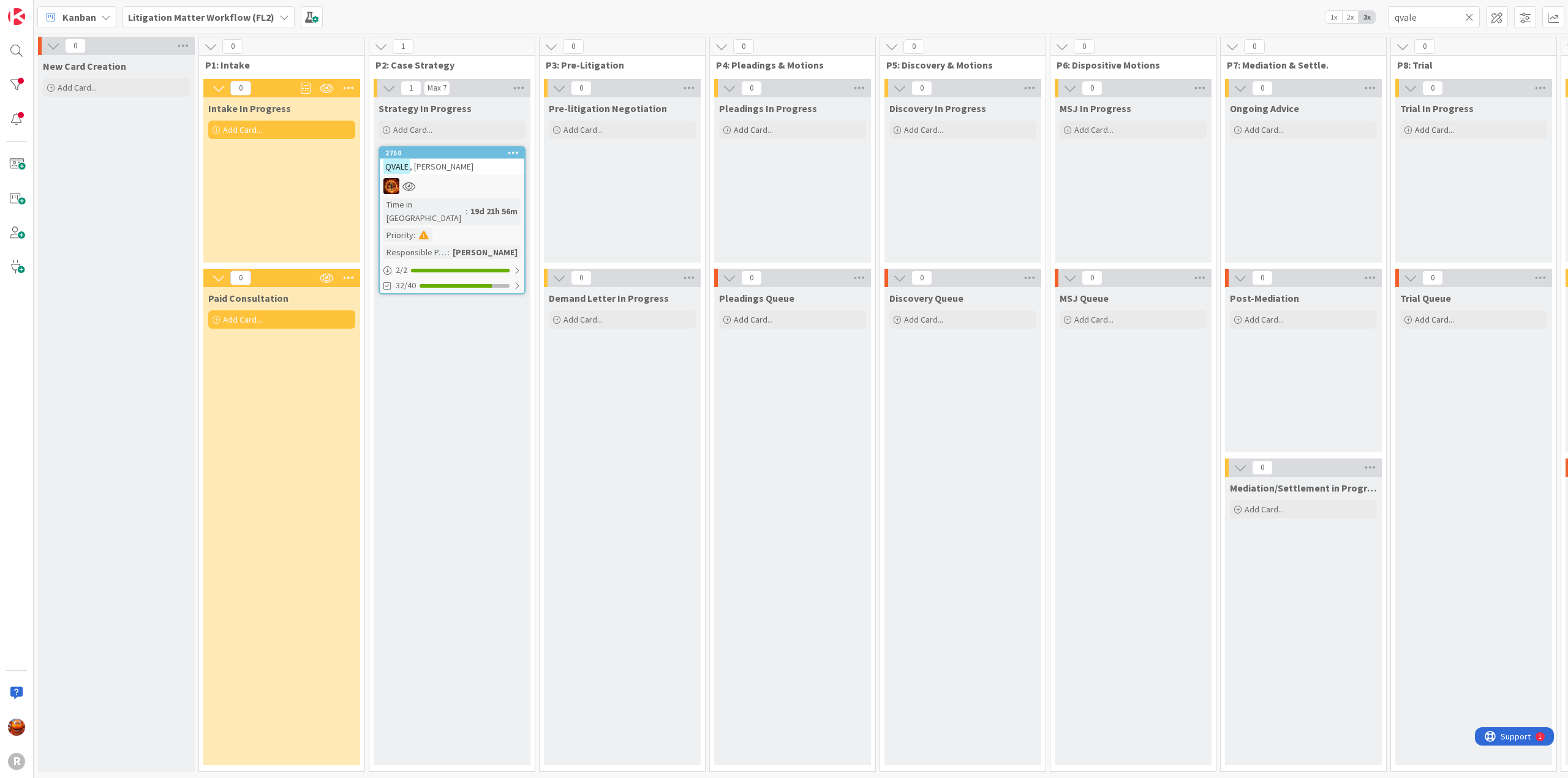
click at [1467, 19] on icon at bounding box center [1470, 16] width 9 height 11
